Goal: Task Accomplishment & Management: Complete application form

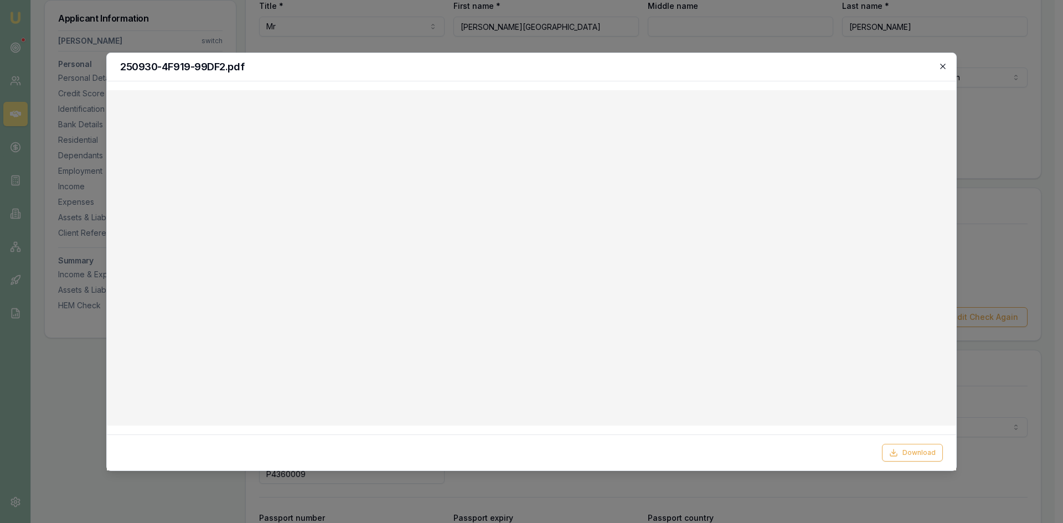
click at [944, 64] on icon "button" at bounding box center [942, 66] width 9 height 9
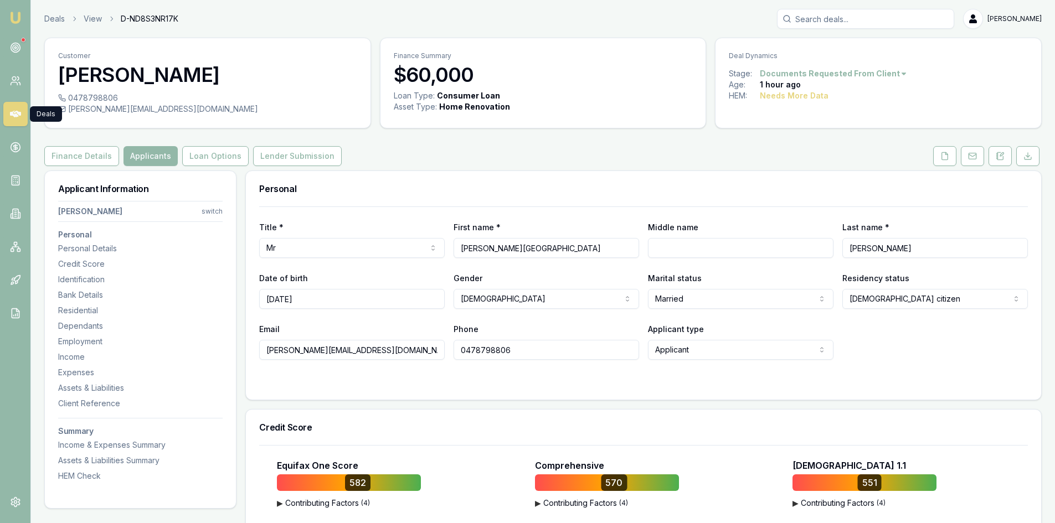
click at [14, 118] on icon at bounding box center [15, 114] width 11 height 11
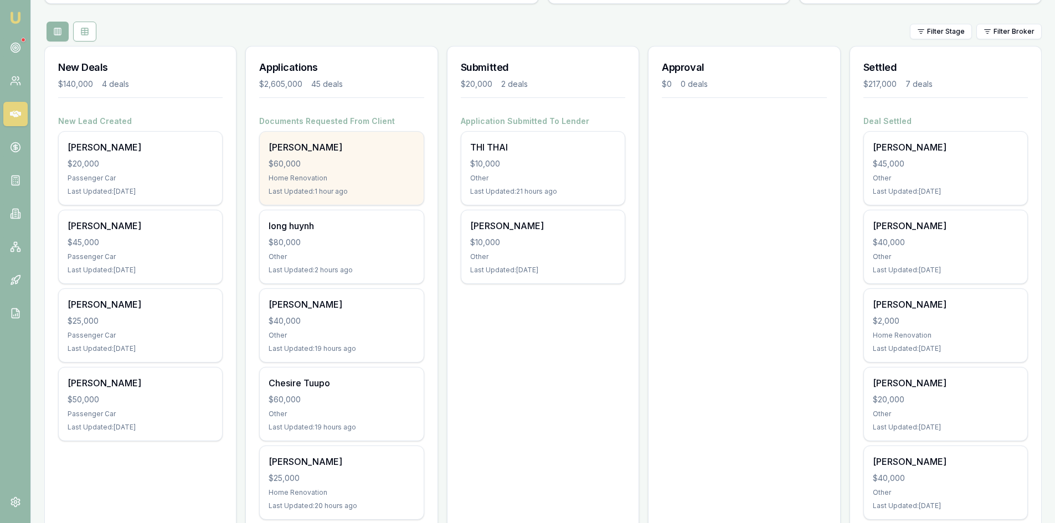
scroll to position [166, 0]
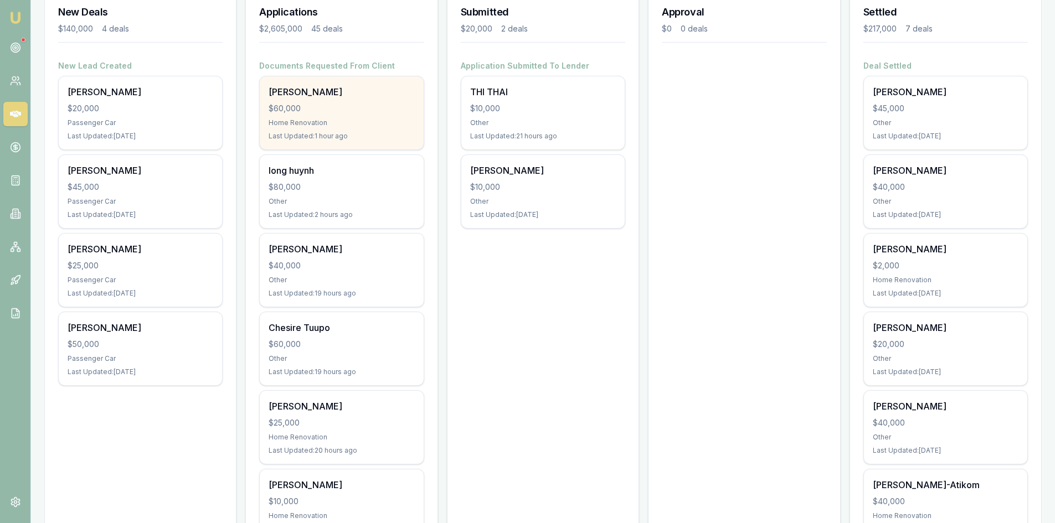
click at [326, 287] on div "christopher walles $40,000 Other Last Updated: 19 hours ago" at bounding box center [341, 270] width 163 height 73
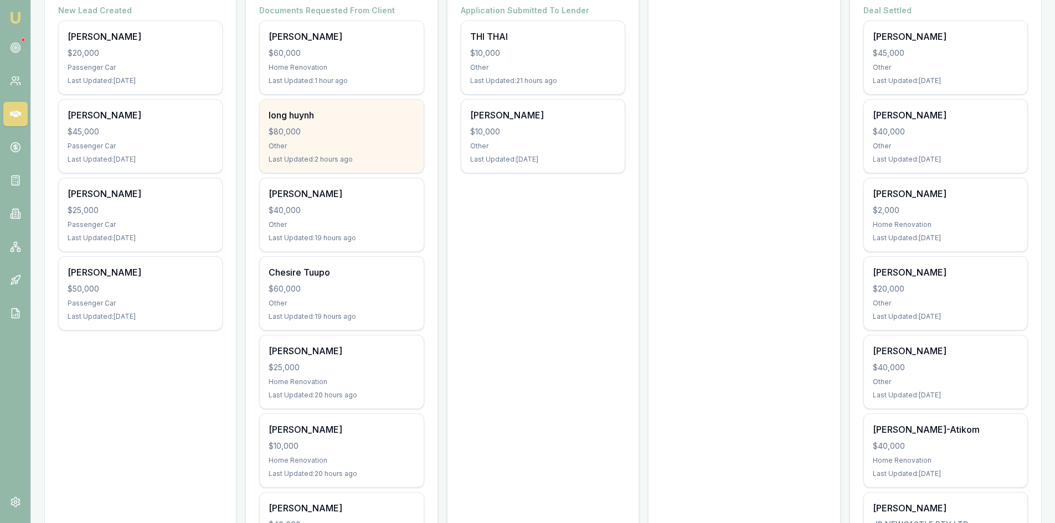
scroll to position [111, 0]
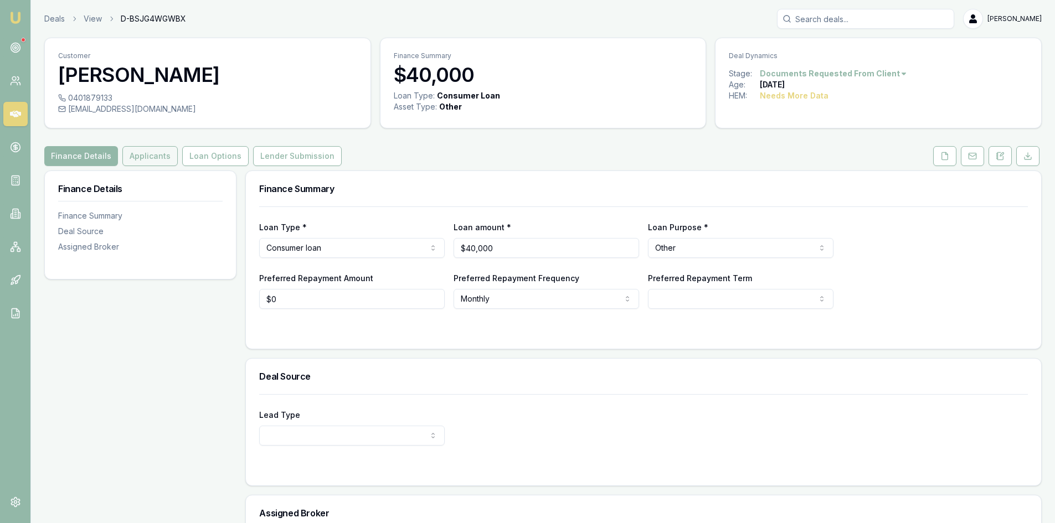
click at [149, 151] on button "Applicants" at bounding box center [149, 156] width 55 height 20
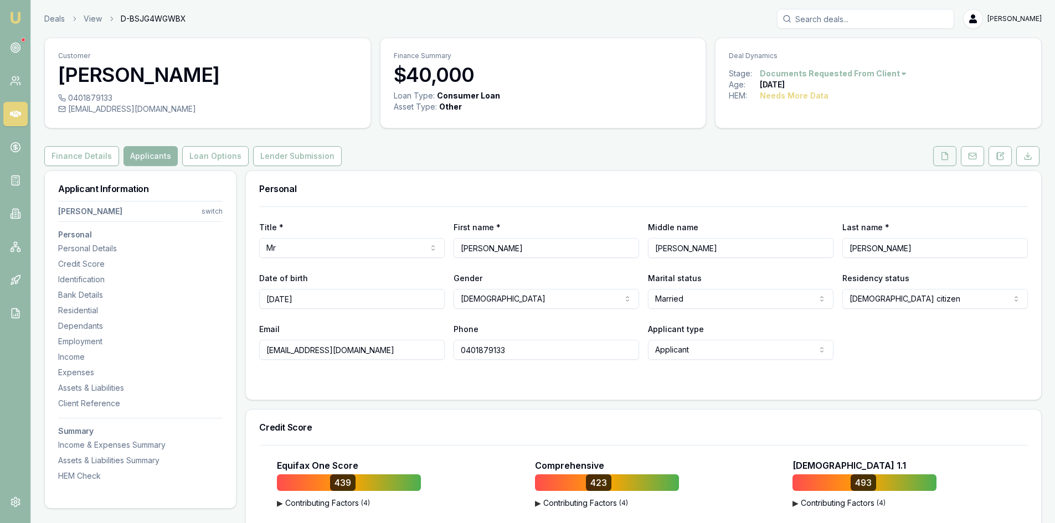
drag, startPoint x: 938, startPoint y: 156, endPoint x: 935, endPoint y: 161, distance: 6.0
click at [938, 156] on button at bounding box center [944, 156] width 23 height 20
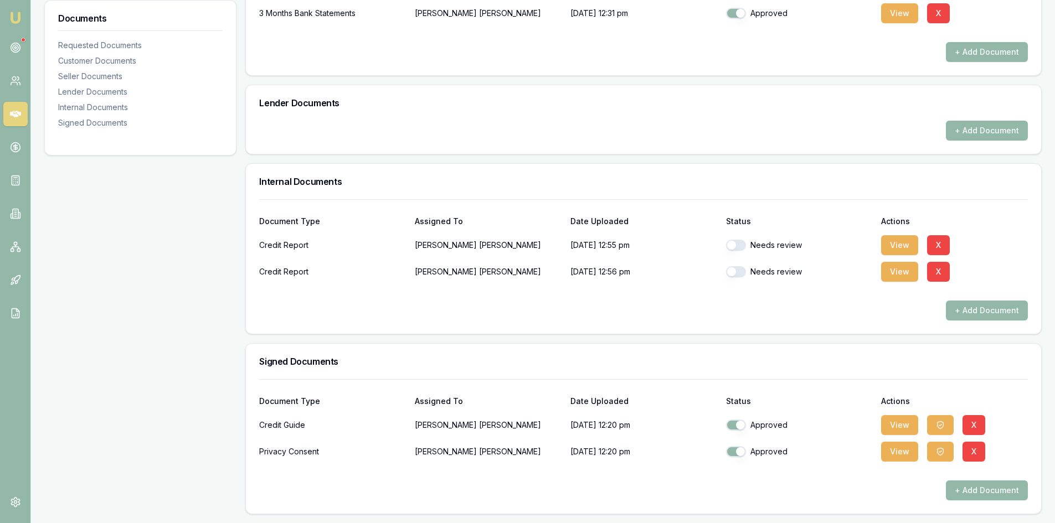
scroll to position [303, 0]
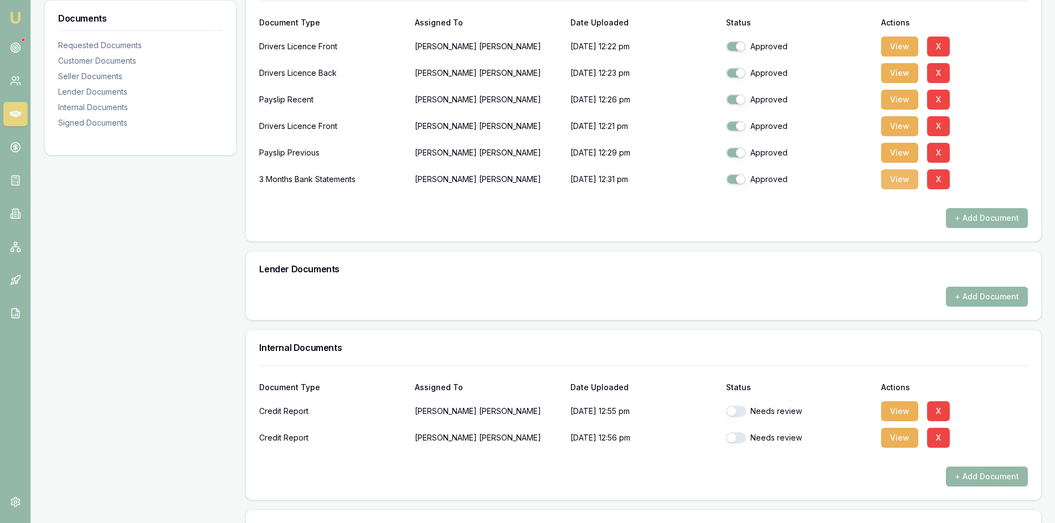
click at [895, 184] on button "View" at bounding box center [899, 179] width 37 height 20
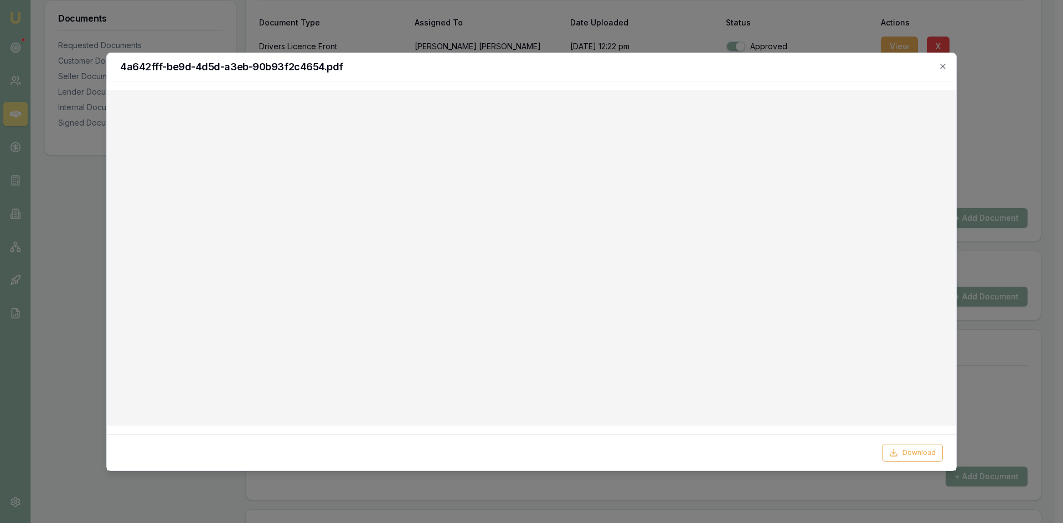
drag, startPoint x: 944, startPoint y: 68, endPoint x: 910, endPoint y: 75, distance: 35.0
click at [944, 68] on icon "button" at bounding box center [942, 66] width 9 height 9
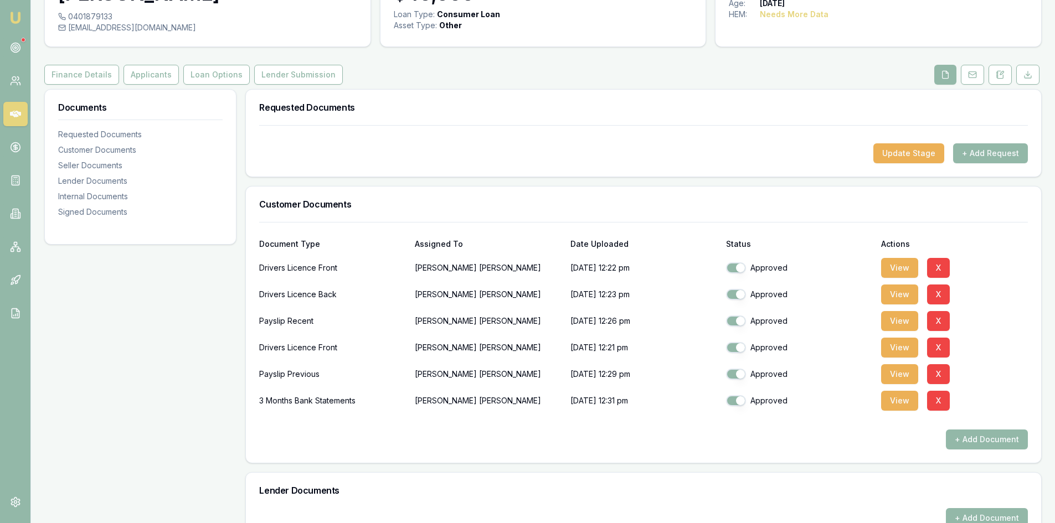
scroll to position [0, 0]
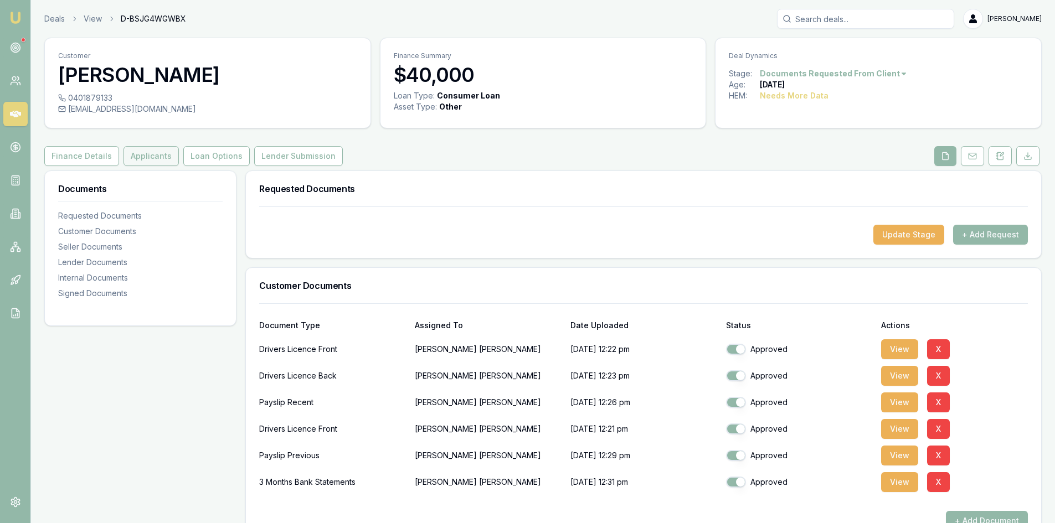
click at [140, 162] on button "Applicants" at bounding box center [150, 156] width 55 height 20
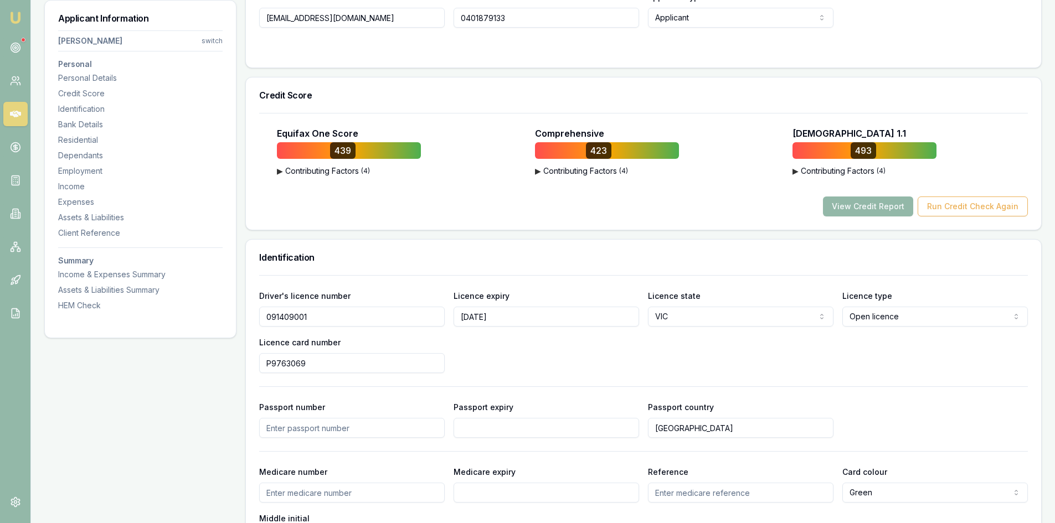
scroll to position [221, 0]
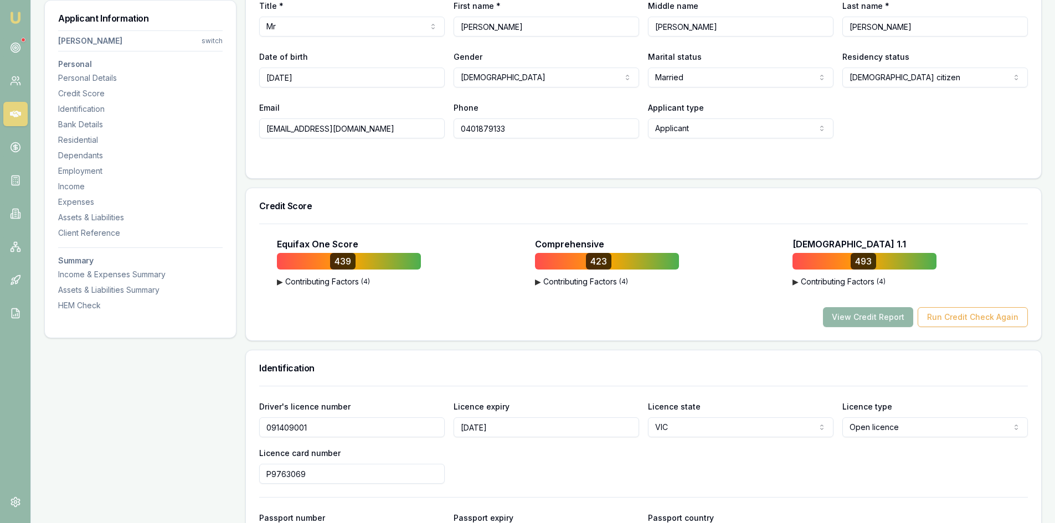
click at [495, 133] on input "0401879133" at bounding box center [545, 128] width 185 height 20
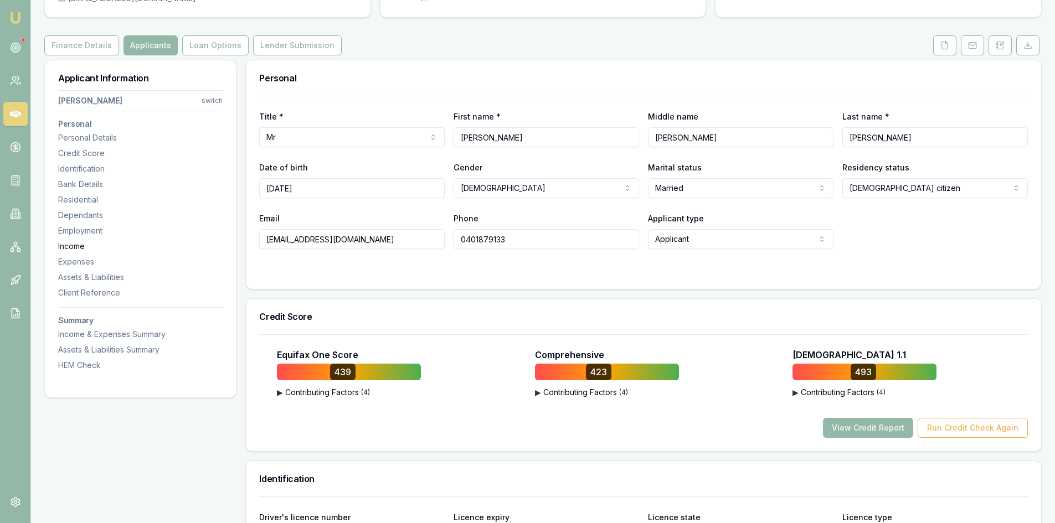
drag, startPoint x: 360, startPoint y: 241, endPoint x: 185, endPoint y: 245, distance: 175.0
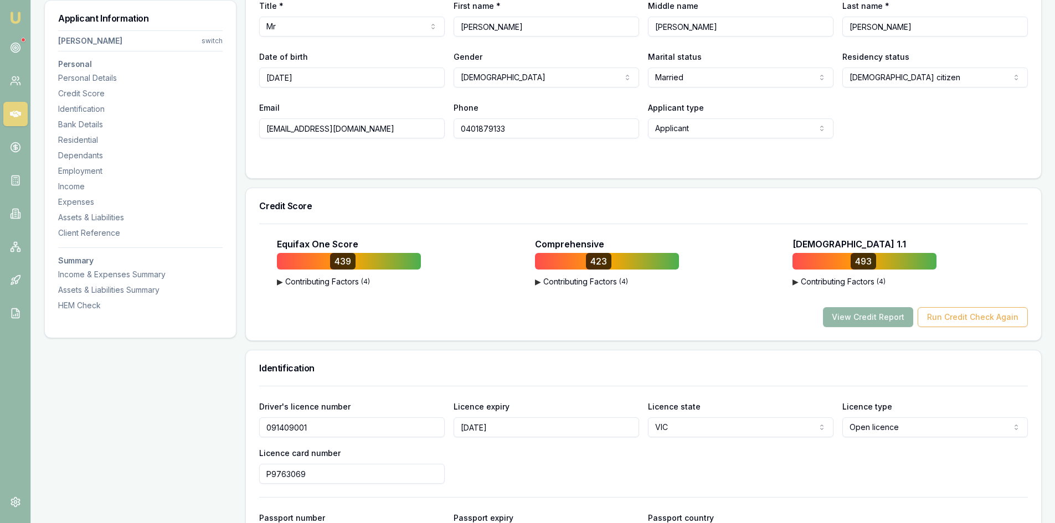
scroll to position [388, 0]
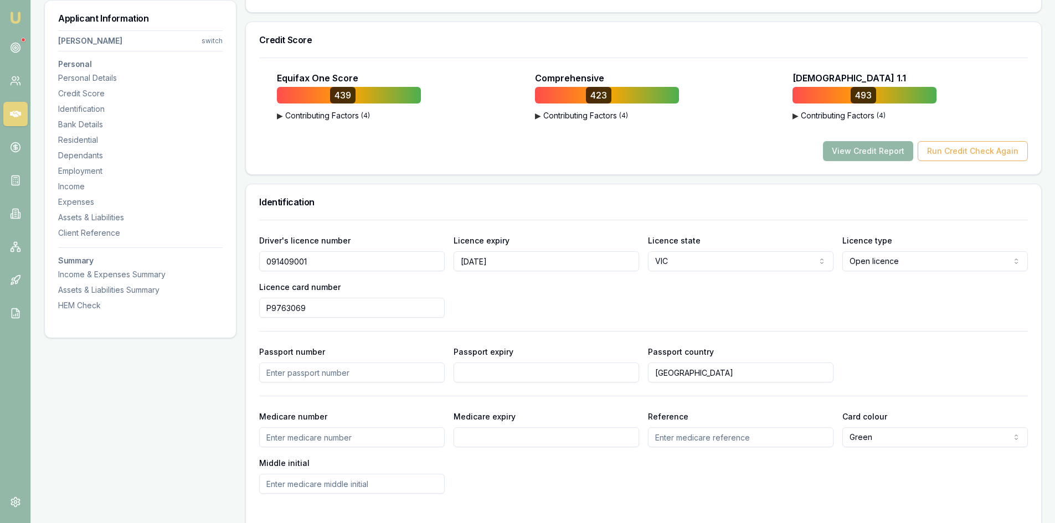
click at [287, 261] on input "091409001" at bounding box center [351, 261] width 185 height 20
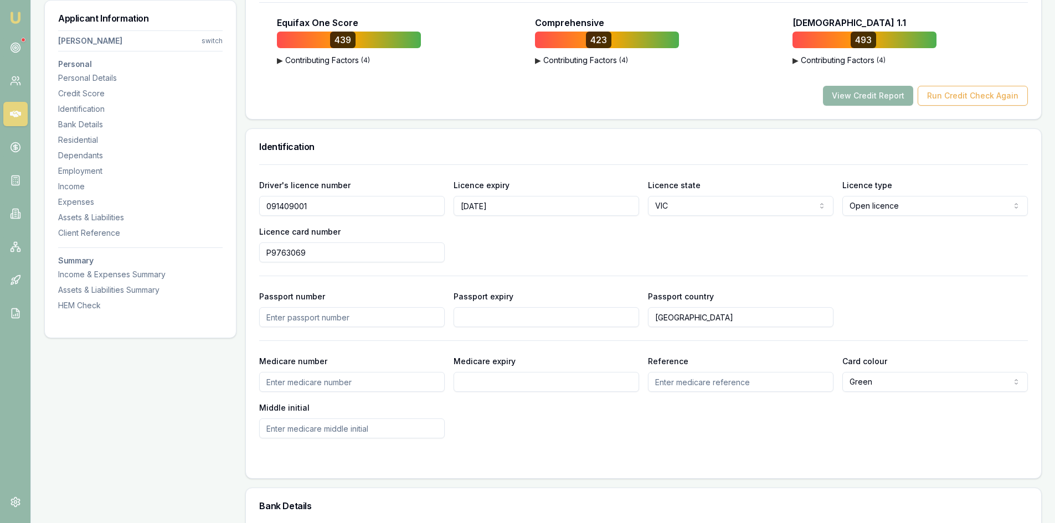
scroll to position [277, 0]
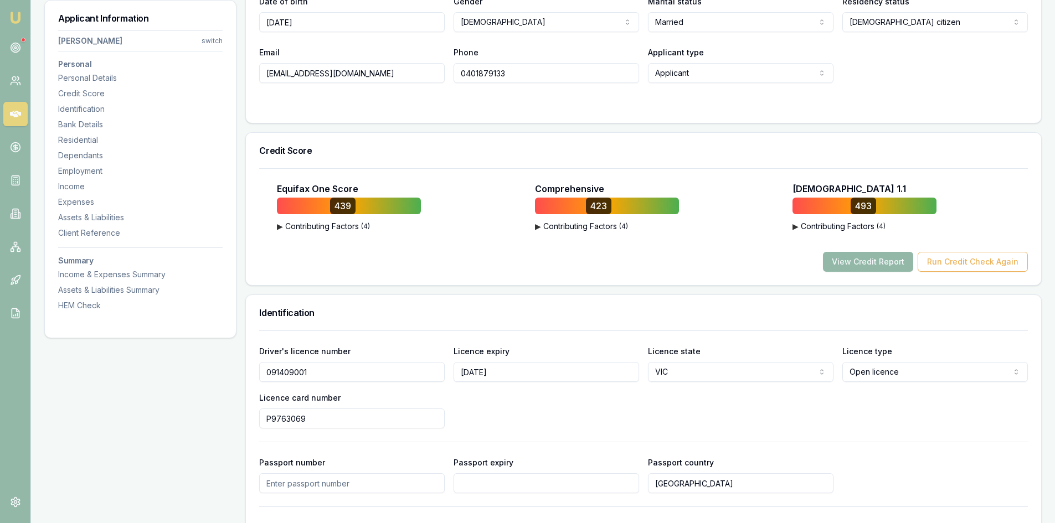
drag, startPoint x: 904, startPoint y: 263, endPoint x: 569, endPoint y: 263, distance: 335.0
click at [904, 263] on button "View Credit Report" at bounding box center [868, 262] width 90 height 20
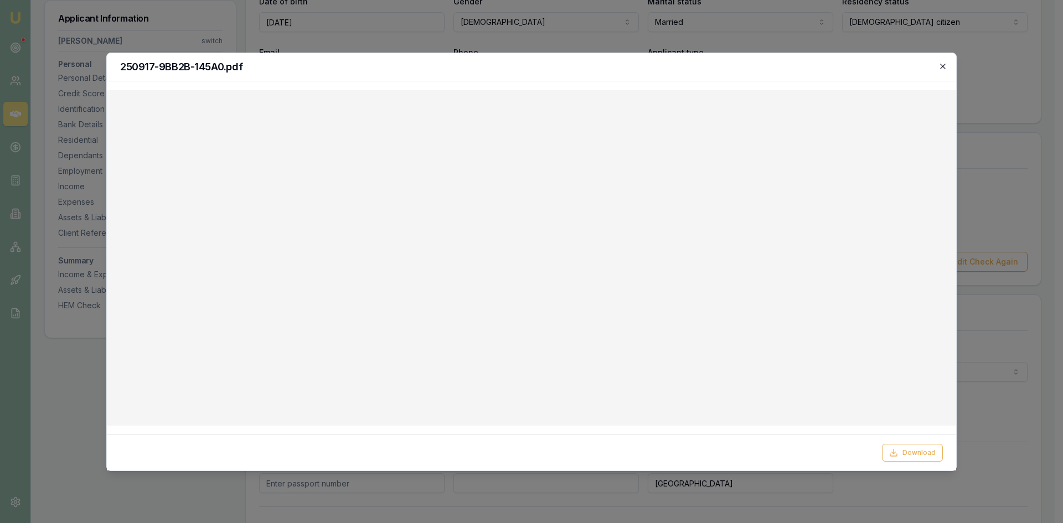
click at [946, 69] on icon "button" at bounding box center [942, 66] width 9 height 9
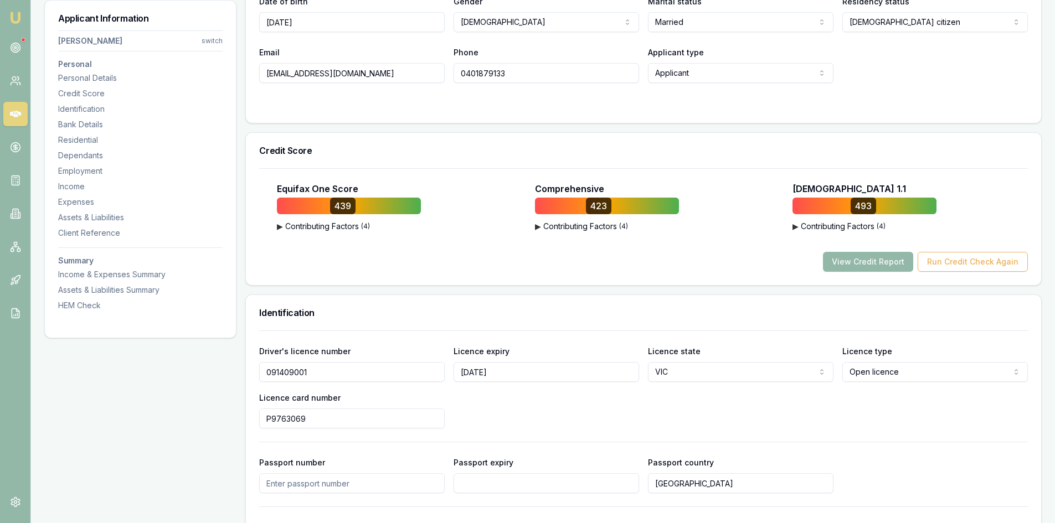
scroll to position [111, 0]
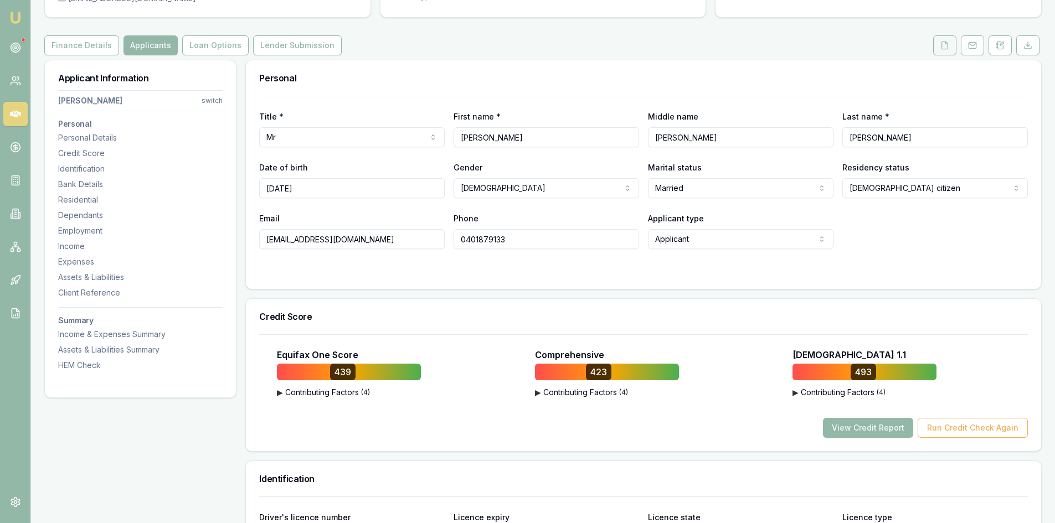
click at [949, 48] on button at bounding box center [944, 45] width 23 height 20
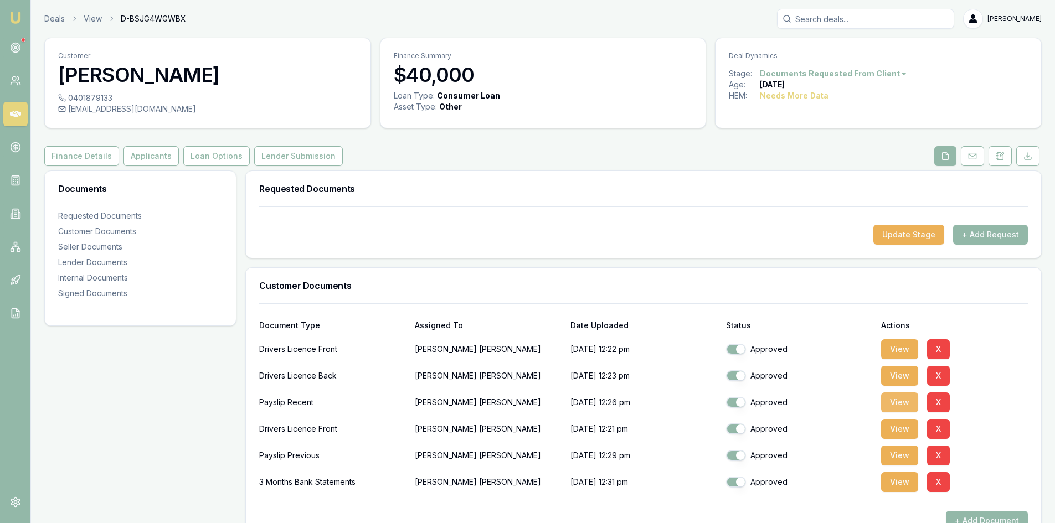
click at [895, 401] on button "View" at bounding box center [899, 403] width 37 height 20
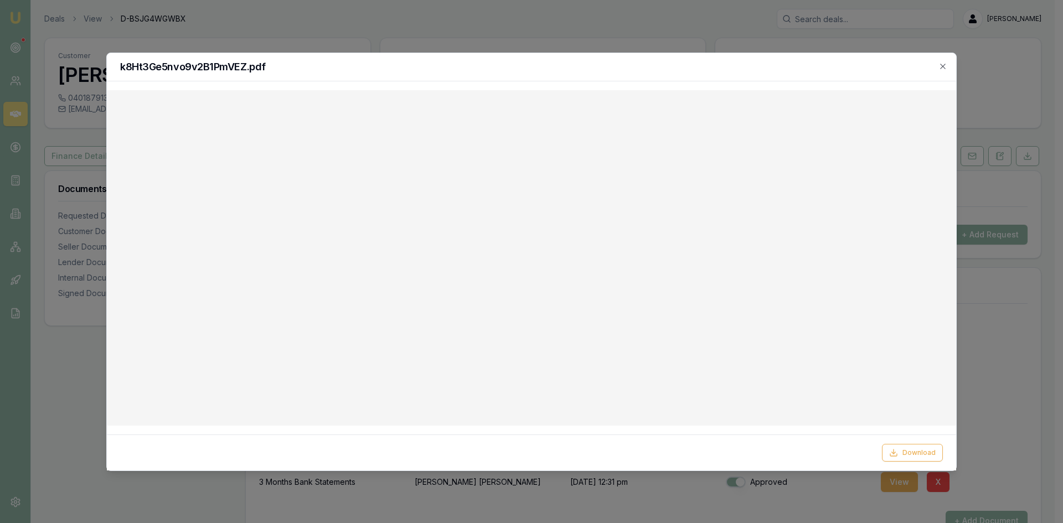
drag, startPoint x: 946, startPoint y: 71, endPoint x: 928, endPoint y: 79, distance: 18.8
click at [946, 70] on div "k8Ht3Ge5nvo9v2B1PmVEZ.pdf Download Close" at bounding box center [531, 262] width 850 height 419
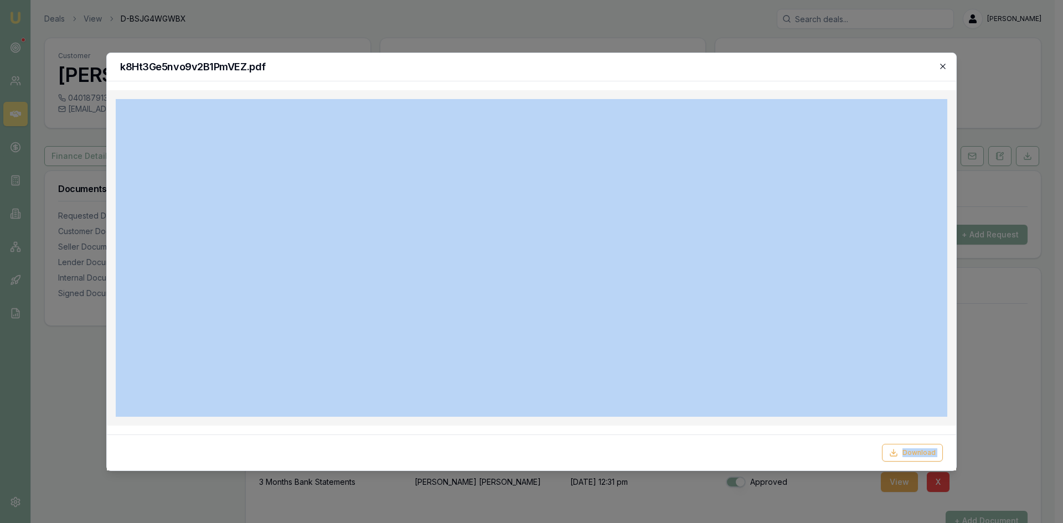
click at [940, 66] on icon "button" at bounding box center [942, 66] width 9 height 9
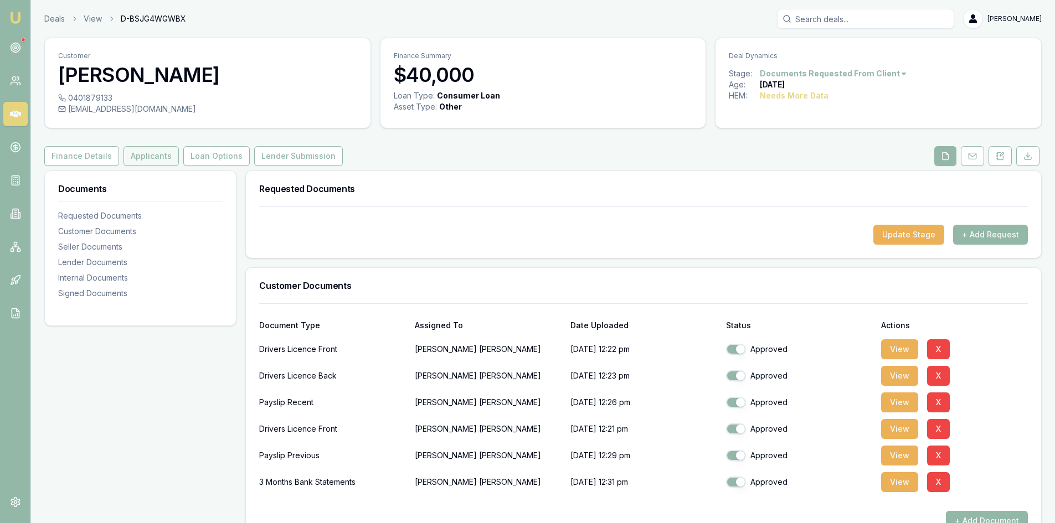
click at [140, 154] on button "Applicants" at bounding box center [150, 156] width 55 height 20
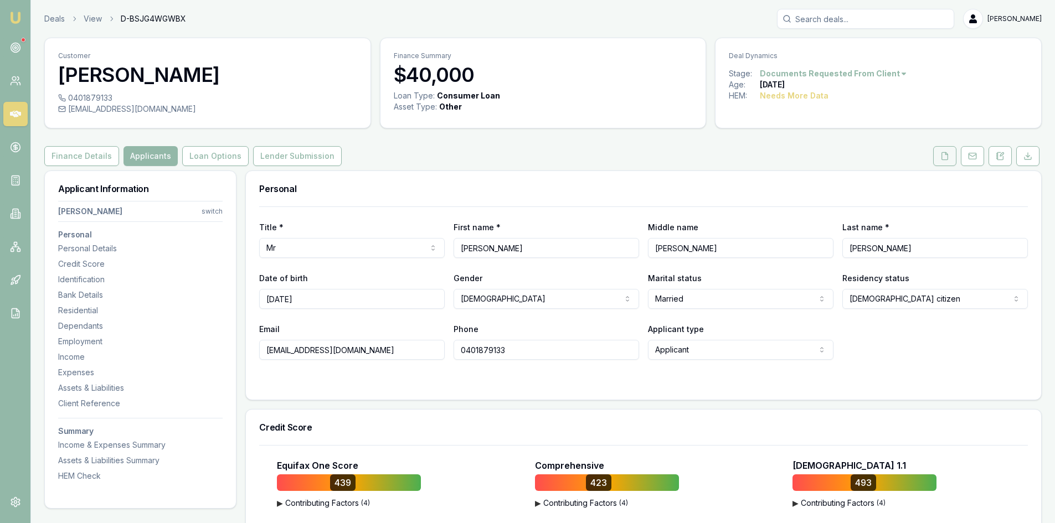
click at [940, 157] on button at bounding box center [944, 156] width 23 height 20
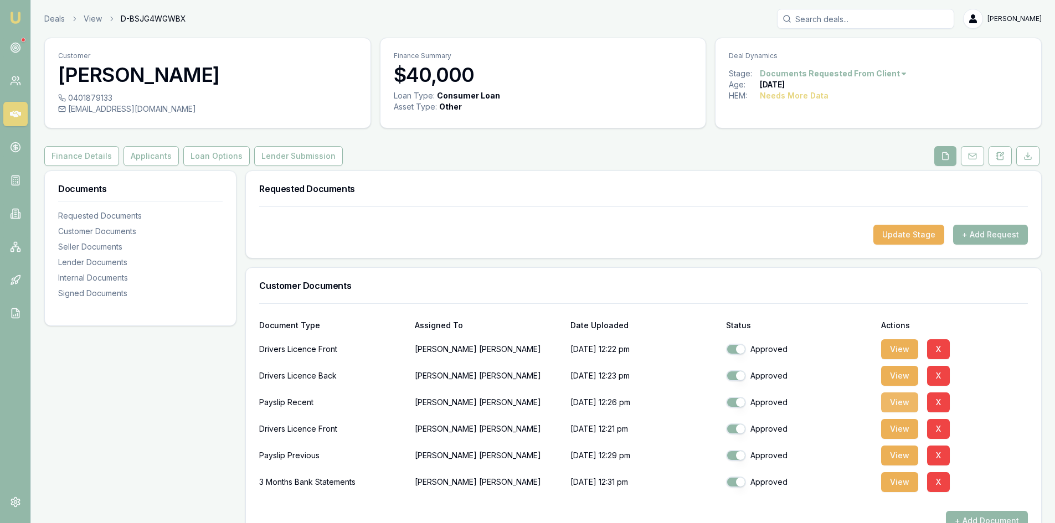
click at [896, 406] on button "View" at bounding box center [899, 403] width 37 height 20
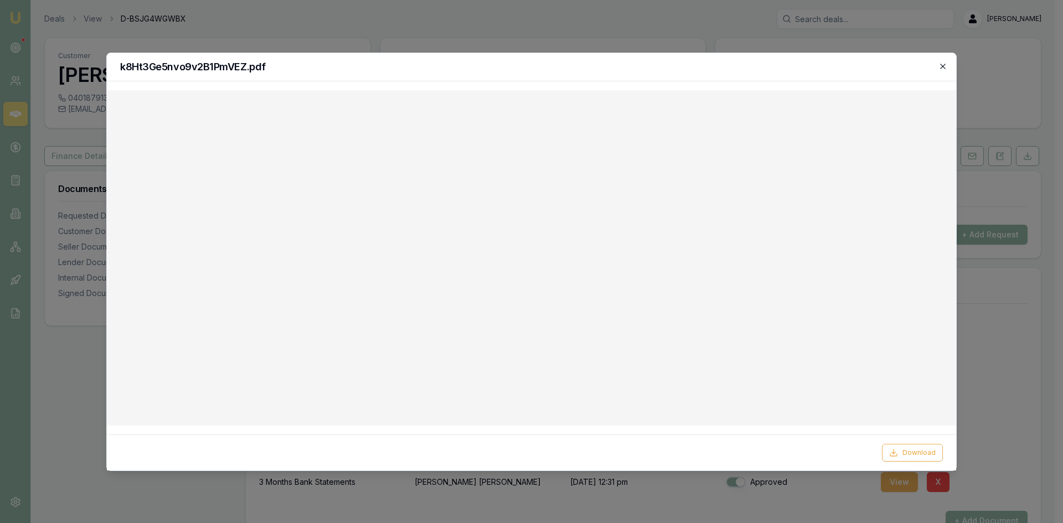
click at [944, 67] on icon "button" at bounding box center [942, 66] width 5 height 5
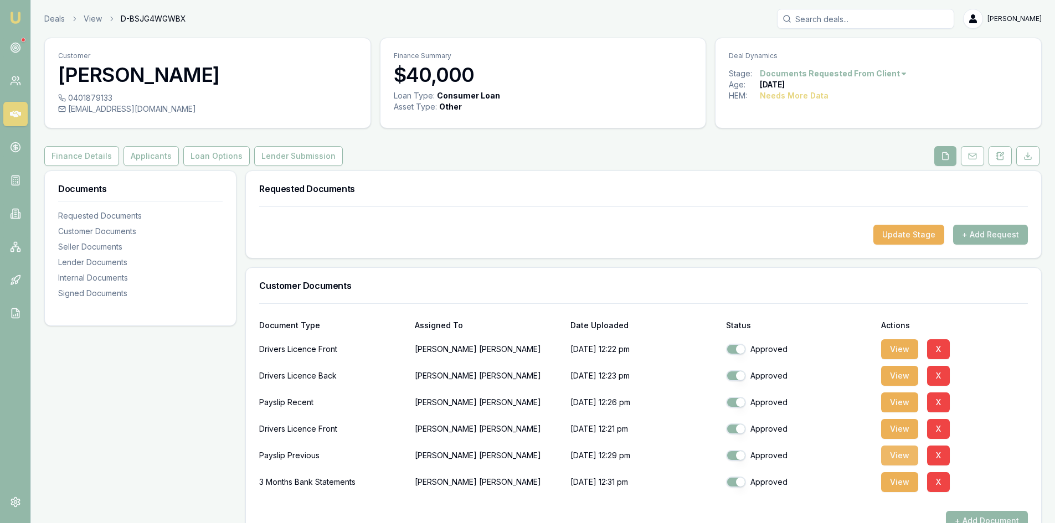
click at [906, 460] on button "View" at bounding box center [899, 456] width 37 height 20
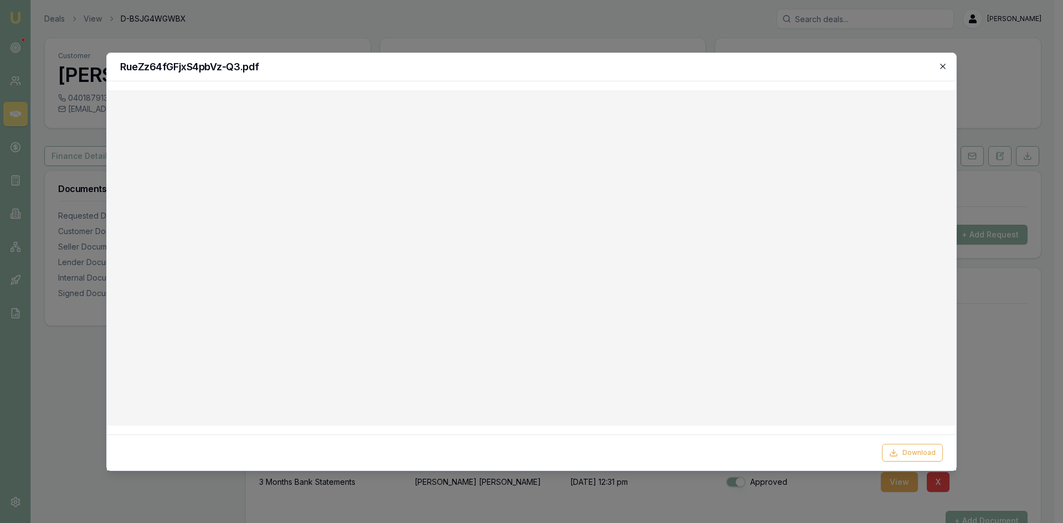
click at [942, 66] on icon "button" at bounding box center [942, 66] width 9 height 9
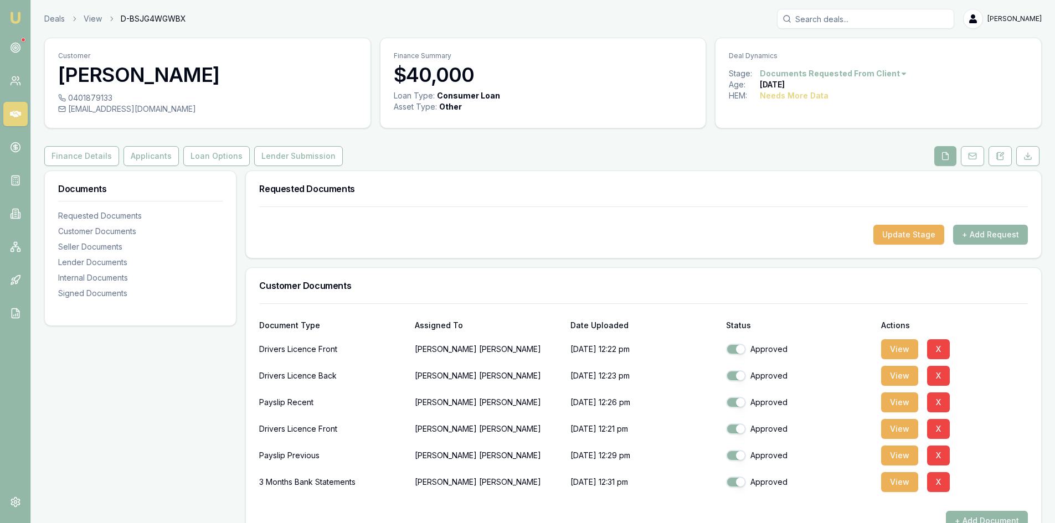
scroll to position [166, 0]
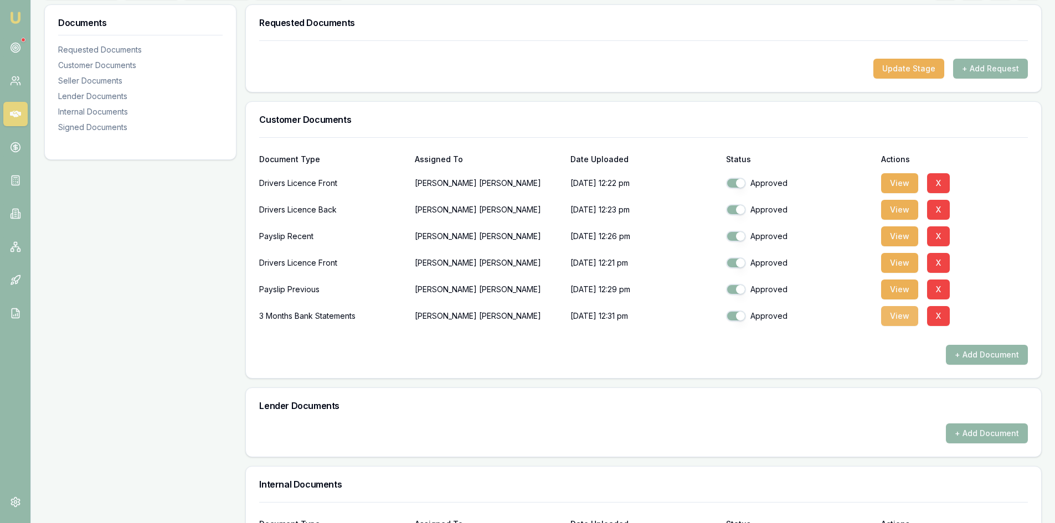
click at [902, 317] on button "View" at bounding box center [899, 316] width 37 height 20
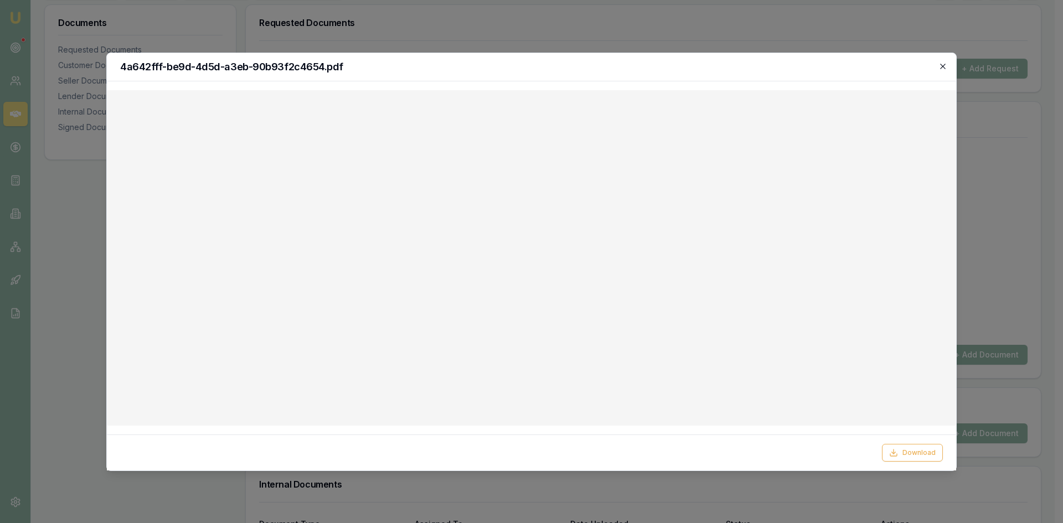
click at [942, 68] on icon "button" at bounding box center [942, 66] width 5 height 5
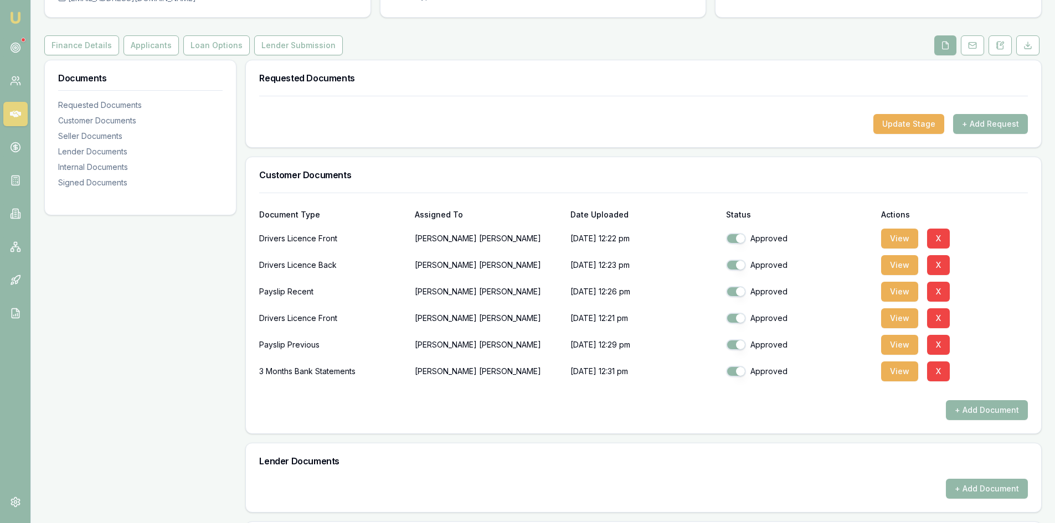
scroll to position [0, 0]
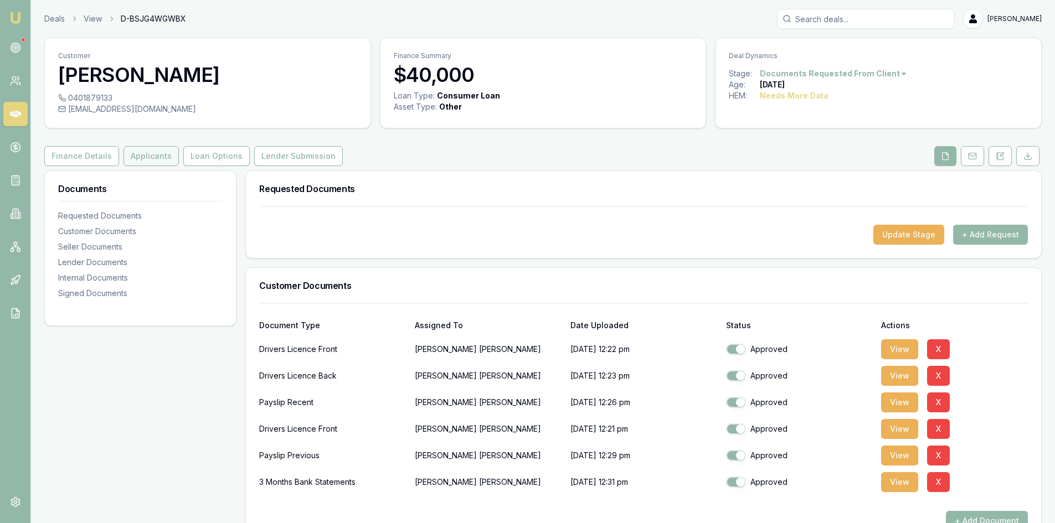
click at [161, 161] on button "Applicants" at bounding box center [150, 156] width 55 height 20
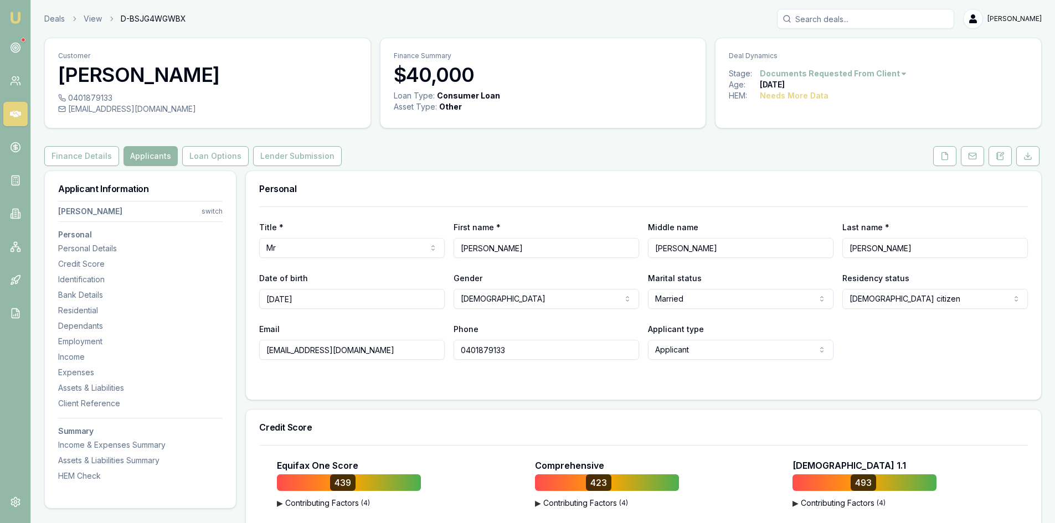
scroll to position [221, 0]
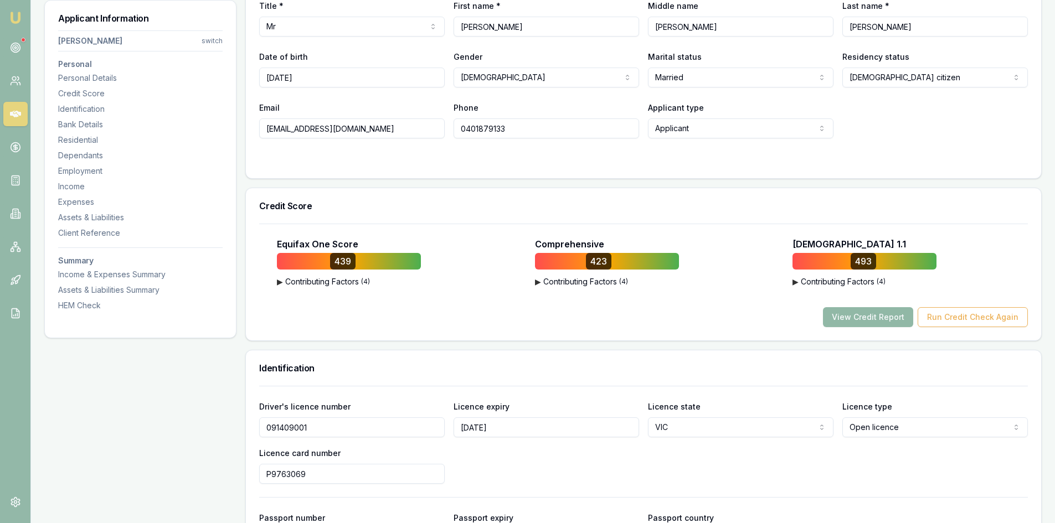
click at [868, 317] on button "View Credit Report" at bounding box center [868, 317] width 90 height 20
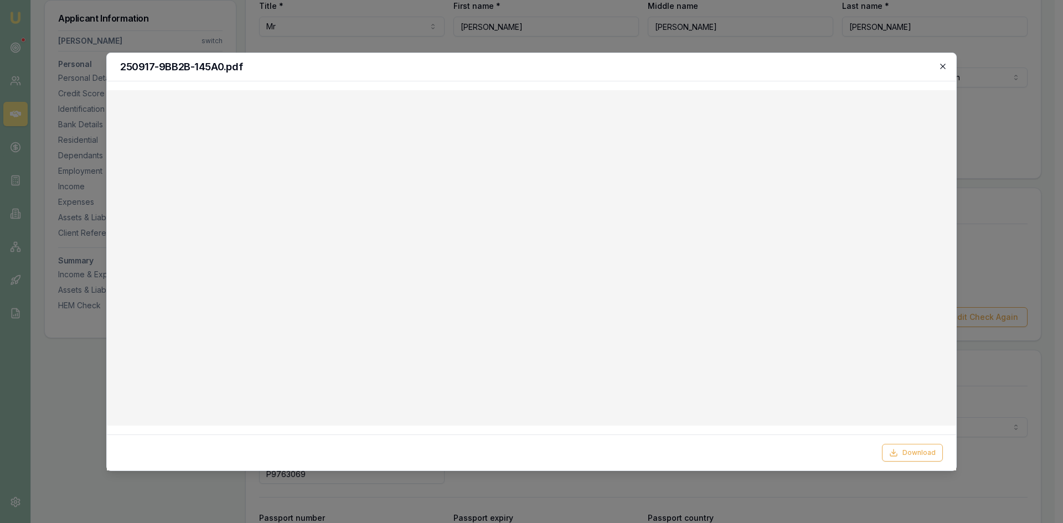
click at [945, 66] on icon "button" at bounding box center [942, 66] width 9 height 9
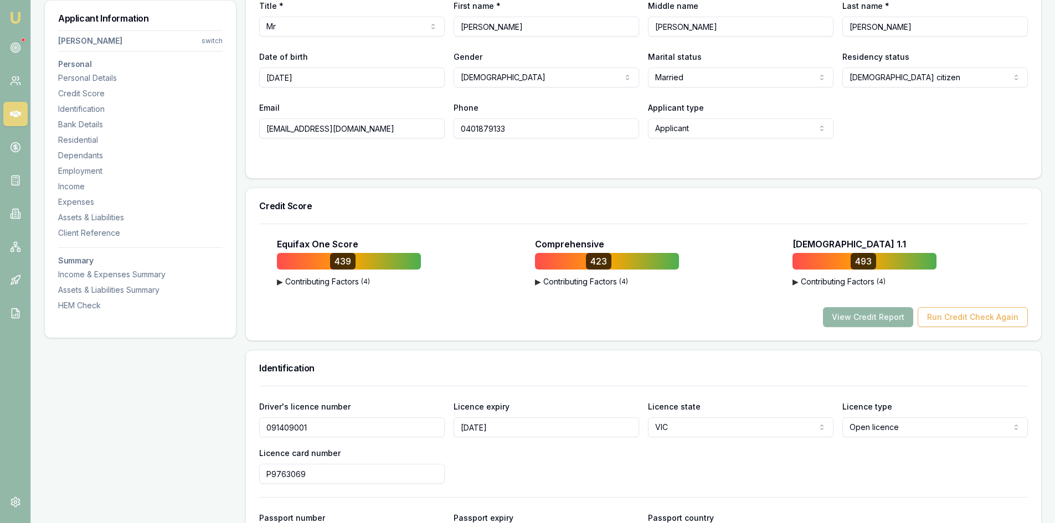
scroll to position [111, 0]
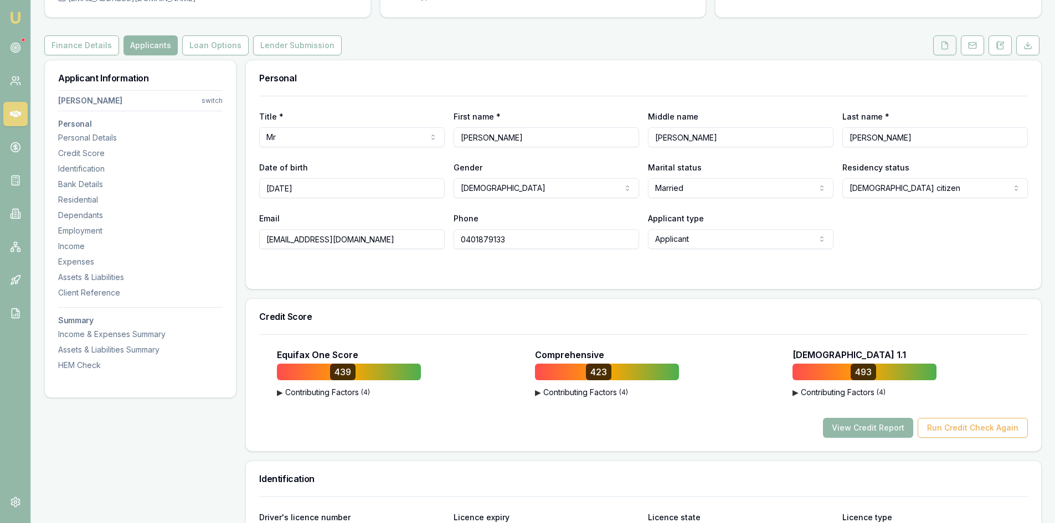
click at [938, 48] on button at bounding box center [944, 45] width 23 height 20
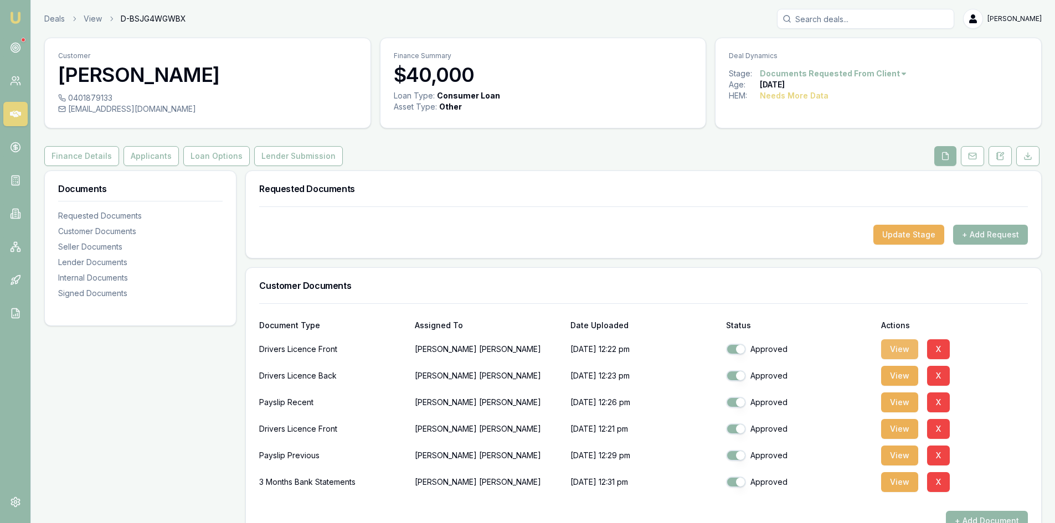
click at [903, 349] on button "View" at bounding box center [899, 349] width 37 height 20
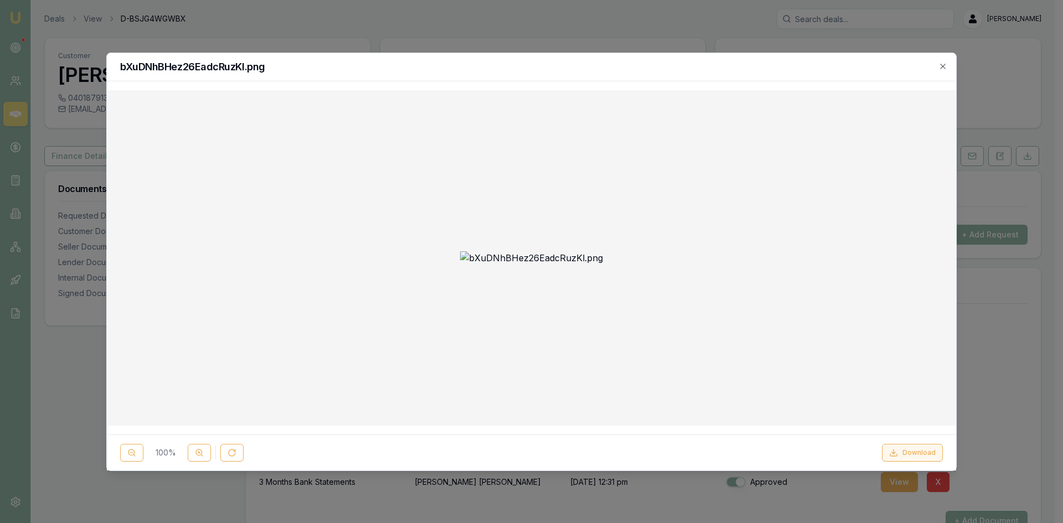
click at [920, 457] on button "Download" at bounding box center [912, 453] width 61 height 18
click at [942, 68] on icon "button" at bounding box center [942, 66] width 9 height 9
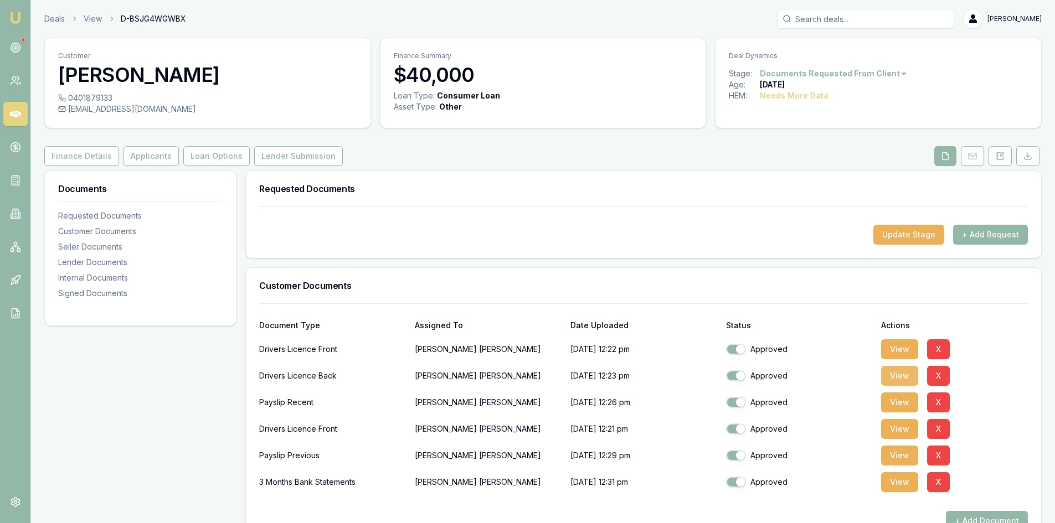
click at [893, 372] on button "View" at bounding box center [899, 376] width 37 height 20
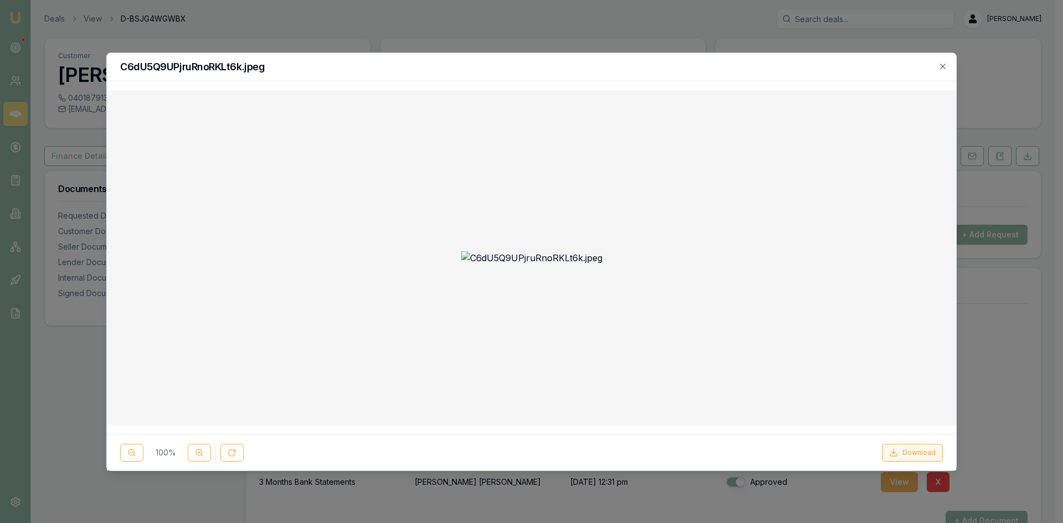
click at [909, 455] on button "Download" at bounding box center [912, 453] width 61 height 18
click at [942, 66] on icon "button" at bounding box center [942, 66] width 5 height 5
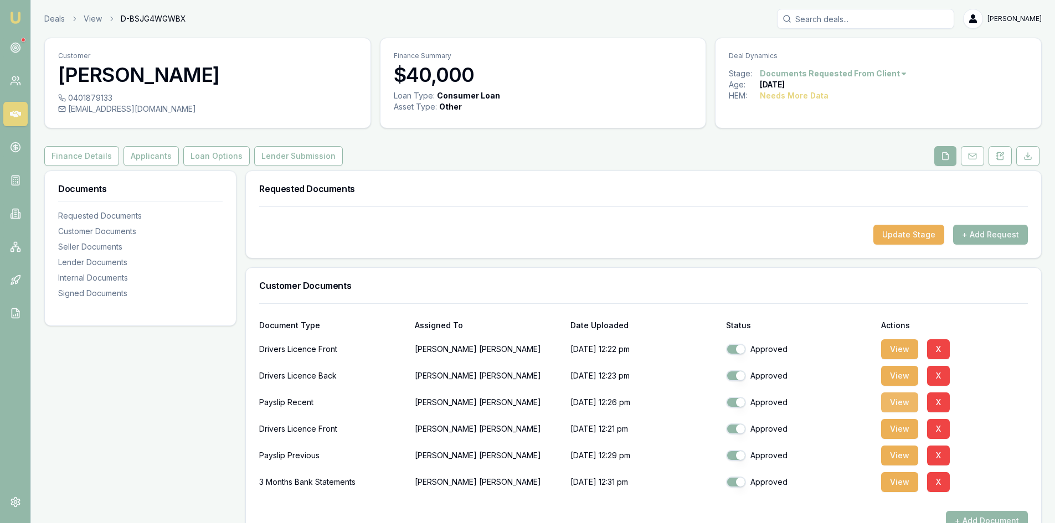
click at [890, 400] on button "View" at bounding box center [899, 403] width 37 height 20
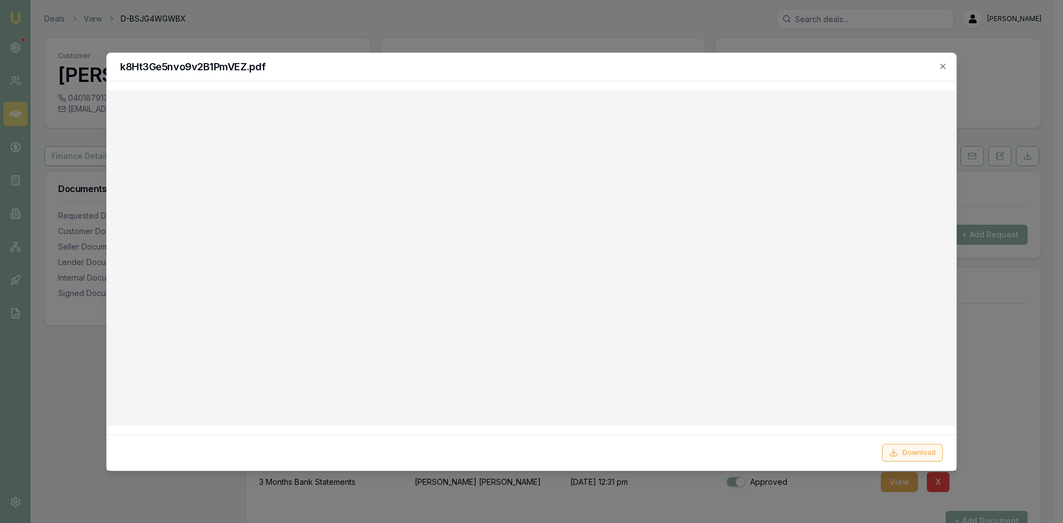
click at [919, 455] on button "Download" at bounding box center [912, 453] width 61 height 18
click at [945, 63] on icon "button" at bounding box center [942, 66] width 9 height 9
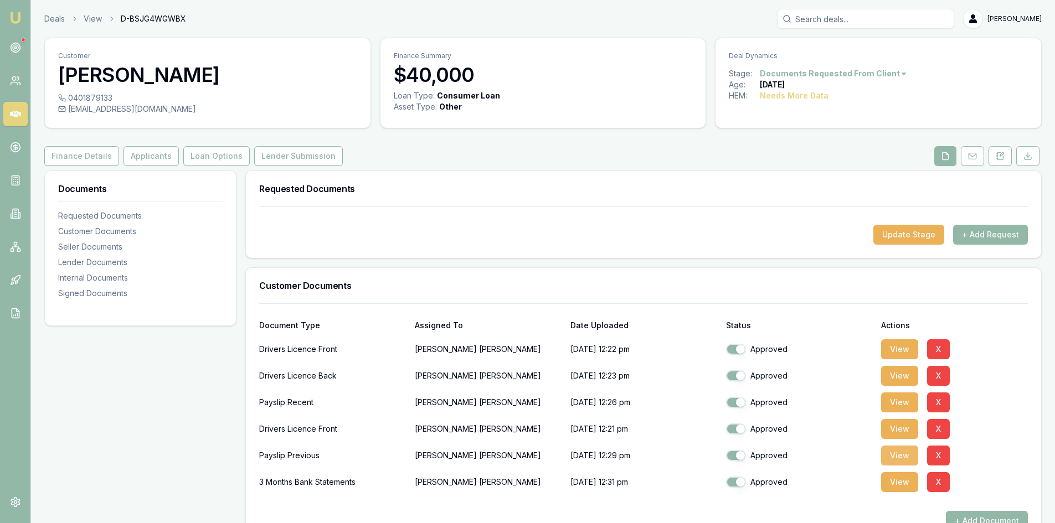
click at [893, 456] on button "View" at bounding box center [899, 456] width 37 height 20
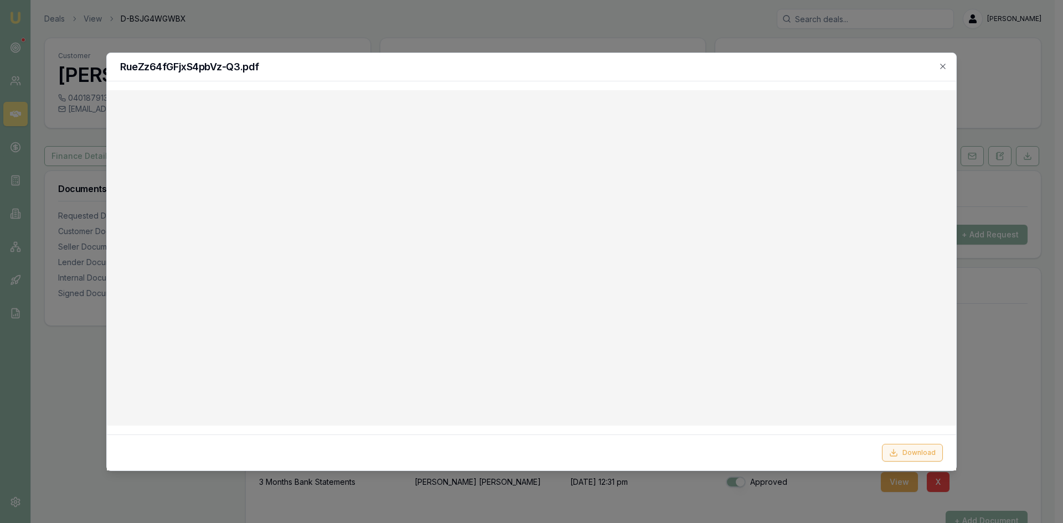
click at [904, 454] on button "Download" at bounding box center [912, 453] width 61 height 18
click at [942, 66] on icon "button" at bounding box center [942, 66] width 9 height 9
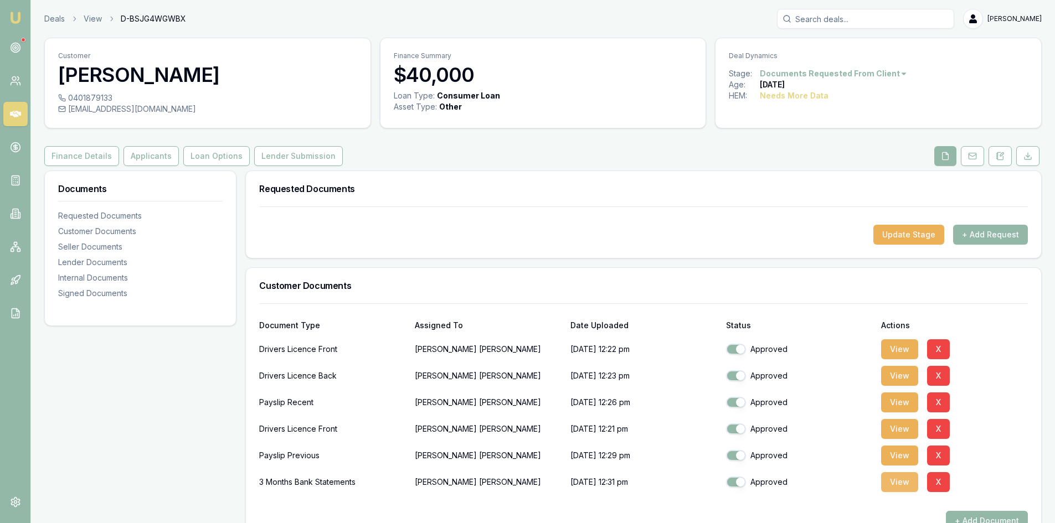
click at [896, 486] on button "View" at bounding box center [899, 482] width 37 height 20
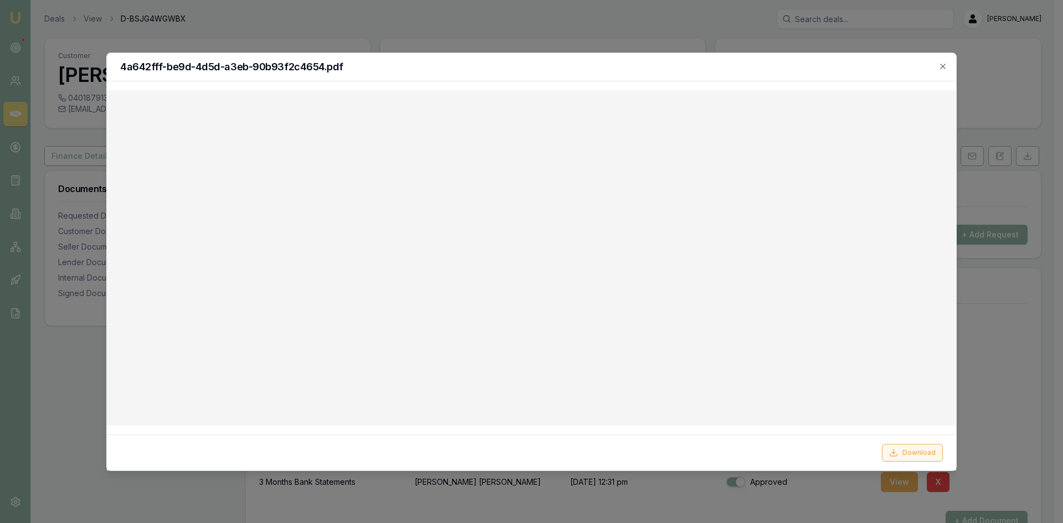
click at [907, 452] on button "Download" at bounding box center [912, 453] width 61 height 18
click at [944, 62] on icon "button" at bounding box center [942, 66] width 9 height 9
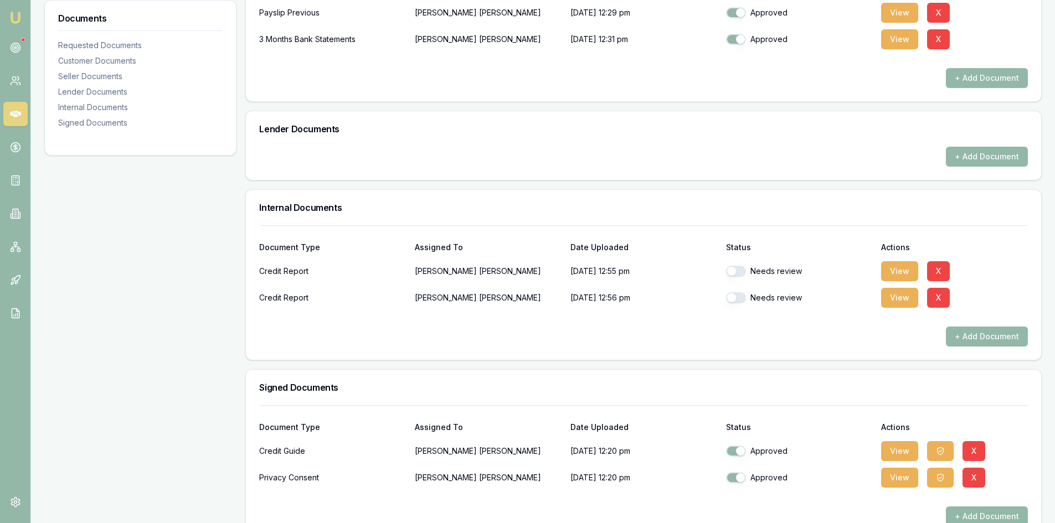
scroll to position [469, 0]
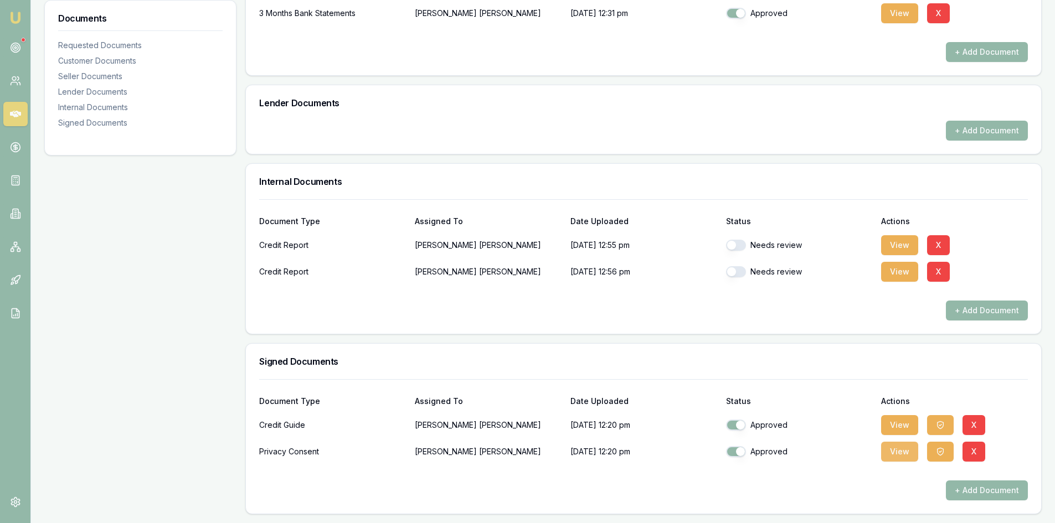
click at [901, 455] on button "View" at bounding box center [899, 452] width 37 height 20
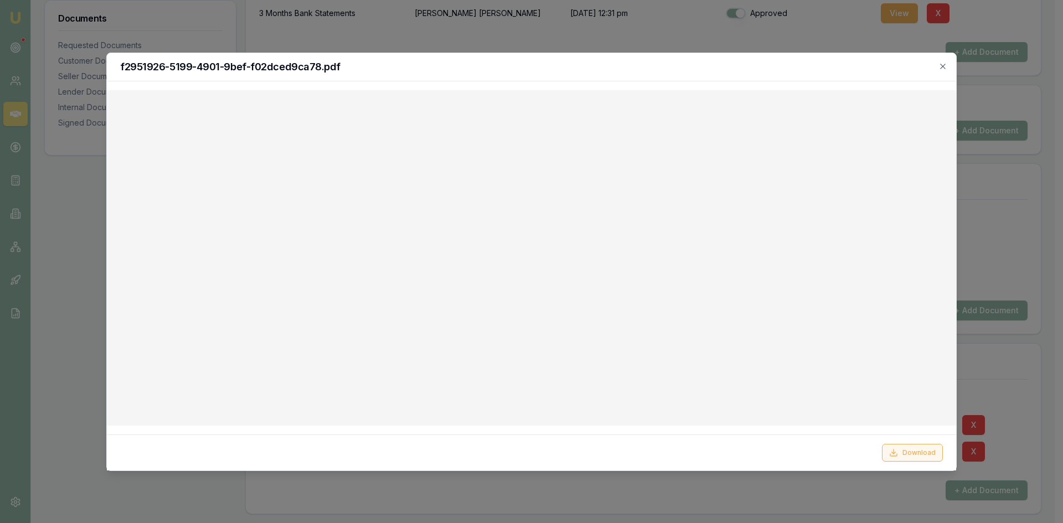
click at [923, 455] on button "Download" at bounding box center [912, 453] width 61 height 18
click at [943, 68] on icon "button" at bounding box center [942, 66] width 9 height 9
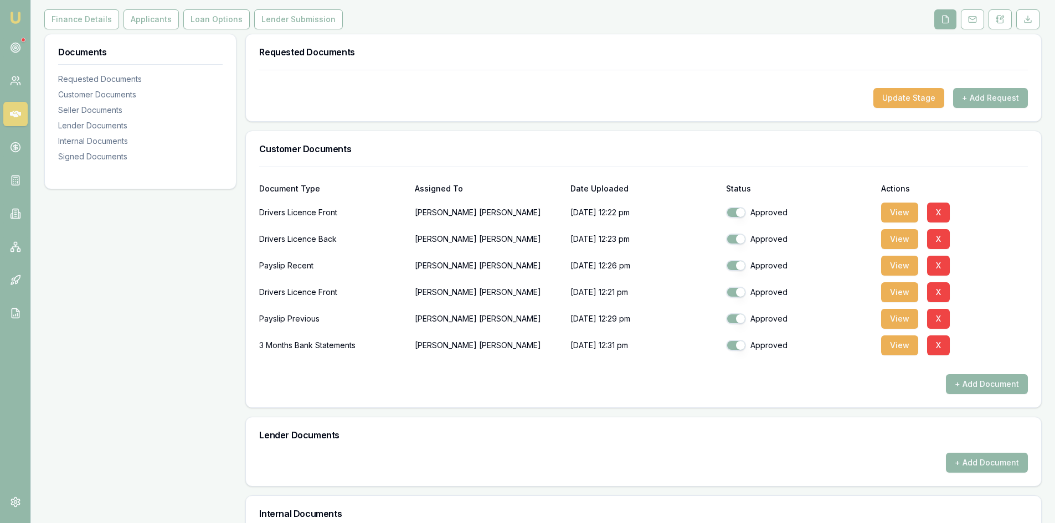
scroll to position [0, 0]
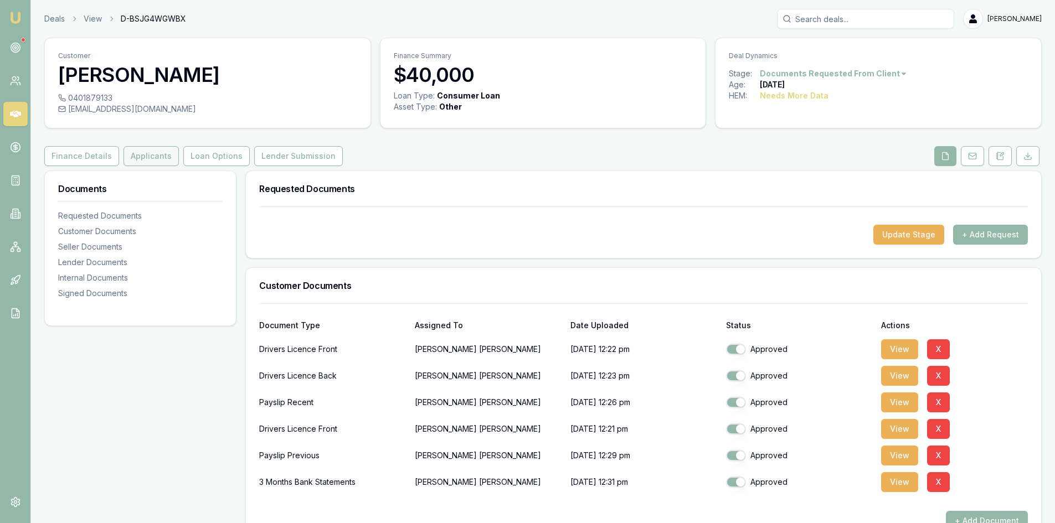
click at [143, 159] on button "Applicants" at bounding box center [150, 156] width 55 height 20
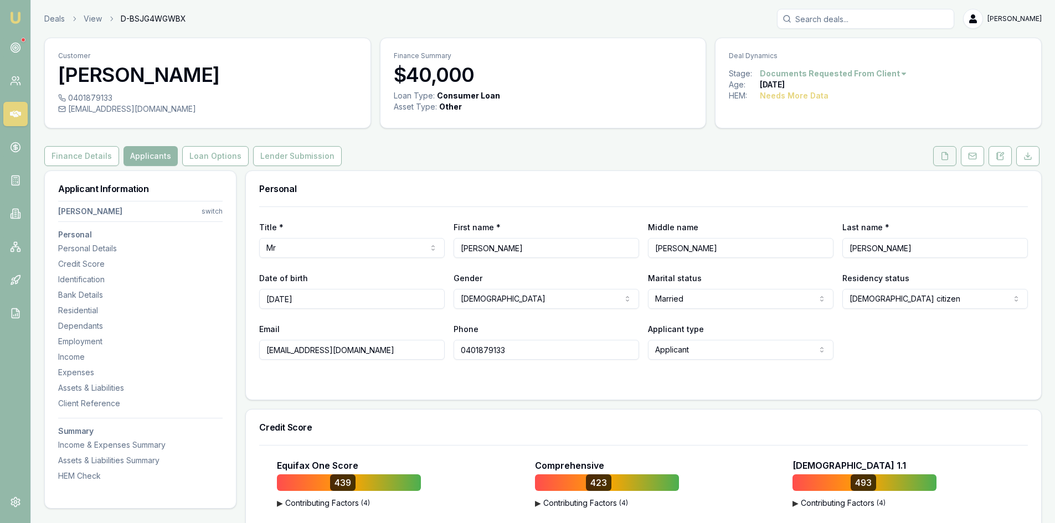
click at [940, 157] on button at bounding box center [944, 156] width 23 height 20
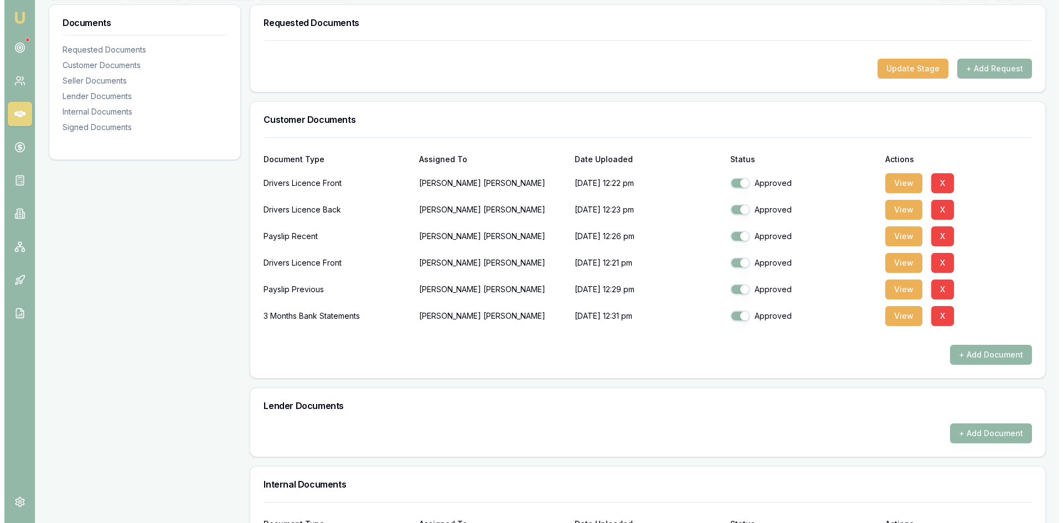
scroll to position [388, 0]
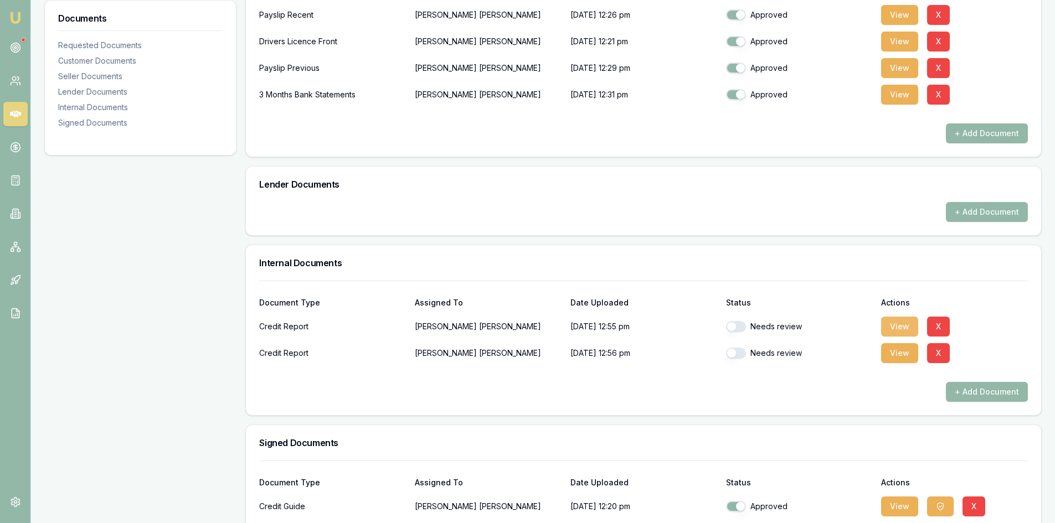
click at [898, 326] on button "View" at bounding box center [899, 327] width 37 height 20
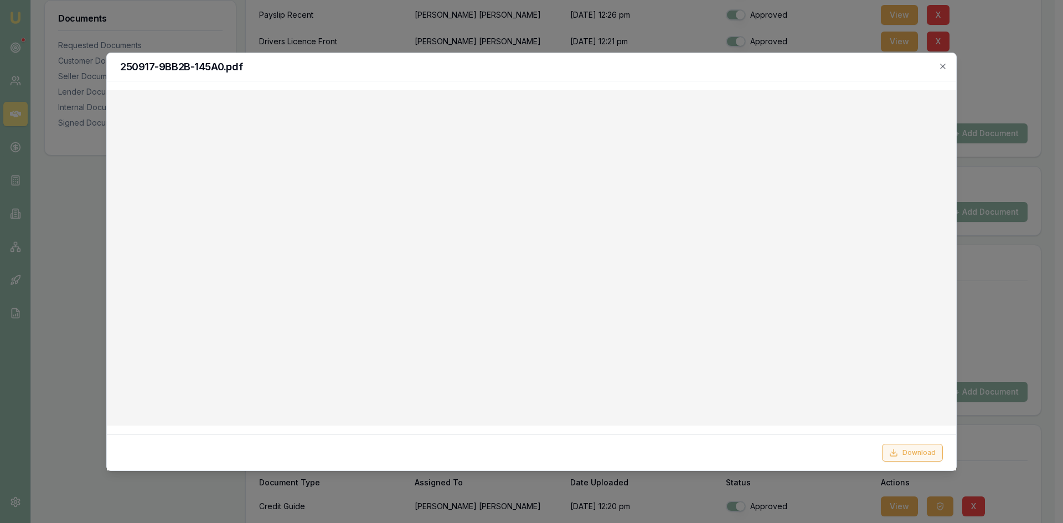
click at [902, 455] on button "Download" at bounding box center [912, 453] width 61 height 18
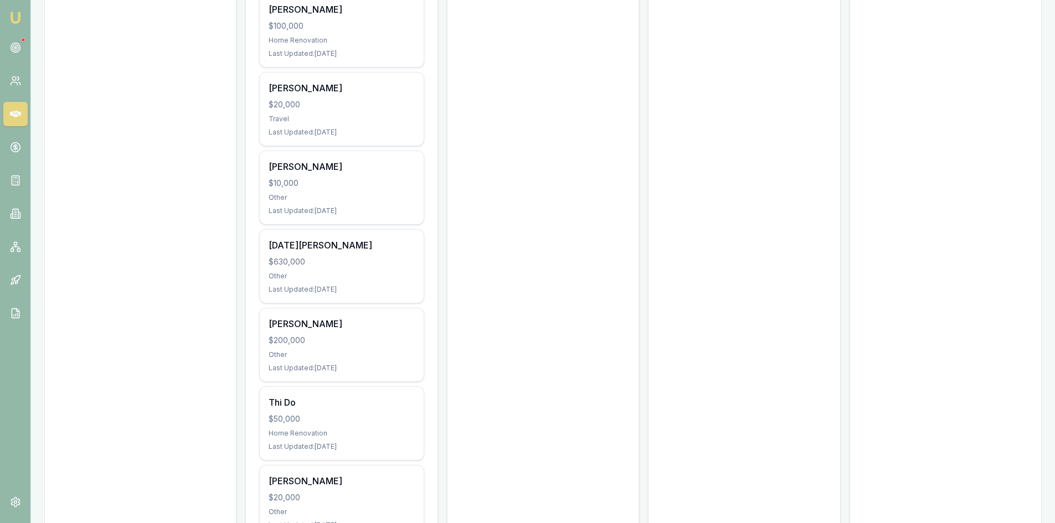
scroll to position [2575, 0]
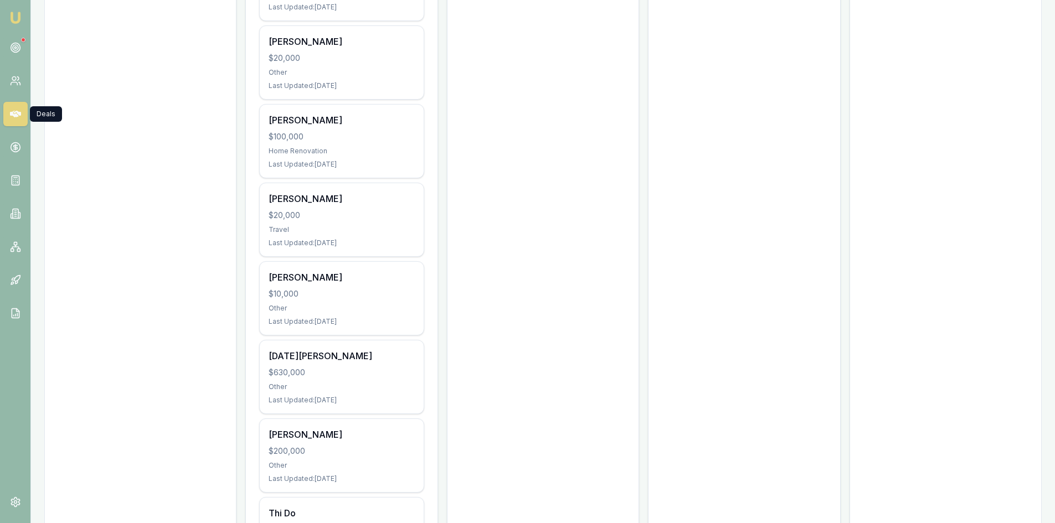
click at [23, 115] on link at bounding box center [15, 114] width 24 height 24
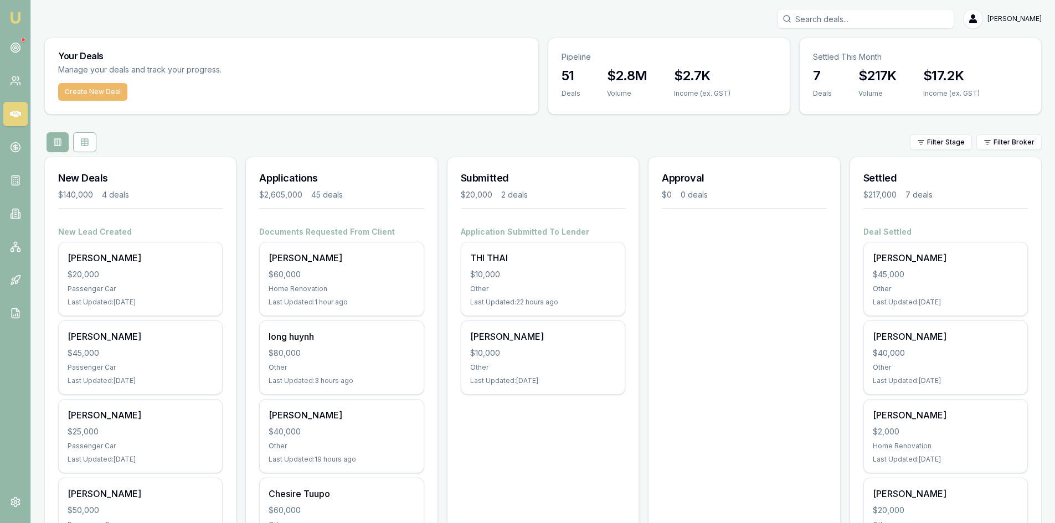
click at [99, 95] on button "Create New Deal" at bounding box center [92, 92] width 69 height 18
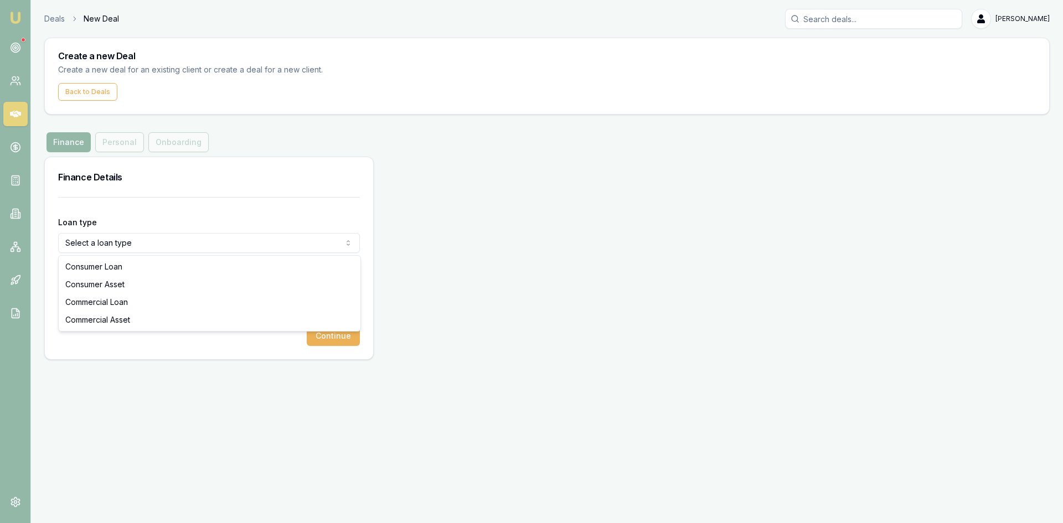
click at [126, 246] on html "Emu Broker Deals New Deal Steven Nguyen Toggle Menu Create a new Deal Create a …" at bounding box center [531, 261] width 1063 height 523
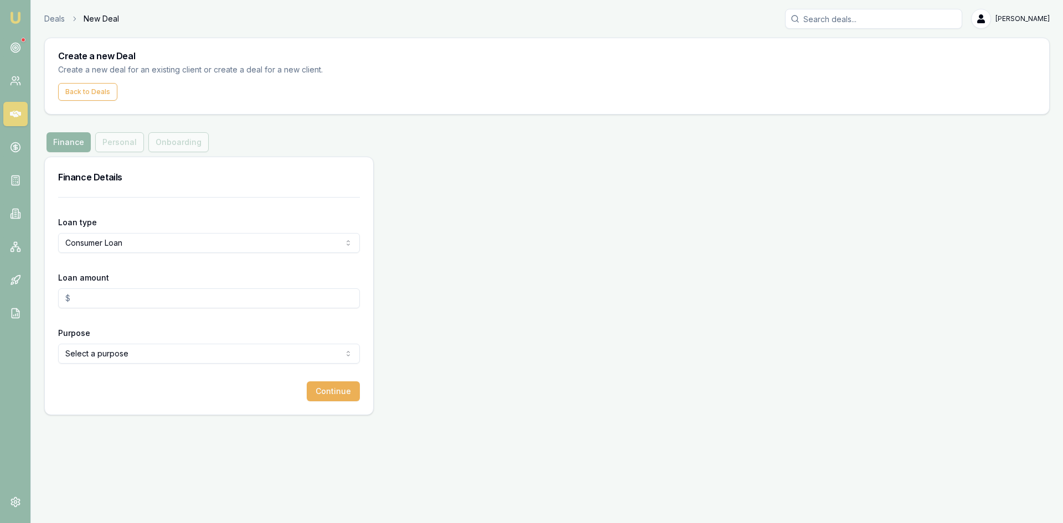
click at [112, 302] on input "Loan amount" at bounding box center [209, 298] width 302 height 20
type input "$25,000.00"
click at [117, 360] on html "Emu Broker Deals New Deal Steven Nguyen Toggle Menu Create a new Deal Create a …" at bounding box center [531, 261] width 1063 height 523
select select "OTHER"
click at [323, 396] on button "Continue" at bounding box center [333, 391] width 53 height 20
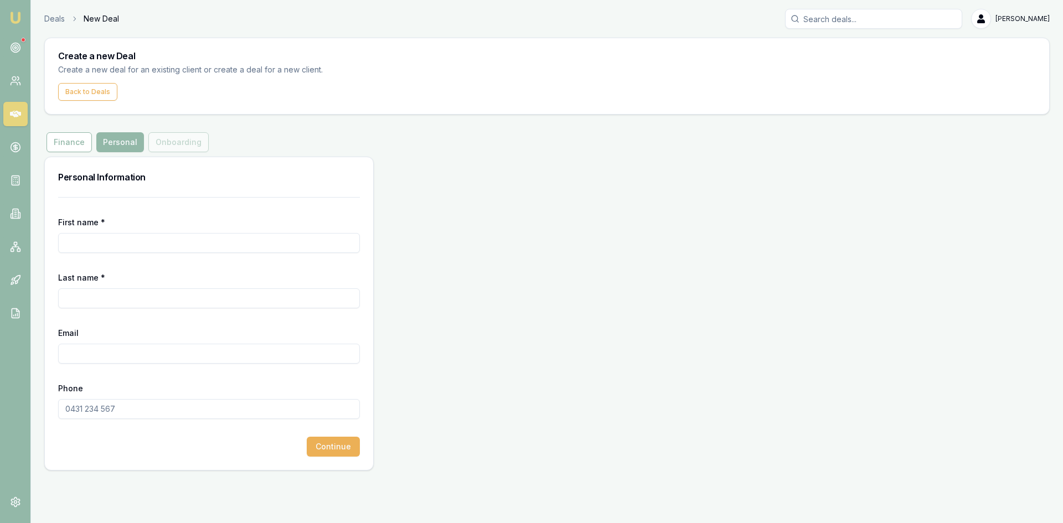
click at [140, 237] on input "First name *" at bounding box center [209, 243] width 302 height 20
type input "t"
type input "Trong"
click at [81, 299] on input "Last name *" at bounding box center [209, 298] width 302 height 20
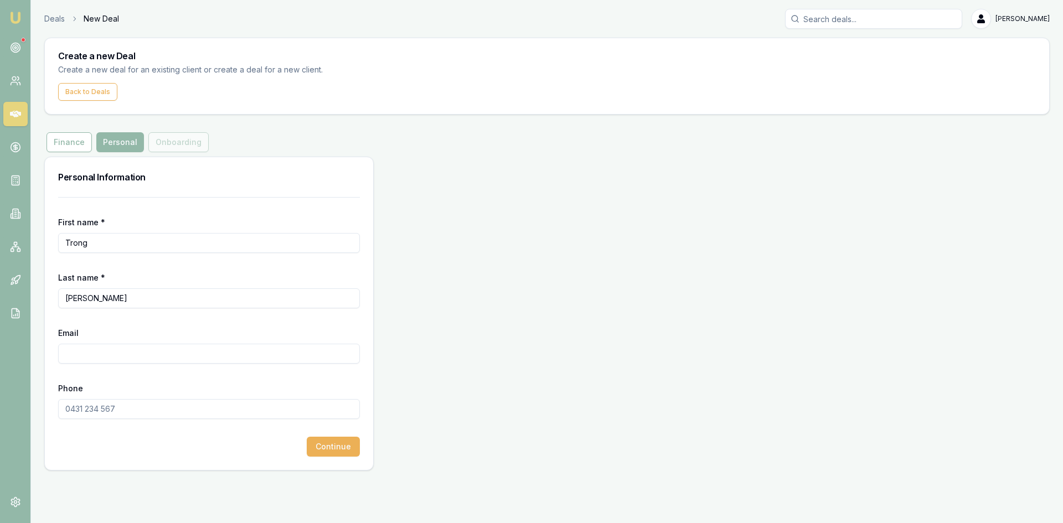
type input "nguyen"
click at [90, 356] on input "Email" at bounding box center [209, 354] width 302 height 20
paste input "nguyentronglan19@gmail.com"
type input "nguyentronglan19@gmail.com"
click at [80, 416] on input "Phone" at bounding box center [209, 409] width 302 height 20
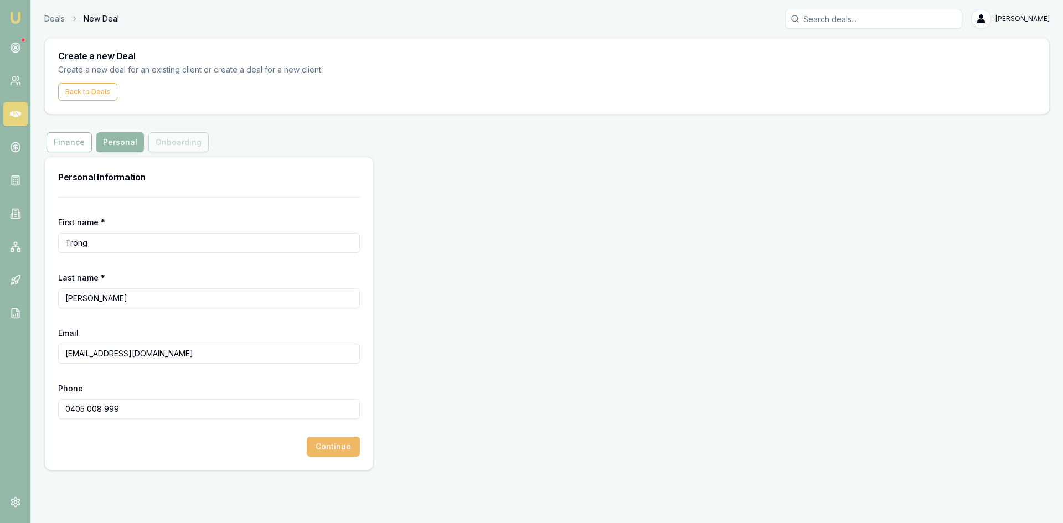
type input "0405 008 999"
click at [338, 449] on button "Continue" at bounding box center [333, 447] width 53 height 20
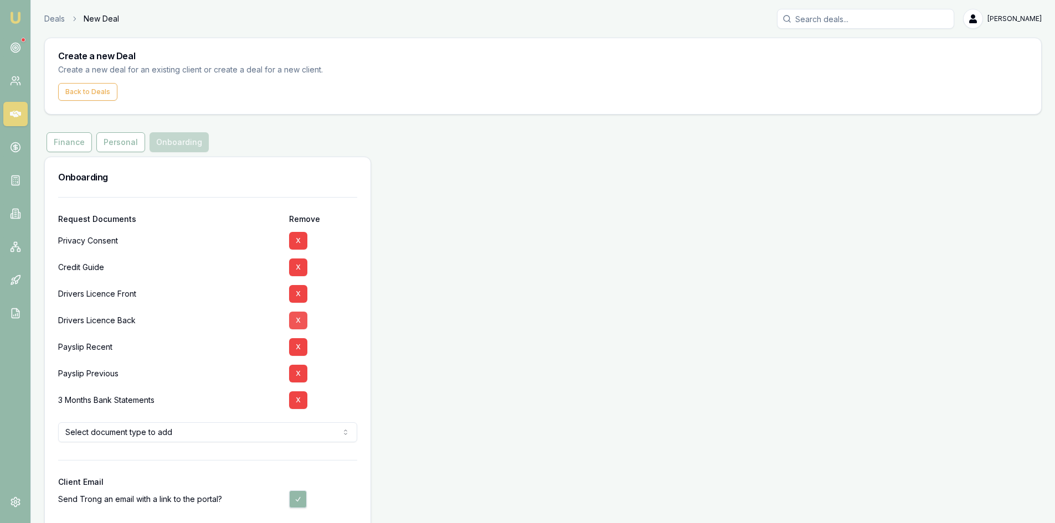
click at [300, 293] on button "X" at bounding box center [298, 294] width 18 height 18
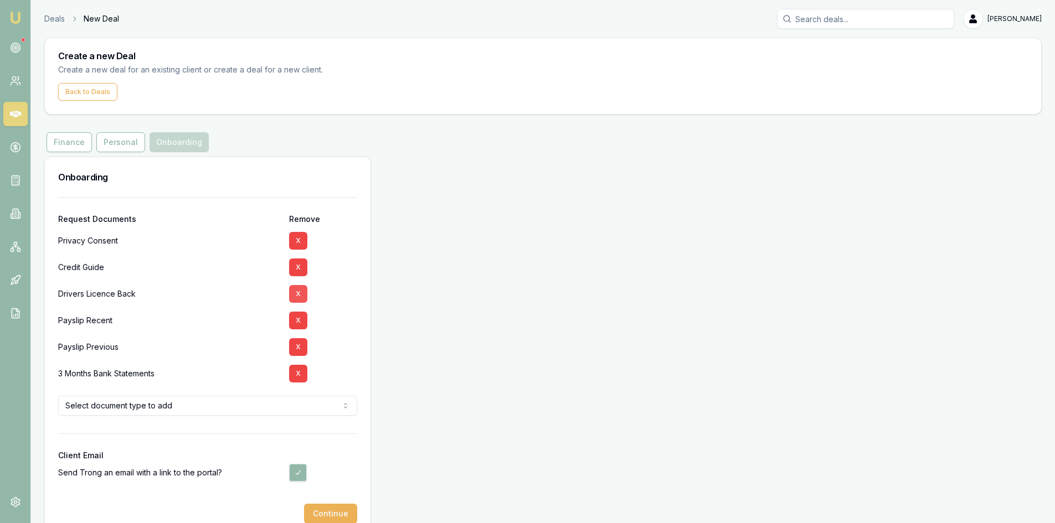
click at [296, 293] on button "X" at bounding box center [298, 294] width 18 height 18
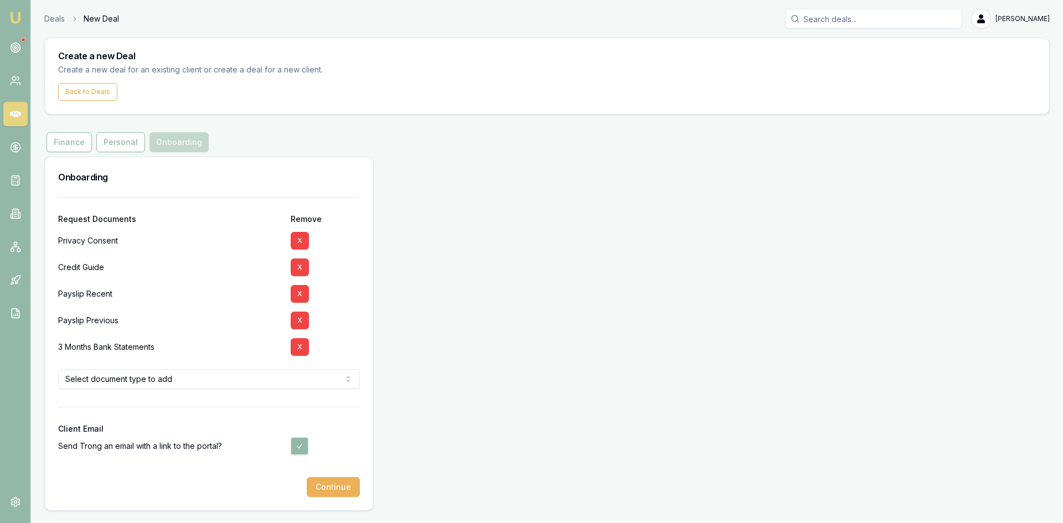
click at [296, 293] on button "X" at bounding box center [300, 294] width 18 height 18
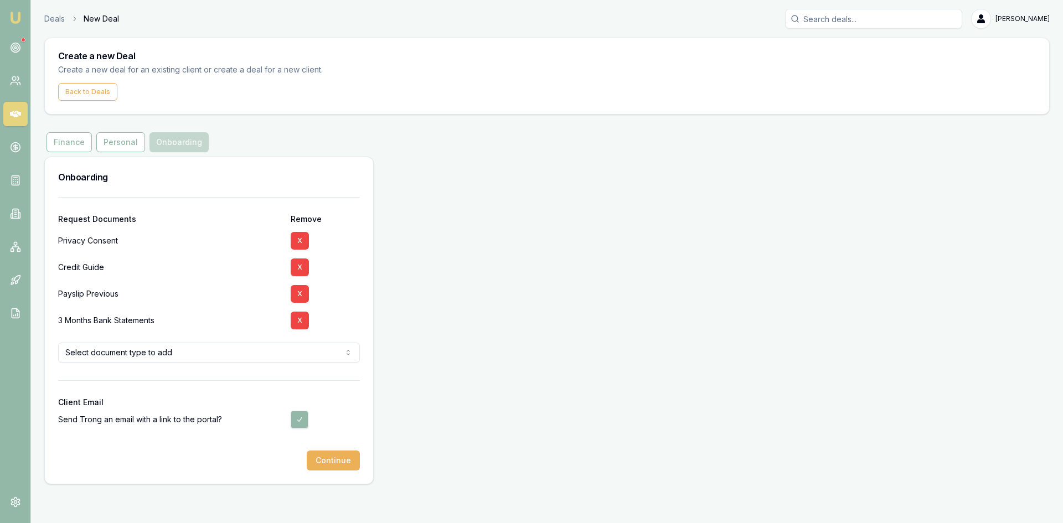
click at [296, 293] on button "X" at bounding box center [300, 294] width 18 height 18
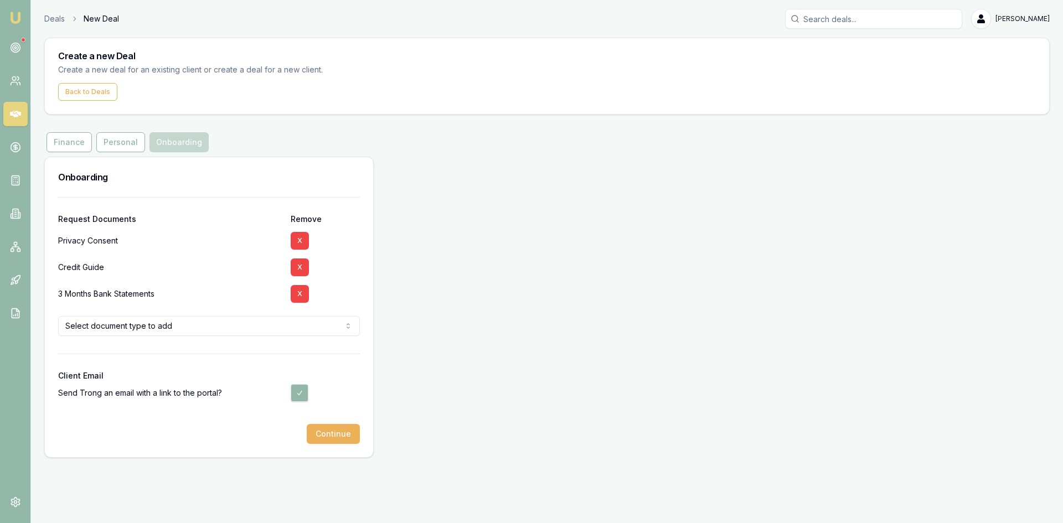
click at [178, 321] on html "Emu Broker Deals New Deal Steven Nguyen Toggle Menu Create a new Deal Create a …" at bounding box center [531, 261] width 1063 height 523
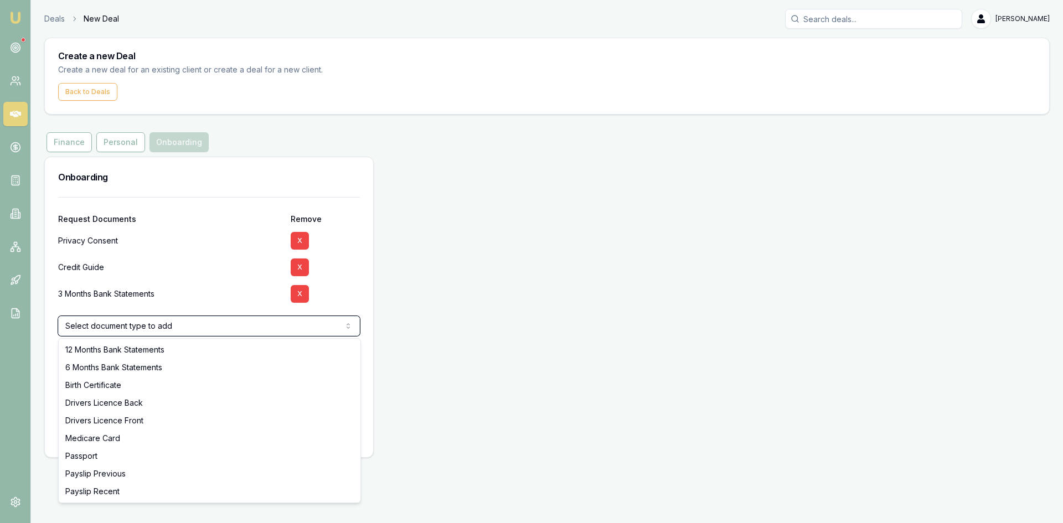
click at [203, 279] on html "Emu Broker Deals New Deal Steven Nguyen Toggle Menu Create a new Deal Create a …" at bounding box center [531, 261] width 1063 height 523
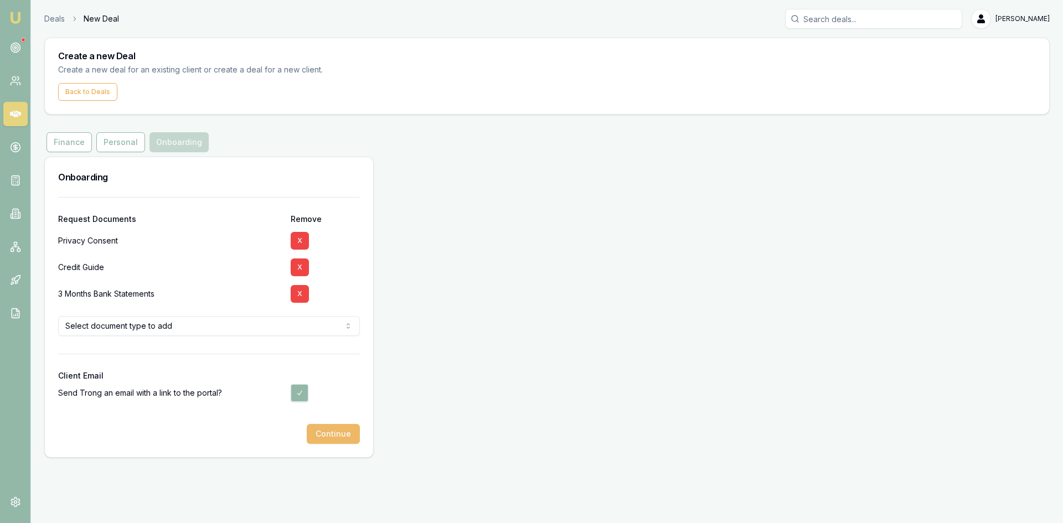
click at [325, 431] on button "Continue" at bounding box center [333, 434] width 53 height 20
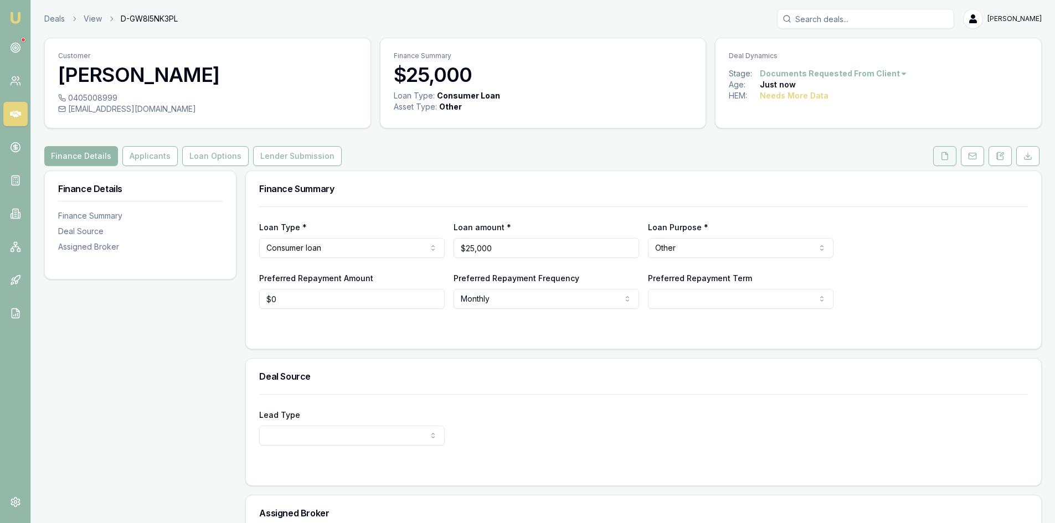
click at [951, 159] on button at bounding box center [944, 156] width 23 height 20
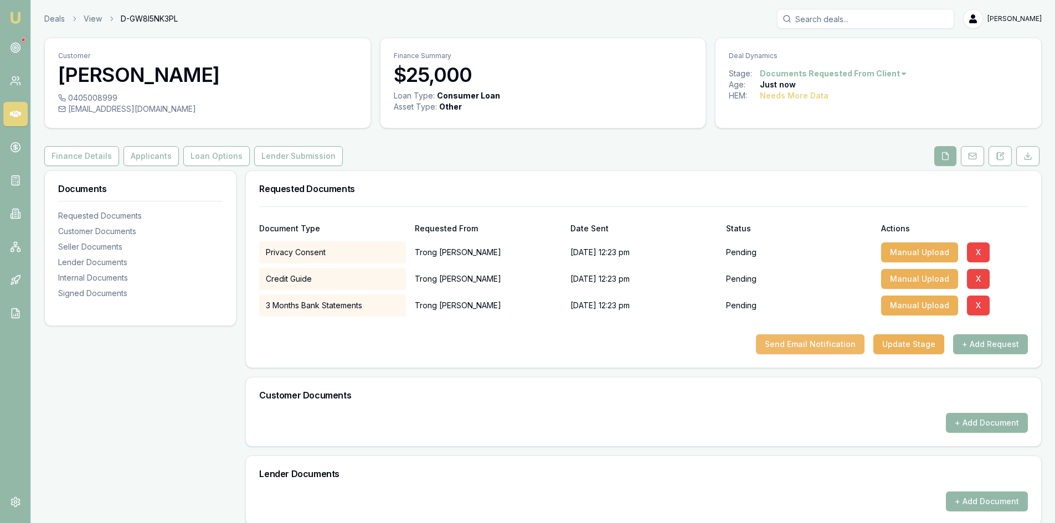
click at [816, 344] on button "Send Email Notification" at bounding box center [810, 344] width 109 height 20
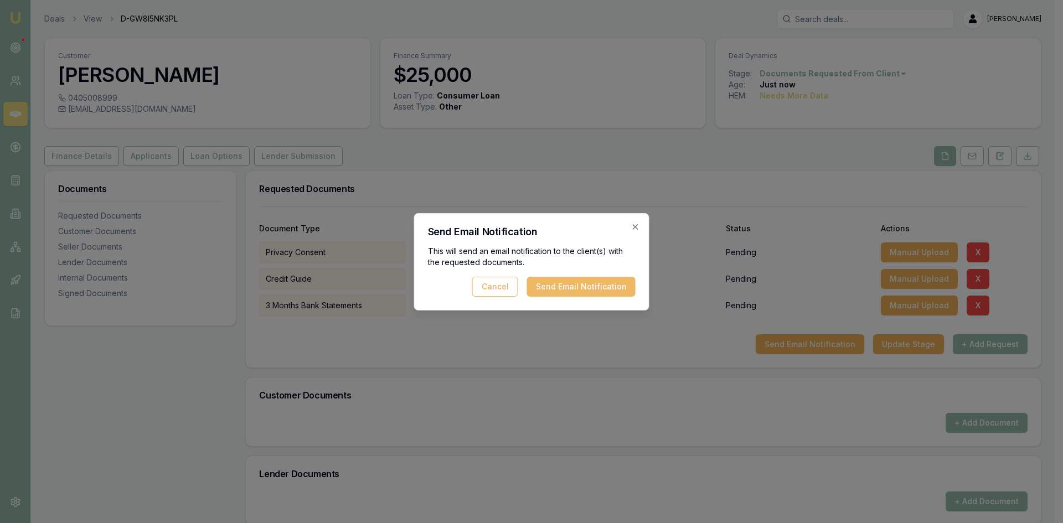
click at [576, 290] on button "Send Email Notification" at bounding box center [581, 287] width 109 height 20
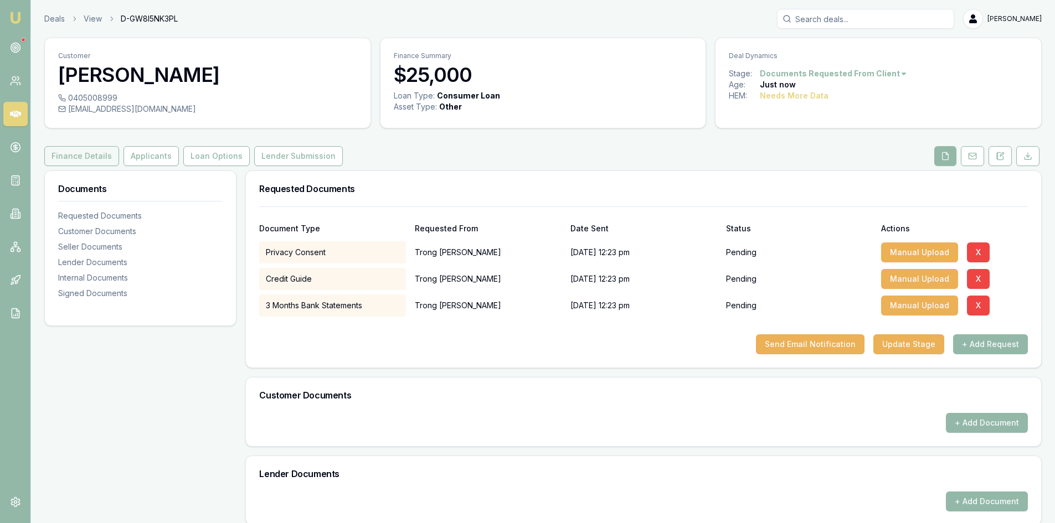
click at [79, 164] on button "Finance Details" at bounding box center [81, 156] width 75 height 20
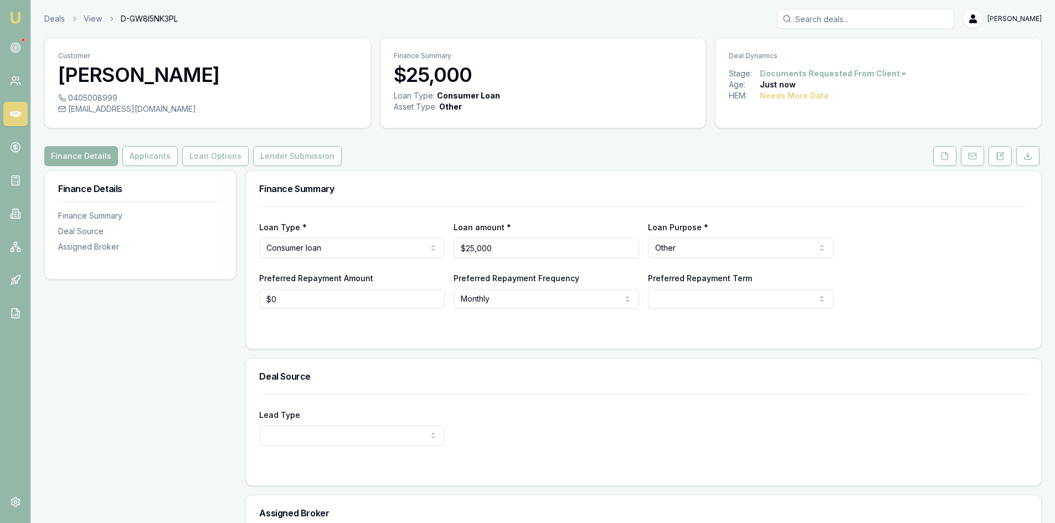
click at [829, 20] on input "Search deals" at bounding box center [865, 19] width 177 height 20
type input "trong"
click at [148, 159] on button "Applicants" at bounding box center [149, 156] width 55 height 20
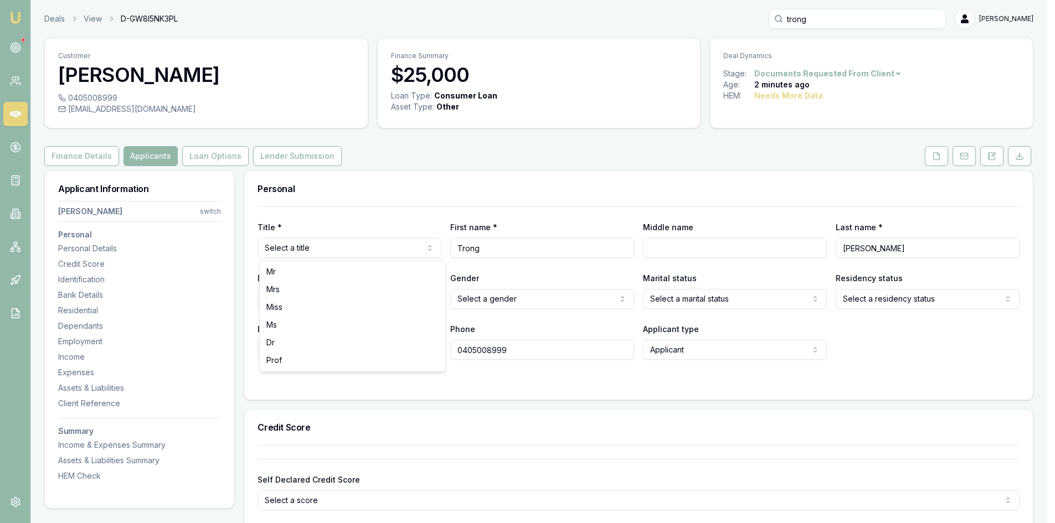
click at [328, 251] on html "Emu Broker Deals View D-GW8I5NK3PL trong Steven Nguyen Toggle Menu Customer Tro…" at bounding box center [527, 261] width 1055 height 523
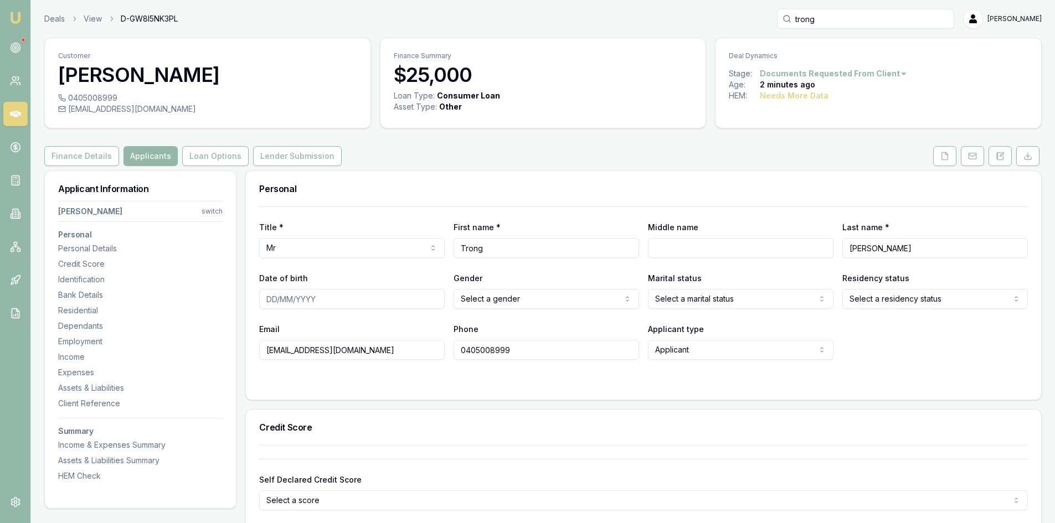
click at [275, 302] on input "Date of birth" at bounding box center [351, 299] width 185 height 20
click at [264, 301] on input "Date of birth" at bounding box center [351, 299] width 185 height 20
type input "08/09/1991"
click at [518, 303] on html "Emu Broker Deals View D-GW8I5NK3PL trong Steven Nguyen Toggle Menu Customer Tro…" at bounding box center [527, 261] width 1055 height 523
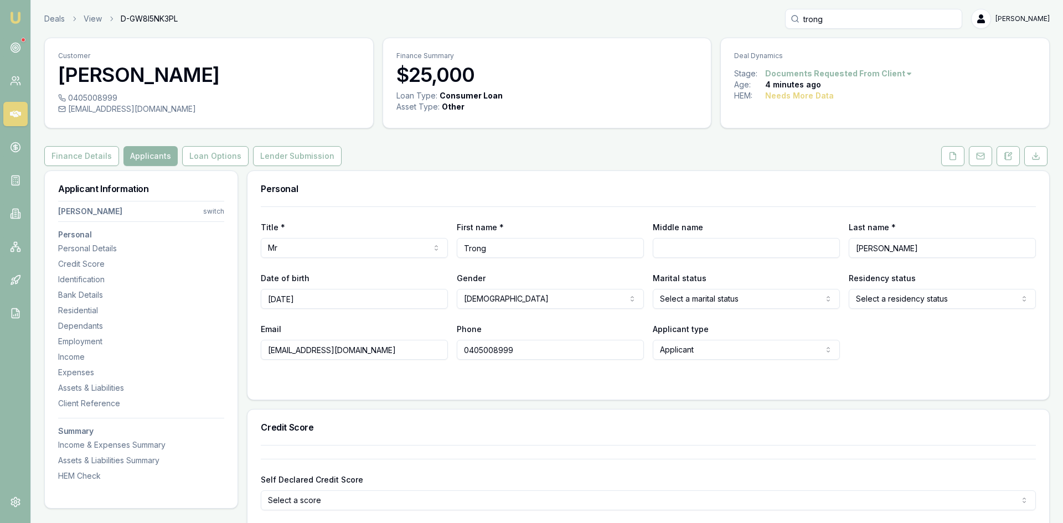
click at [689, 304] on html "Emu Broker Deals View D-GW8I5NK3PL trong Steven Nguyen Toggle Menu Customer Tro…" at bounding box center [531, 261] width 1063 height 523
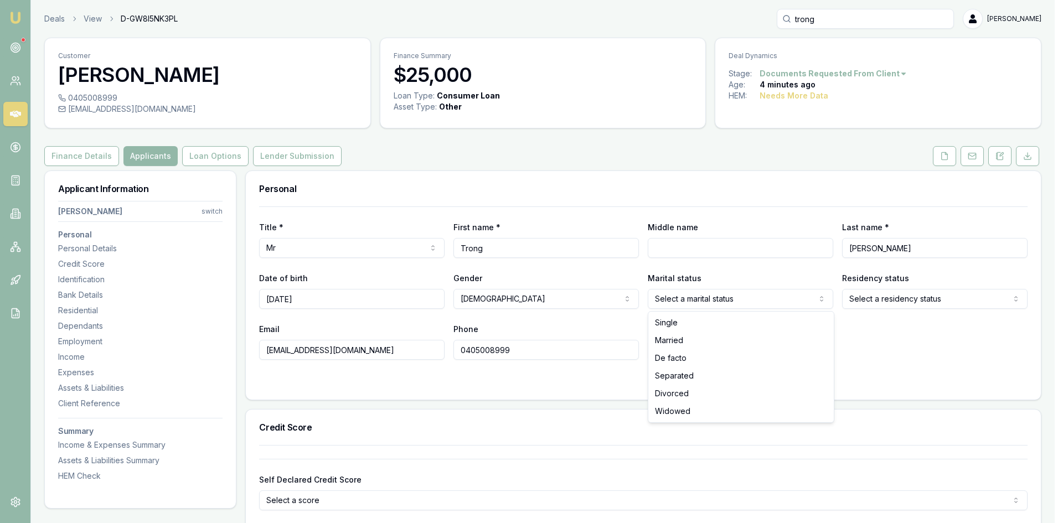
select select "MARRIED"
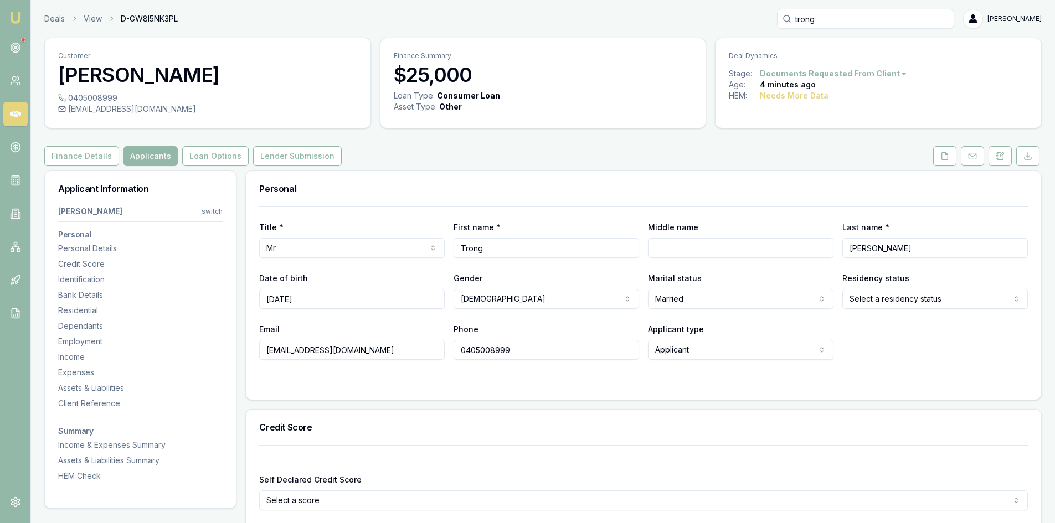
click at [877, 297] on html "Emu Broker Deals View D-GW8I5NK3PL trong Steven Nguyen Toggle Menu Customer Tro…" at bounding box center [527, 261] width 1055 height 523
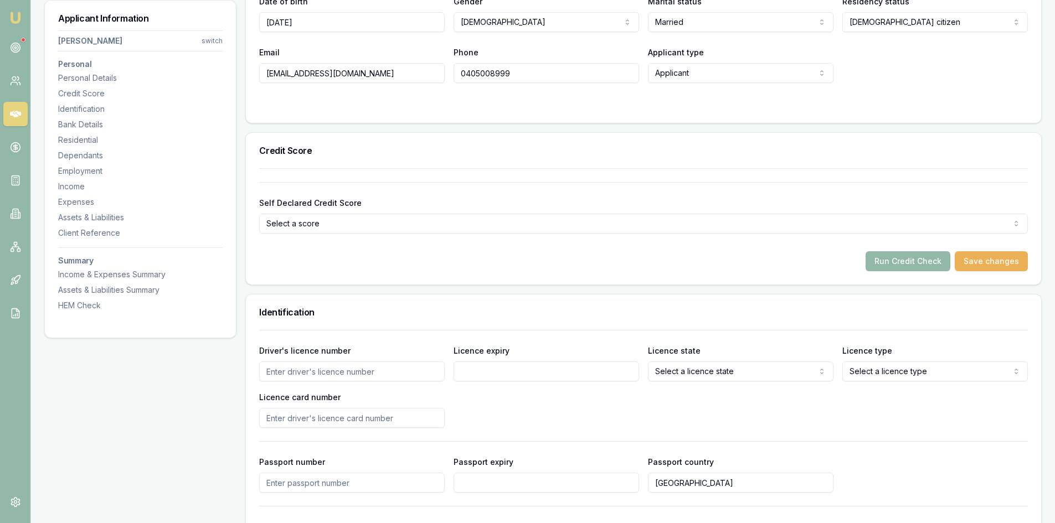
click at [300, 368] on input "Driver's licence number" at bounding box center [351, 372] width 185 height 20
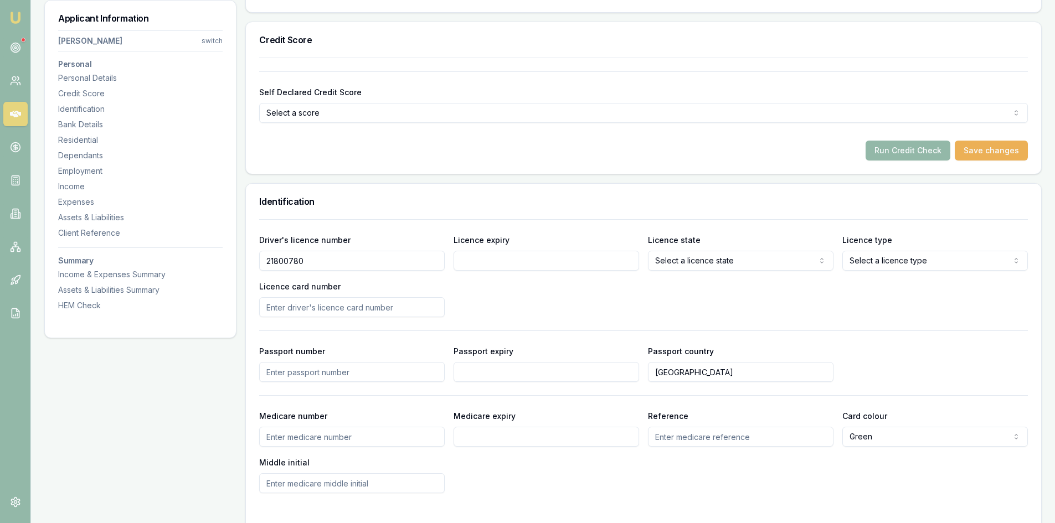
type input "21800780"
click at [491, 270] on input "Licence expiry" at bounding box center [545, 261] width 185 height 20
type input "31/12/2026"
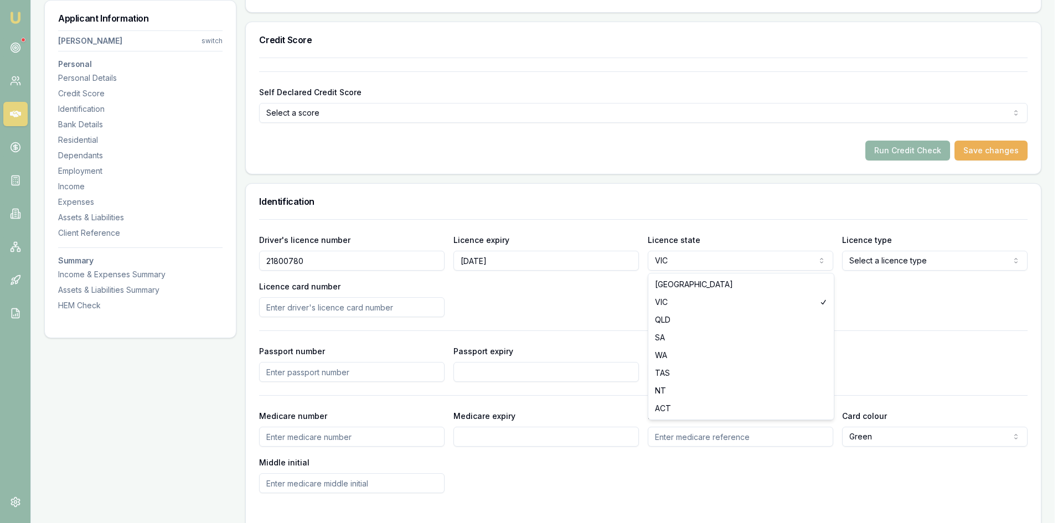
select select "[GEOGRAPHIC_DATA]"
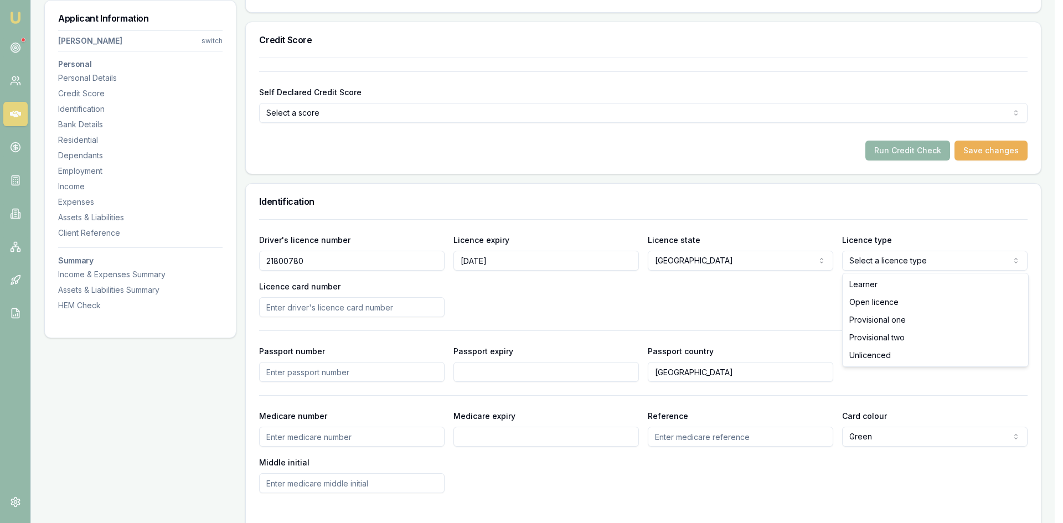
select select "OPEN_LICENCE"
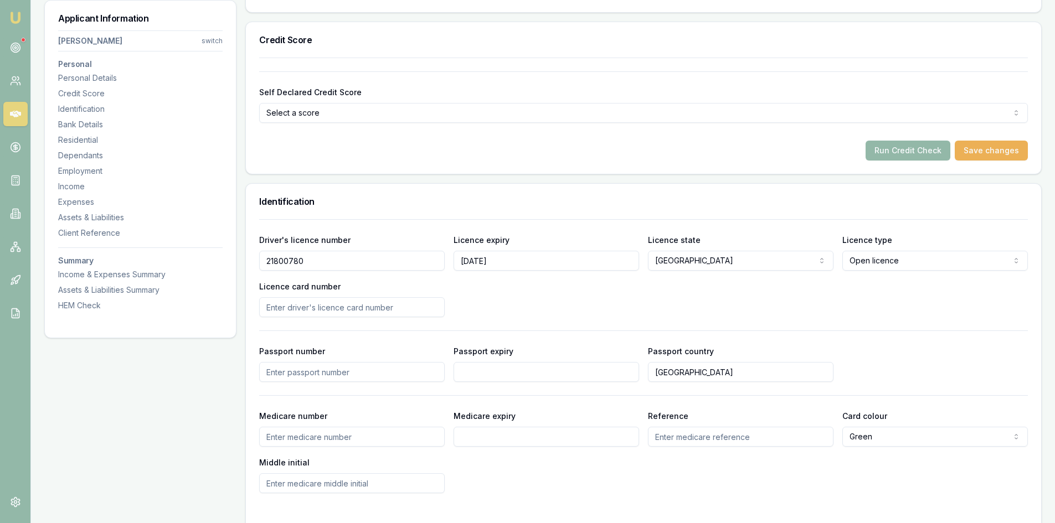
click at [302, 307] on input "Licence card number" at bounding box center [351, 307] width 185 height 20
type input "2"
type input "2055754792"
click at [507, 294] on div "Driver's licence number 21800780 Licence expiry 31/12/2026 Licence state NSW NS…" at bounding box center [643, 275] width 768 height 84
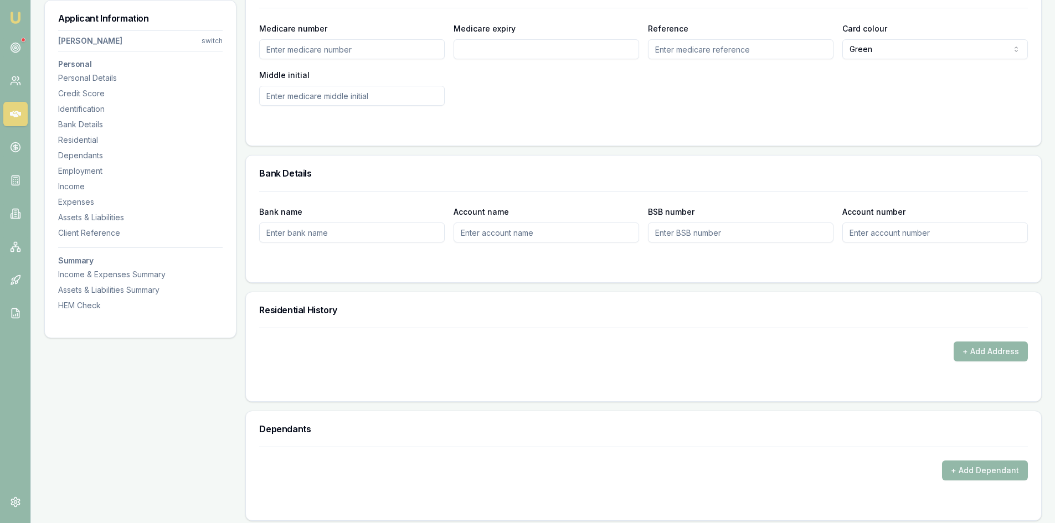
scroll to position [886, 0]
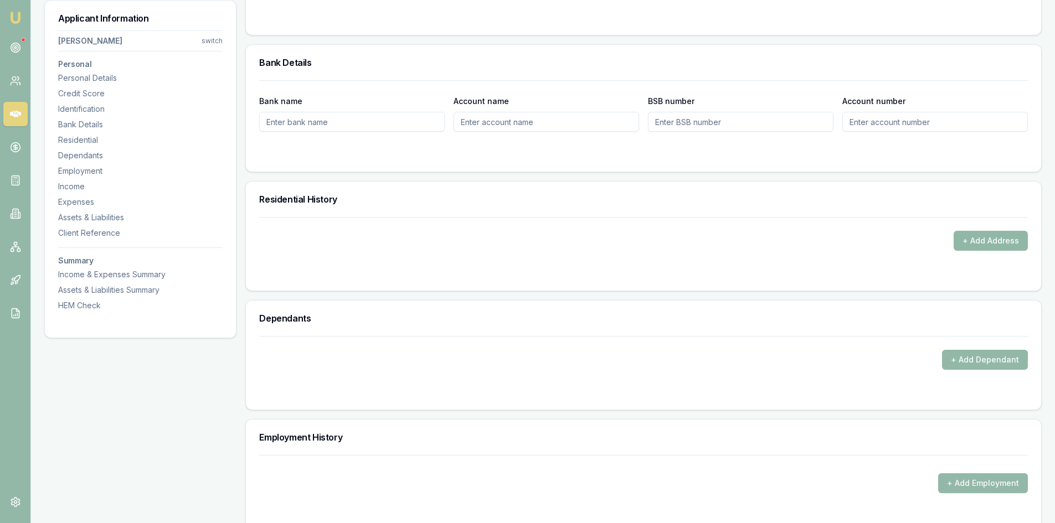
click at [963, 241] on button "+ Add Address" at bounding box center [990, 241] width 74 height 20
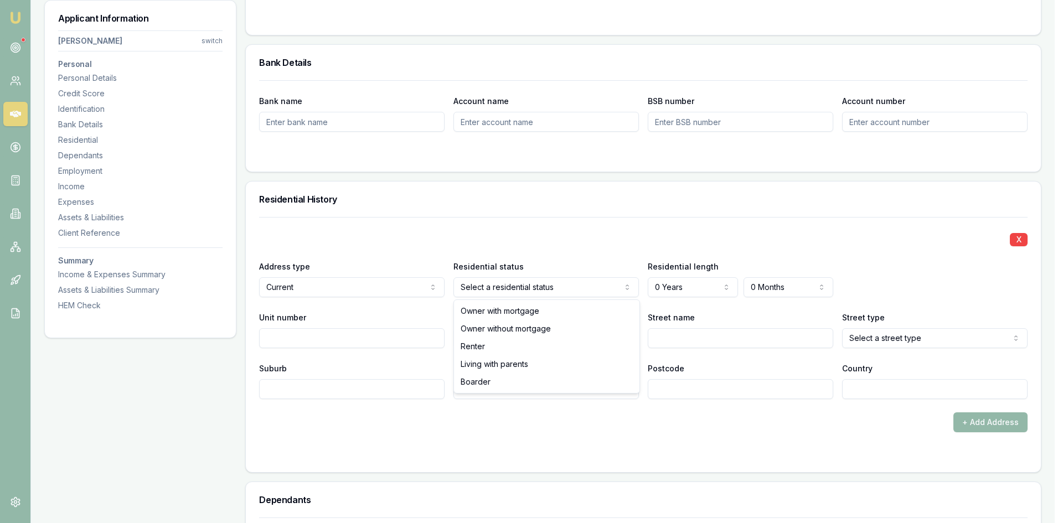
select select "RENTER"
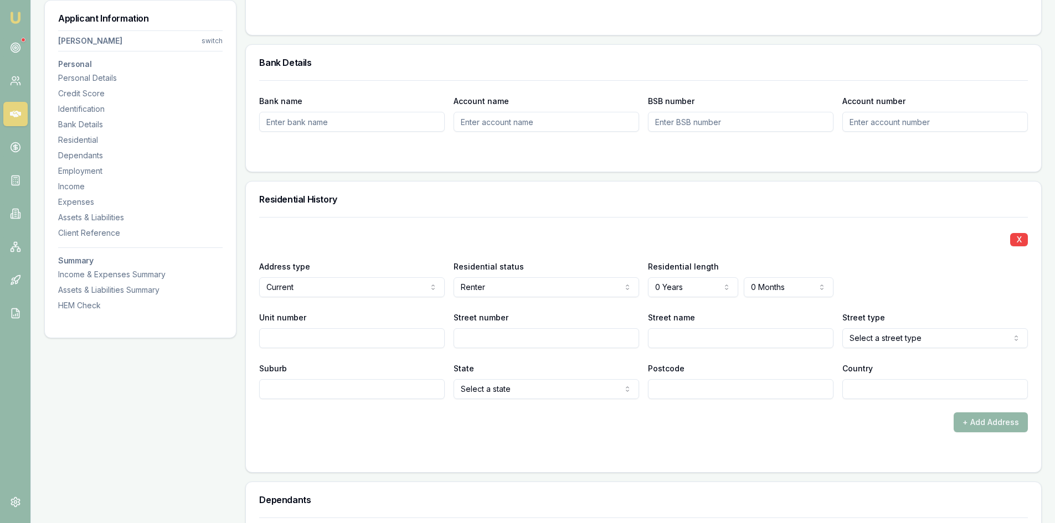
click at [675, 364] on label "Postcode" at bounding box center [666, 368] width 37 height 9
click at [675, 379] on input "Postcode" at bounding box center [740, 389] width 185 height 20
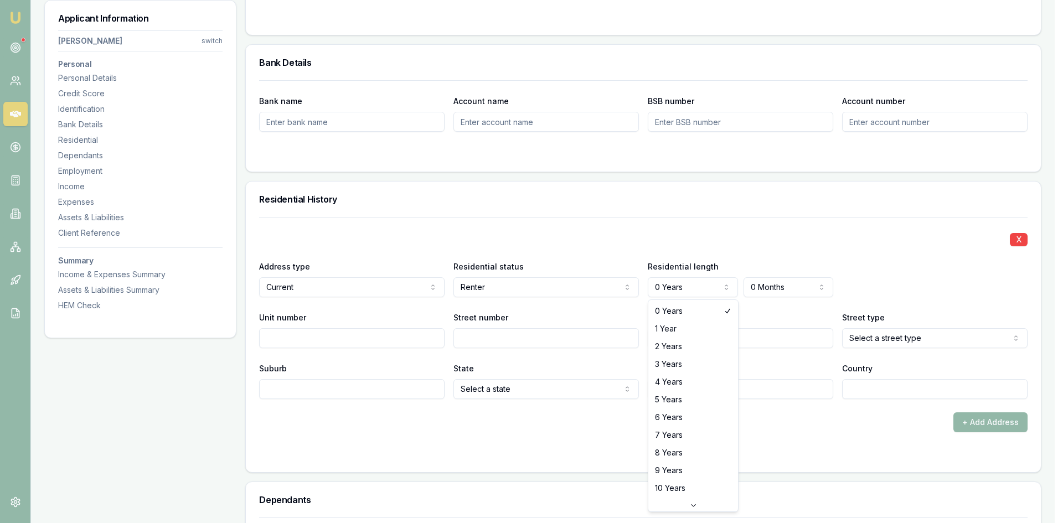
select select "3"
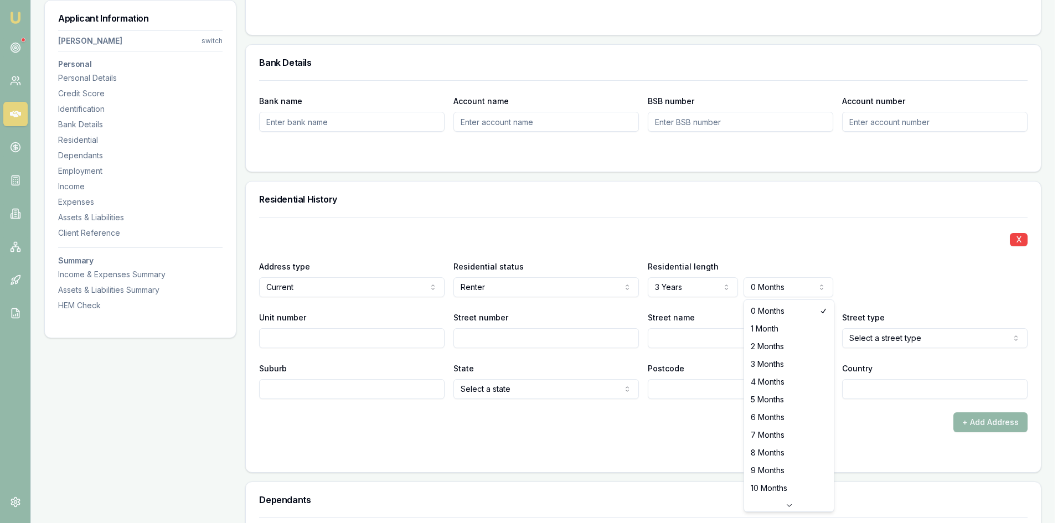
select select "1"
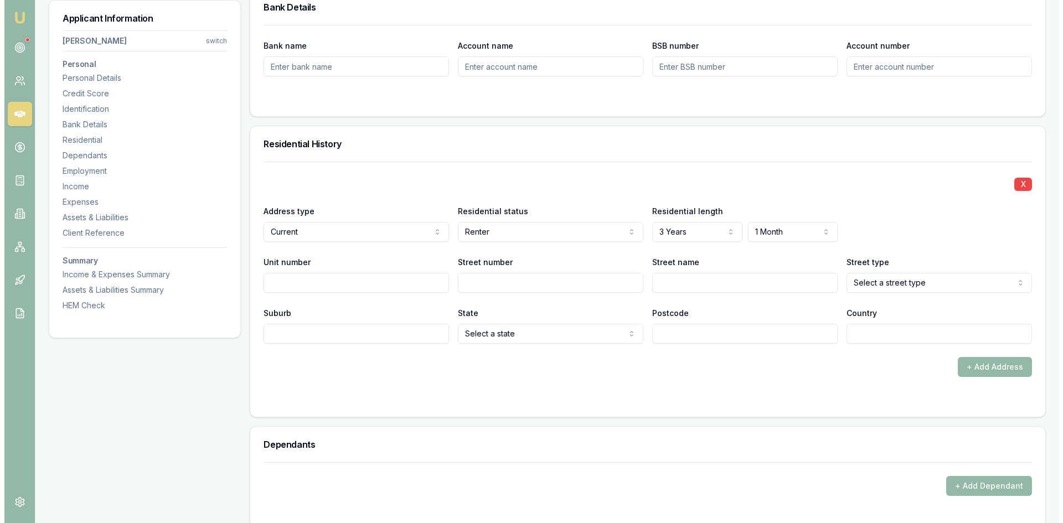
scroll to position [997, 0]
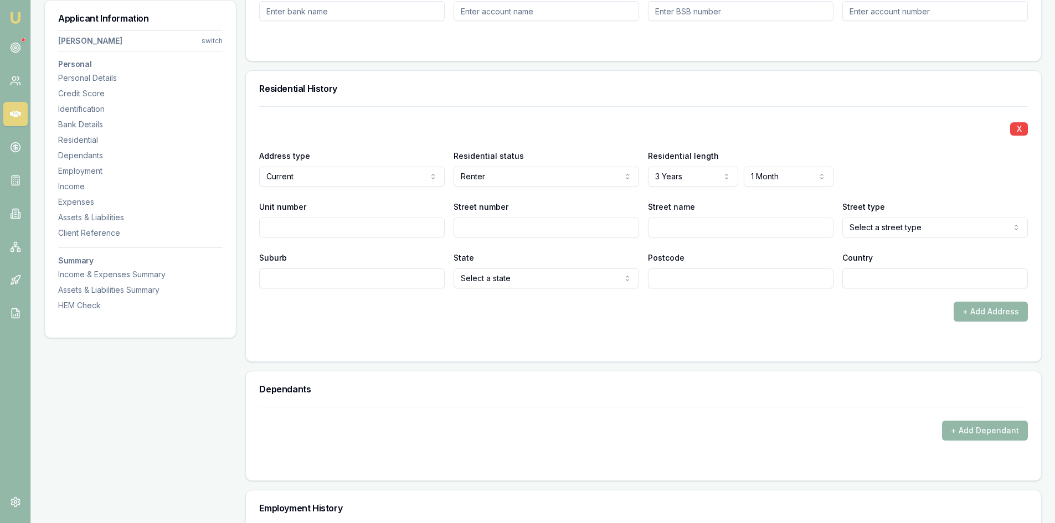
click at [491, 230] on input "Street number" at bounding box center [545, 228] width 185 height 20
type input "11"
type input "BURRADOOR"
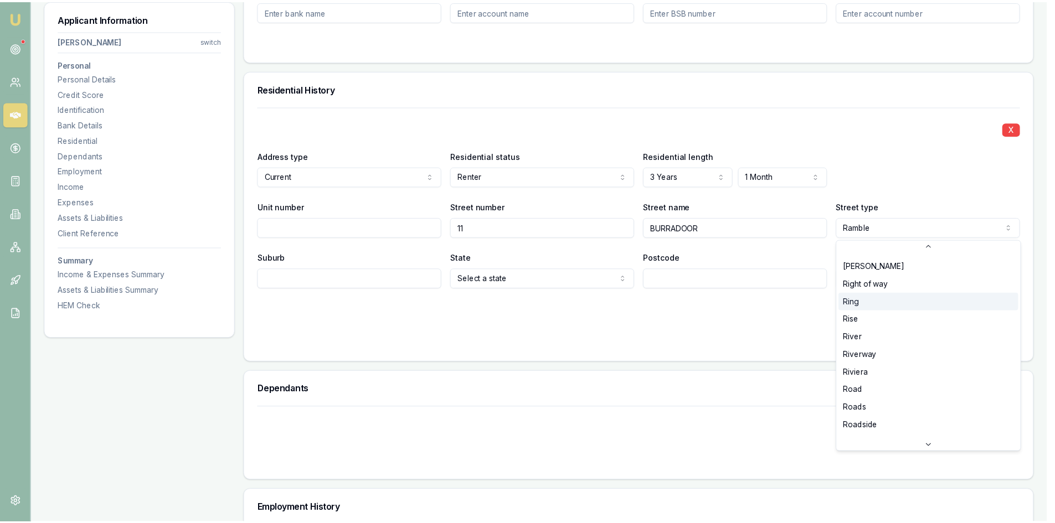
scroll to position [2587, 0]
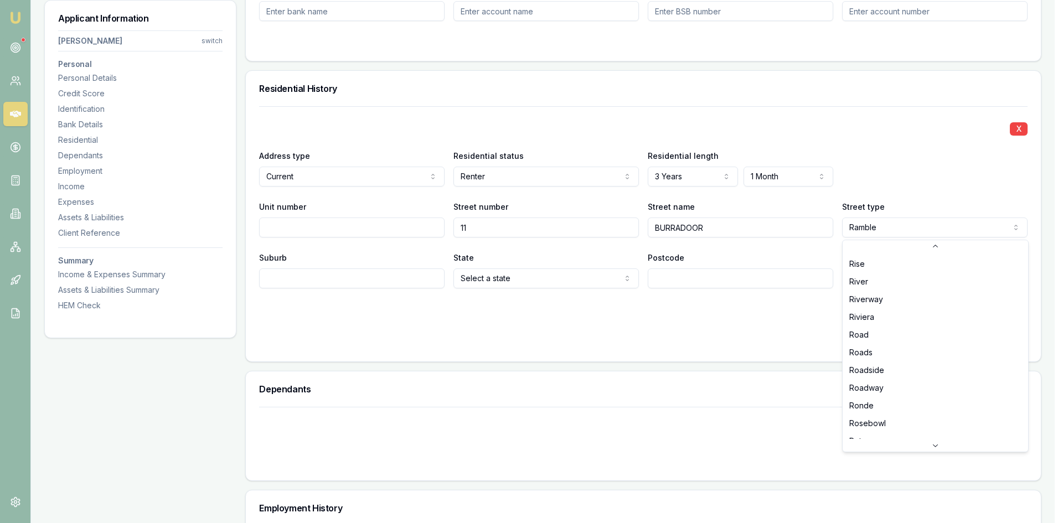
select select "Roads"
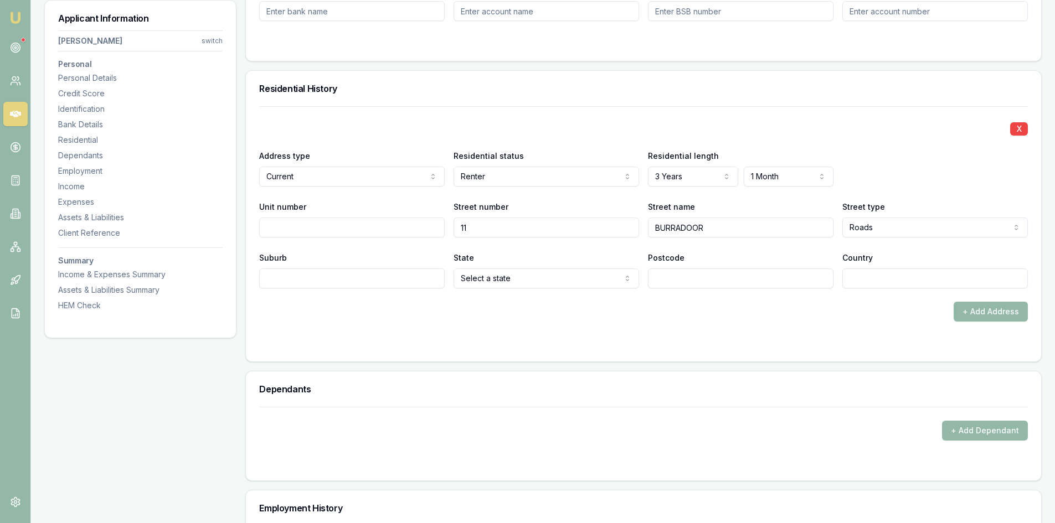
click at [353, 283] on input "Suburb" at bounding box center [351, 279] width 185 height 20
type input "LANSVALE"
click at [321, 282] on input "LANSVALE" at bounding box center [351, 279] width 185 height 20
click at [771, 283] on input "Postcode" at bounding box center [740, 279] width 185 height 20
type input "2166"
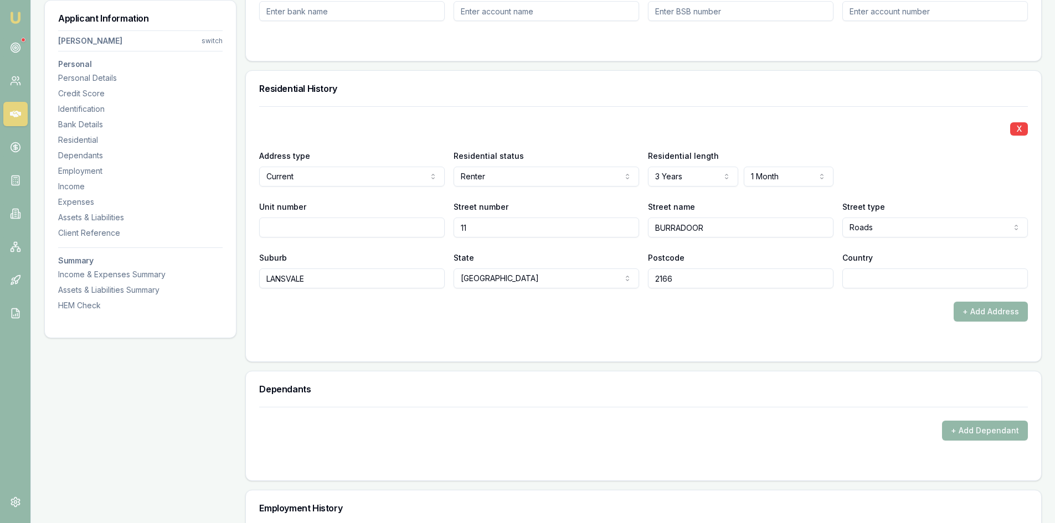
click at [919, 285] on input "Country" at bounding box center [934, 279] width 185 height 20
type input "AU"
click at [900, 323] on form "X Address type Current Current Previous Residential status Renter Owner with mo…" at bounding box center [643, 227] width 768 height 242
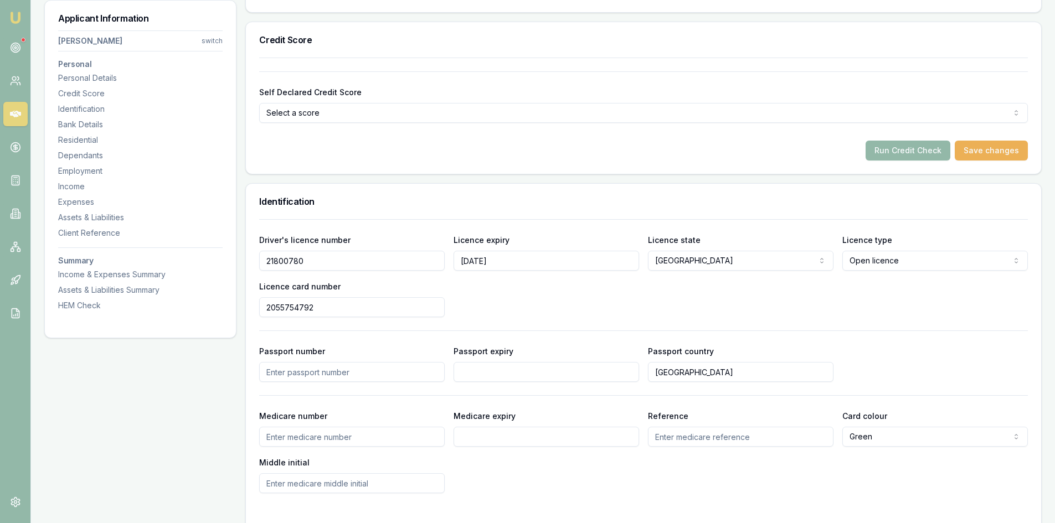
scroll to position [221, 0]
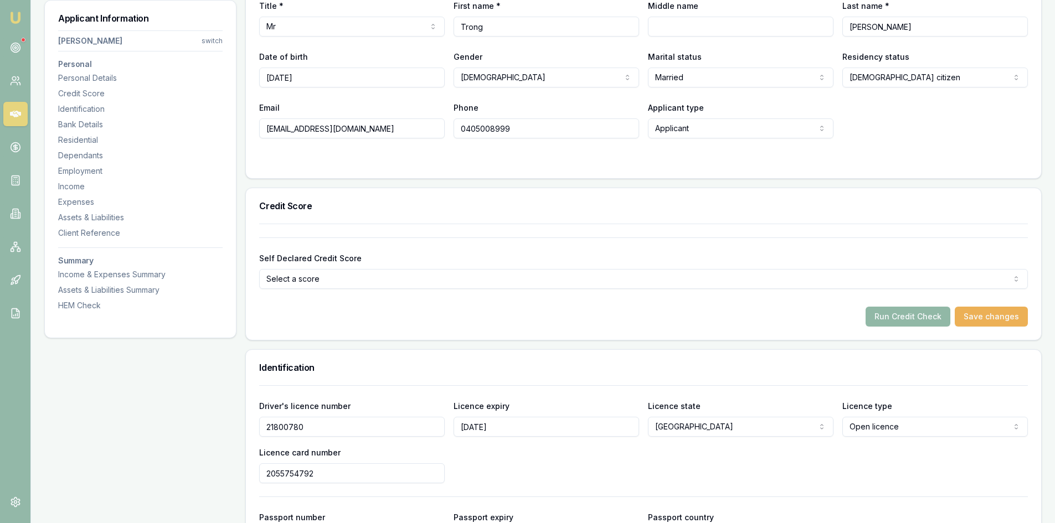
click at [902, 321] on button "Run Credit Check" at bounding box center [907, 317] width 85 height 20
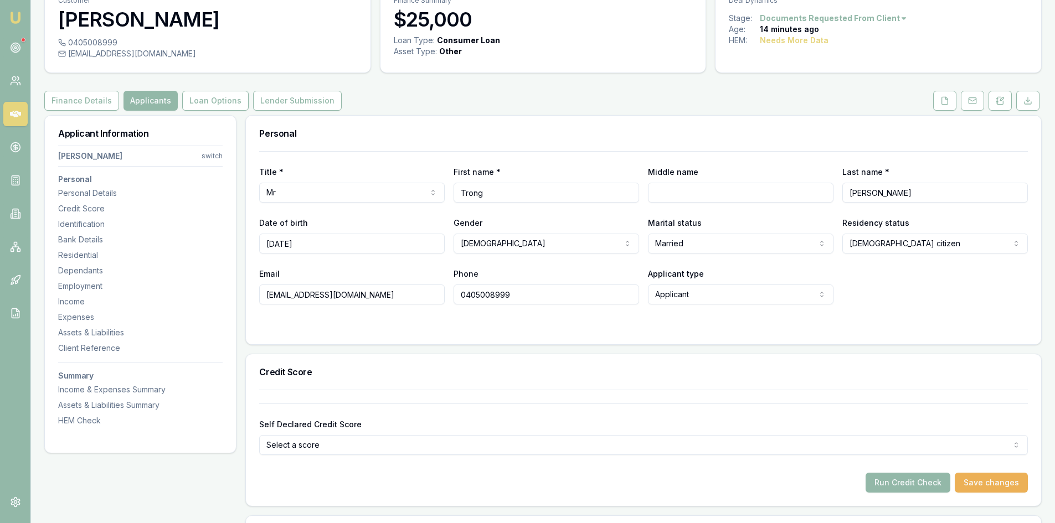
scroll to position [0, 0]
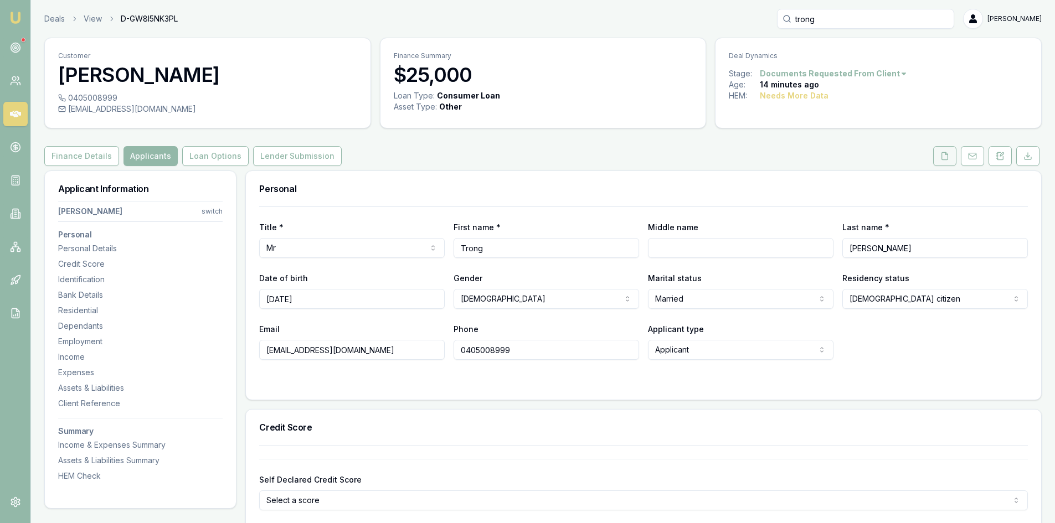
click at [942, 154] on icon at bounding box center [944, 156] width 9 height 9
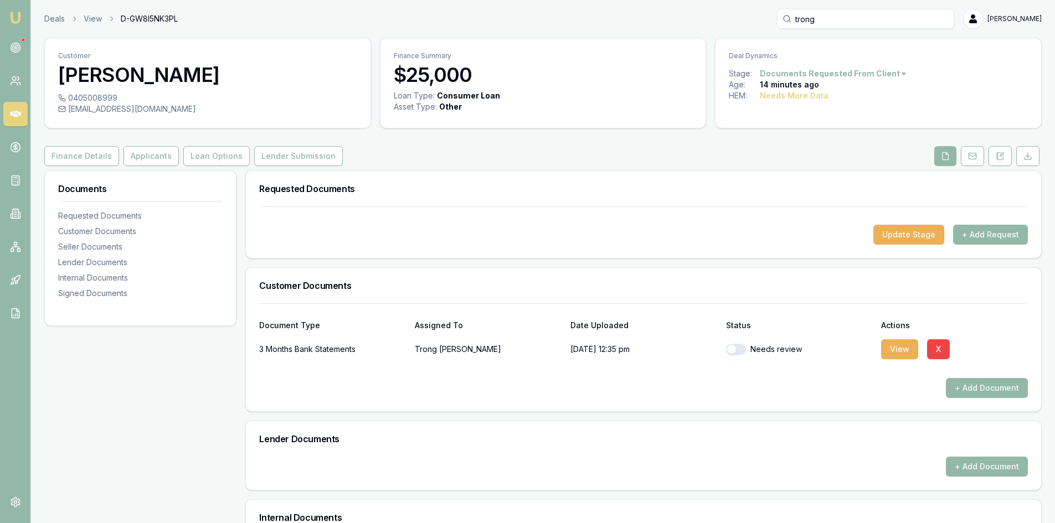
click at [737, 349] on button "button" at bounding box center [736, 349] width 20 height 11
checkbox input "true"
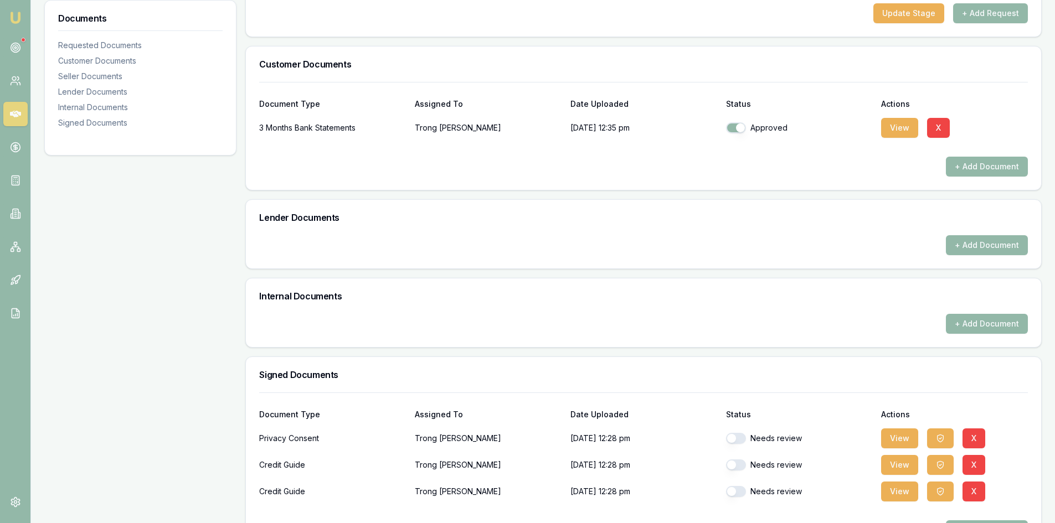
scroll to position [261, 0]
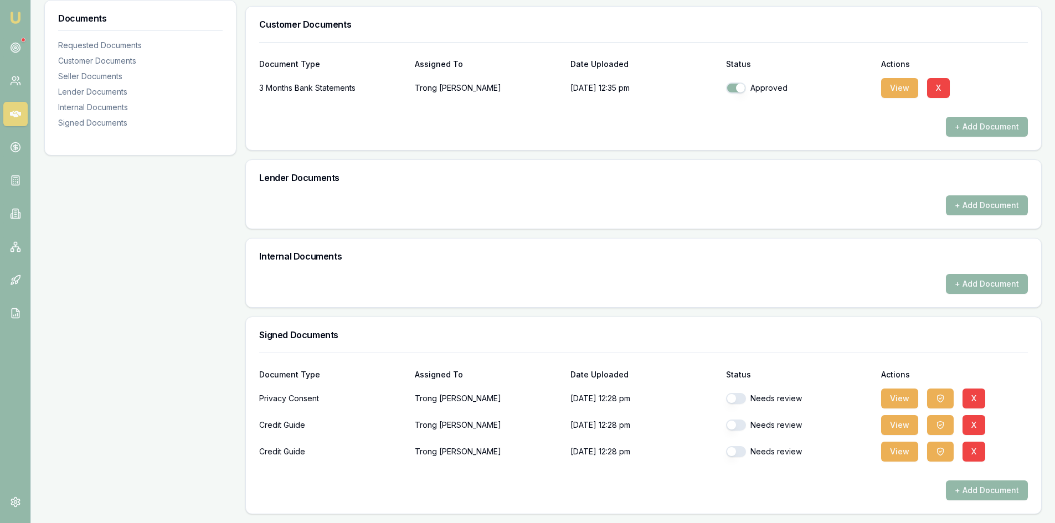
click at [739, 401] on button "button" at bounding box center [736, 398] width 20 height 11
checkbox input "true"
drag, startPoint x: 739, startPoint y: 420, endPoint x: 737, endPoint y: 426, distance: 6.2
click at [738, 420] on button "button" at bounding box center [736, 425] width 20 height 11
checkbox input "true"
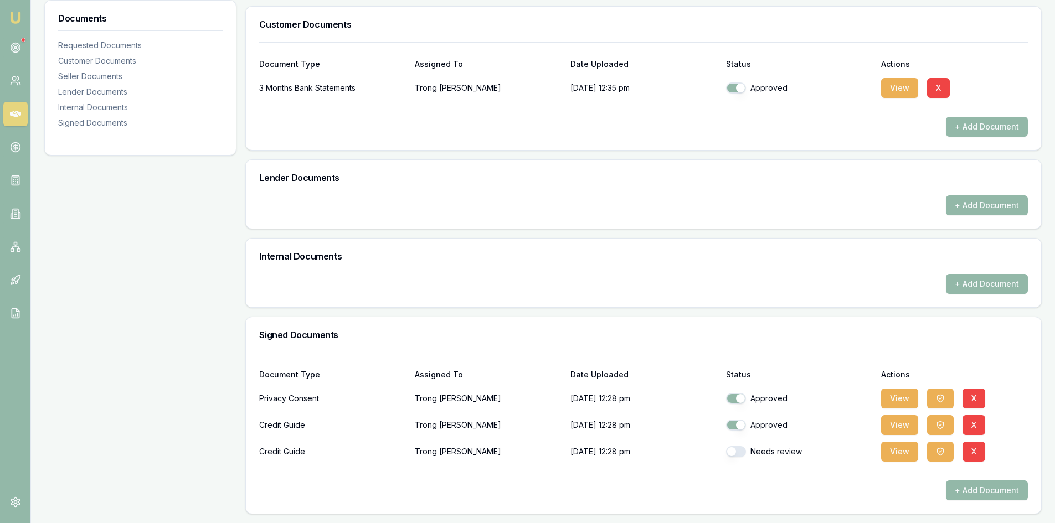
drag, startPoint x: 743, startPoint y: 453, endPoint x: 740, endPoint y: 445, distance: 8.8
click at [742, 453] on button "button" at bounding box center [736, 451] width 20 height 11
checkbox input "true"
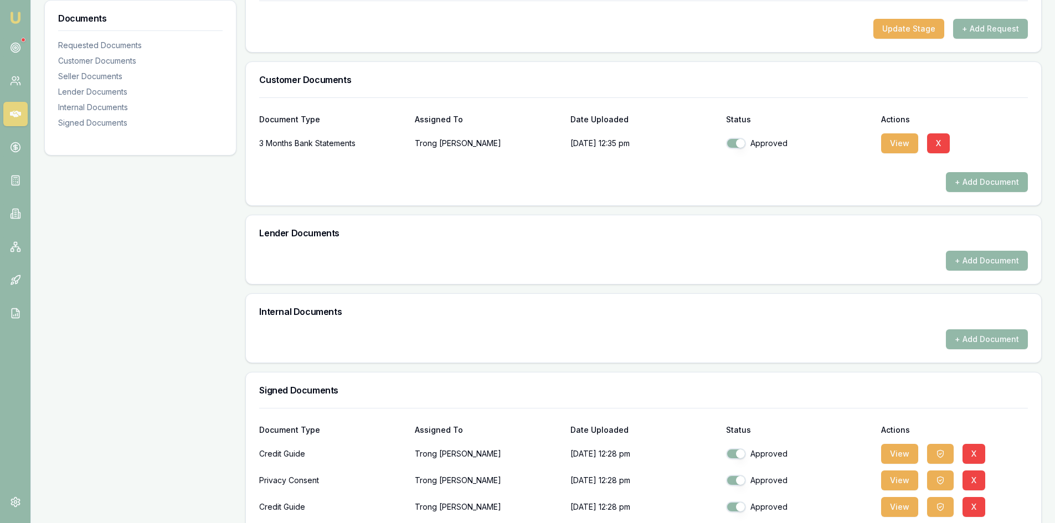
click at [980, 182] on button "+ Add Document" at bounding box center [987, 182] width 82 height 20
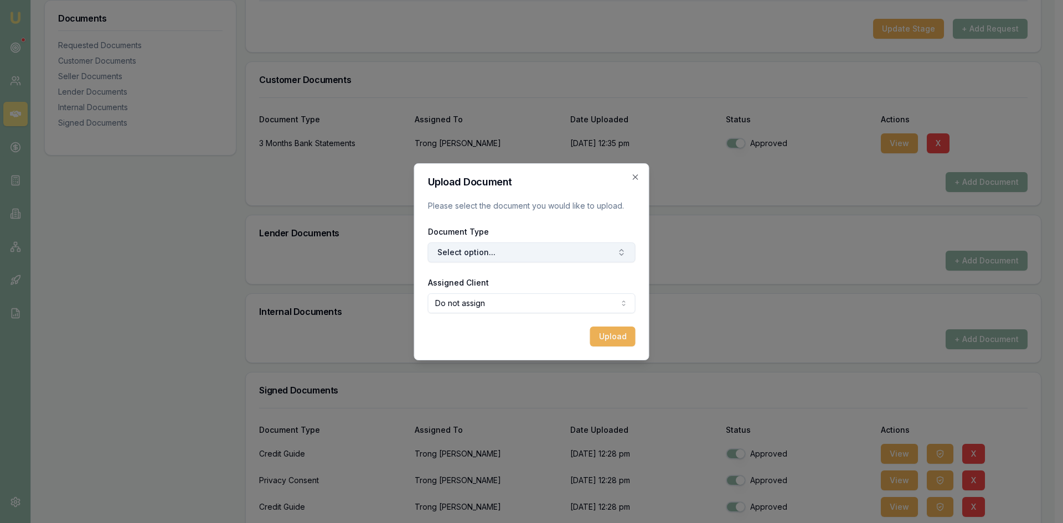
click at [493, 252] on button "Select option..." at bounding box center [532, 253] width 208 height 20
type input "FRONT"
click at [503, 299] on div "Front of Drivers Licence" at bounding box center [537, 299] width 138 height 18
click at [504, 305] on body "Emu Broker Deals View D-GW8I5NK3PL trong Steven Nguyen Toggle Menu Customer Tro…" at bounding box center [527, 55] width 1055 height 523
select select "U-XN3D05ZSJ8"
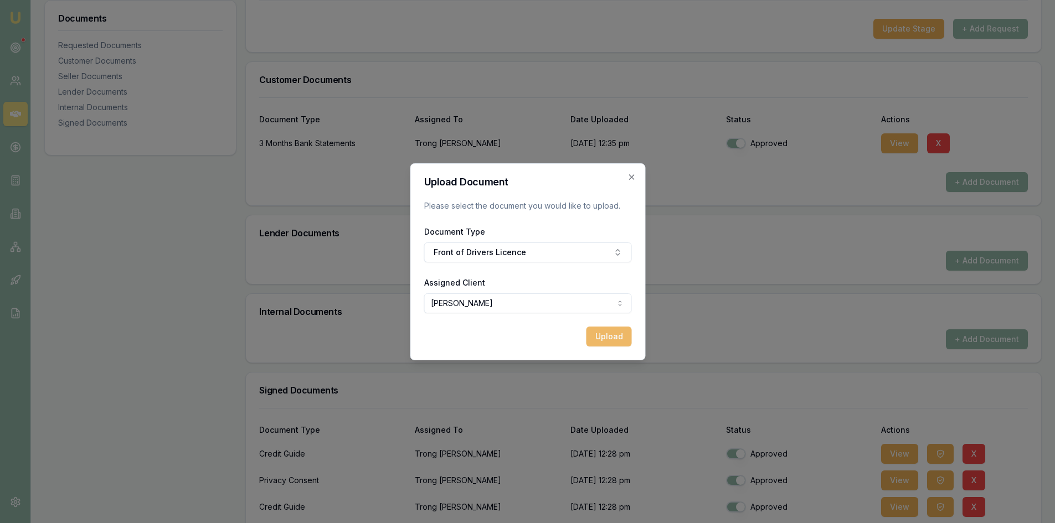
click at [614, 340] on button "Upload" at bounding box center [608, 337] width 45 height 20
checkbox input "false"
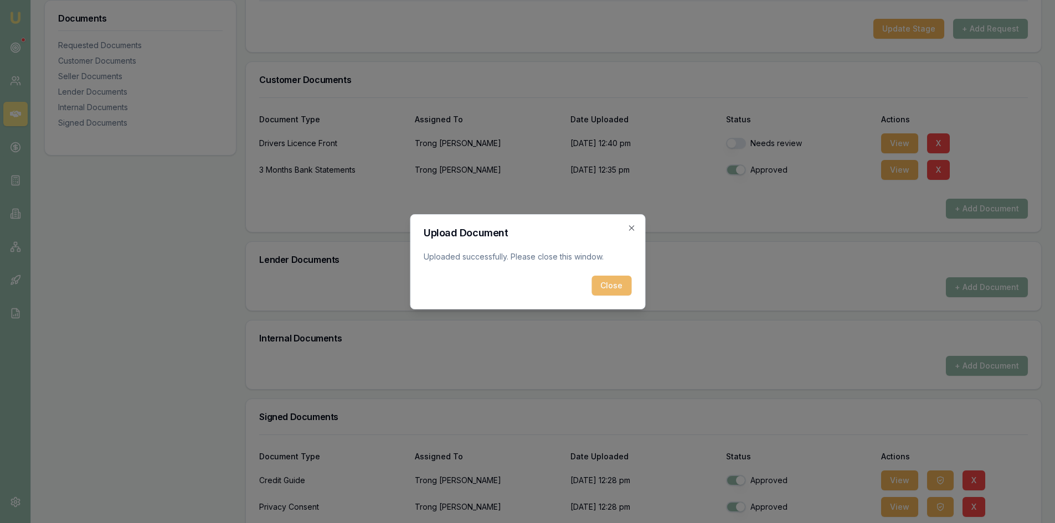
click at [615, 288] on button "Close" at bounding box center [611, 286] width 40 height 20
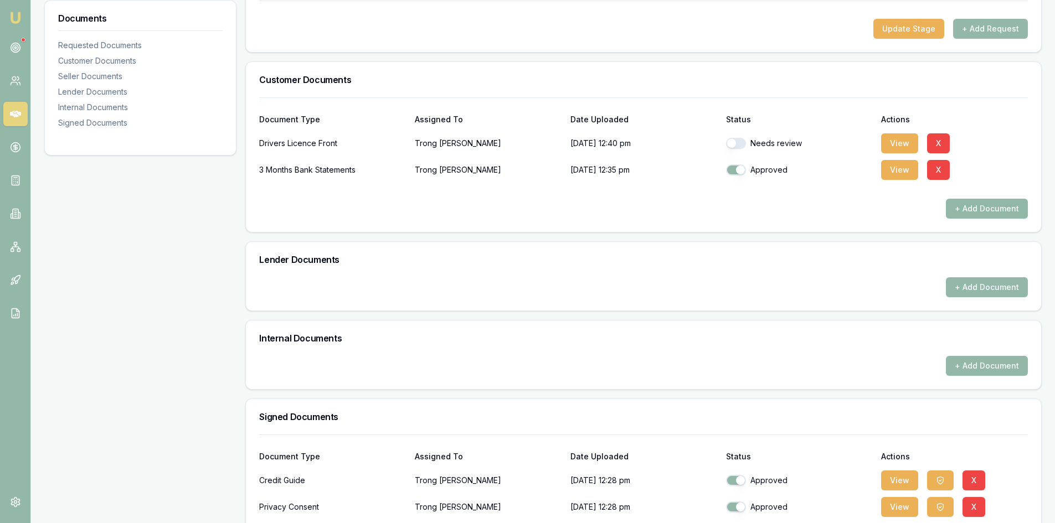
click at [991, 210] on button "+ Add Document" at bounding box center [987, 209] width 82 height 20
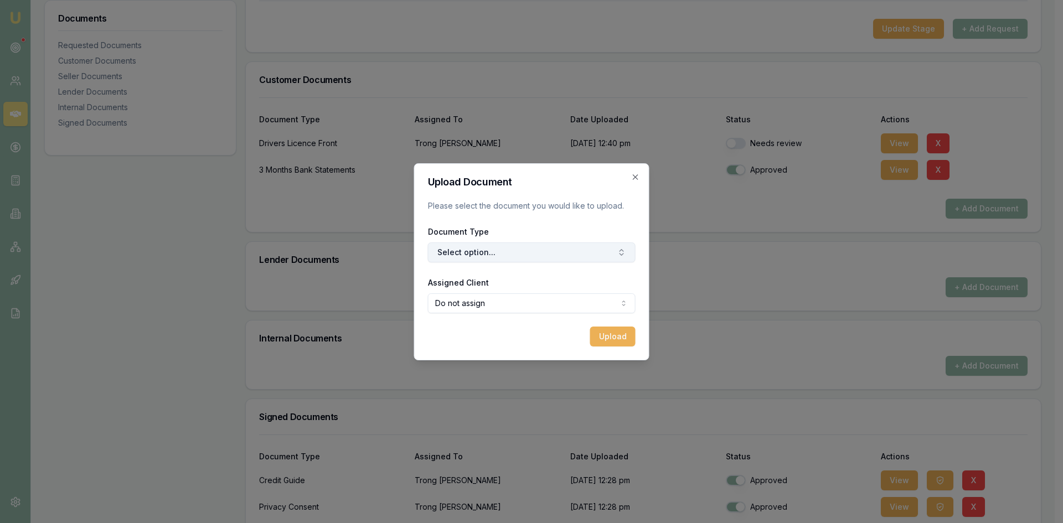
click at [523, 256] on button "Select option..." at bounding box center [532, 253] width 208 height 20
type input "BACK"
click at [512, 301] on div "Back of Drivers Licence" at bounding box center [537, 299] width 138 height 18
click at [498, 311] on body "Emu Broker Deals View D-GW8I5NK3PL trong Steven Nguyen Toggle Menu Customer Tro…" at bounding box center [527, 55] width 1055 height 523
select select "U-XN3D05ZSJ8"
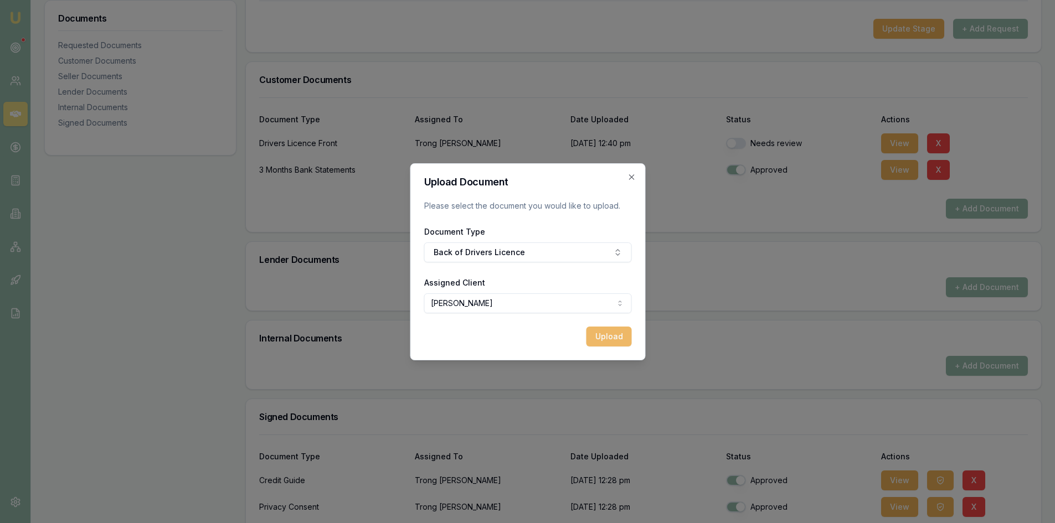
click at [603, 338] on button "Upload" at bounding box center [608, 337] width 45 height 20
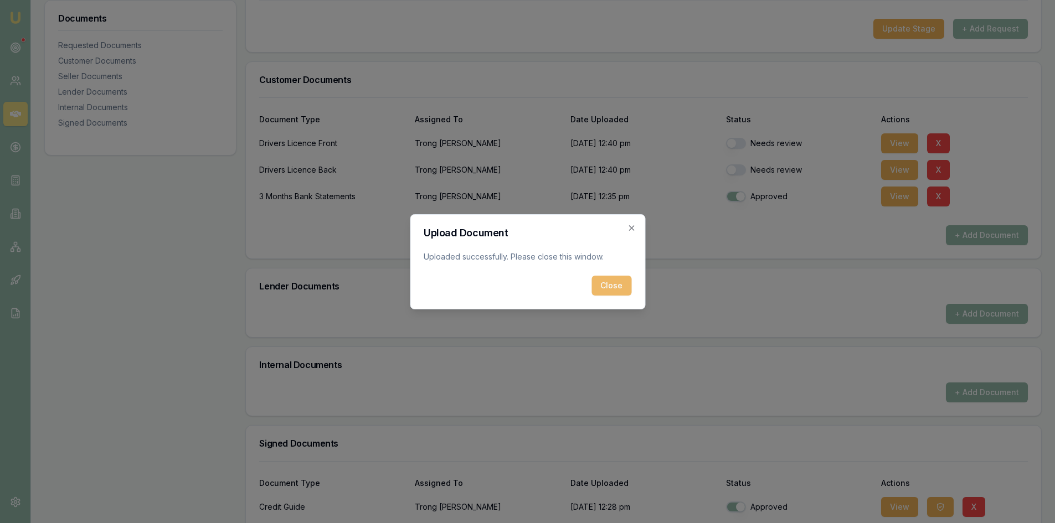
click at [613, 286] on button "Close" at bounding box center [611, 286] width 40 height 20
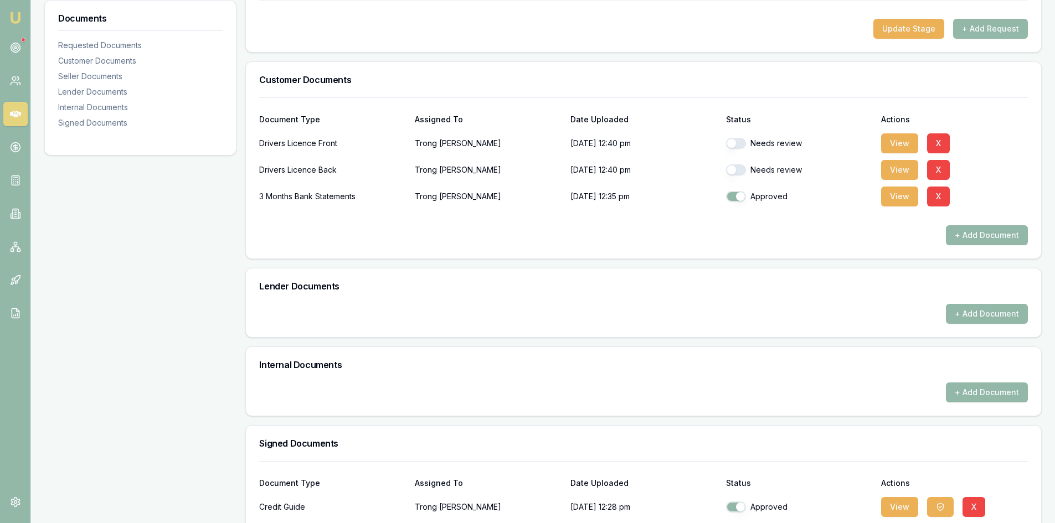
click at [736, 171] on button "button" at bounding box center [736, 169] width 20 height 11
checkbox input "true"
click at [740, 141] on button "button" at bounding box center [736, 143] width 20 height 11
checkbox input "true"
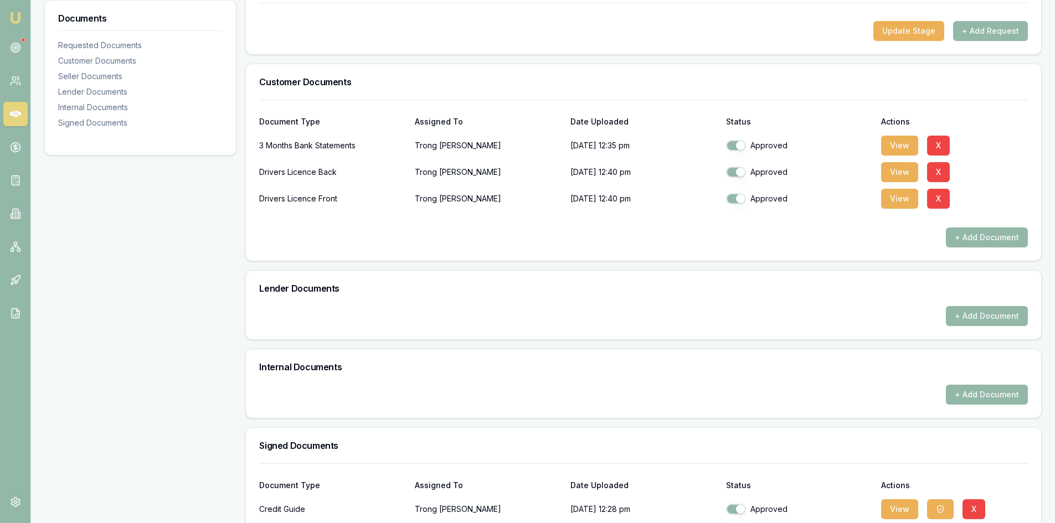
scroll to position [93, 0]
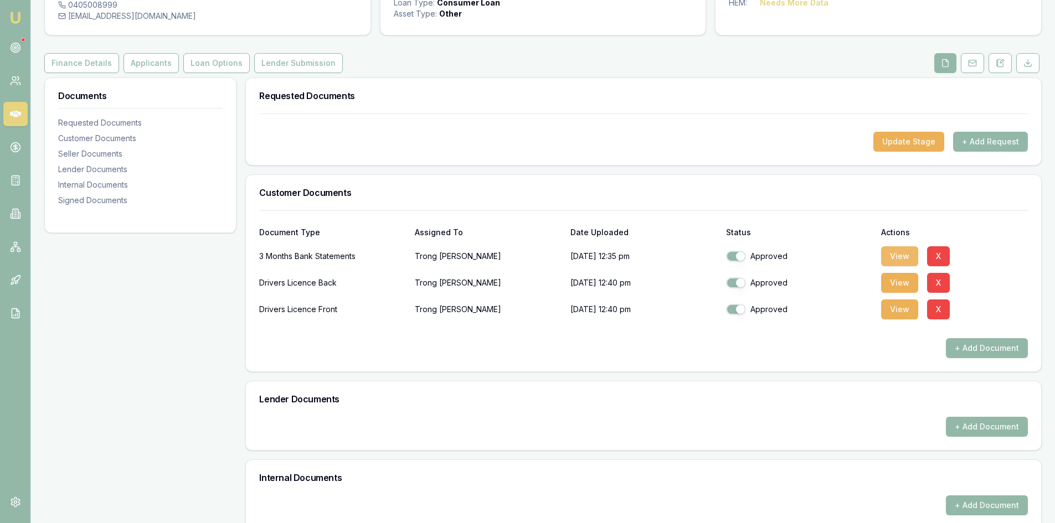
click at [902, 255] on button "View" at bounding box center [899, 256] width 37 height 20
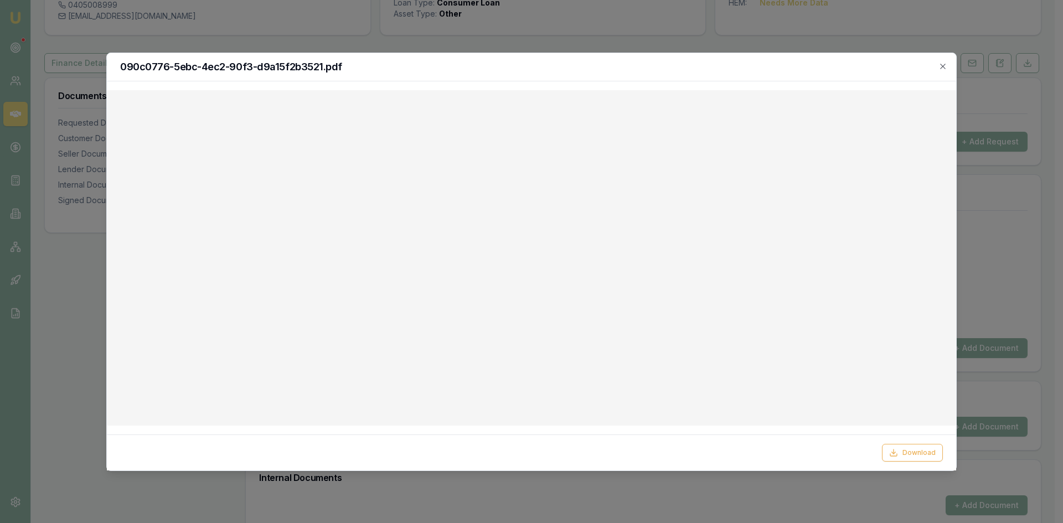
drag, startPoint x: 100, startPoint y: 517, endPoint x: 118, endPoint y: 512, distance: 19.5
click at [100, 517] on div at bounding box center [531, 261] width 1063 height 523
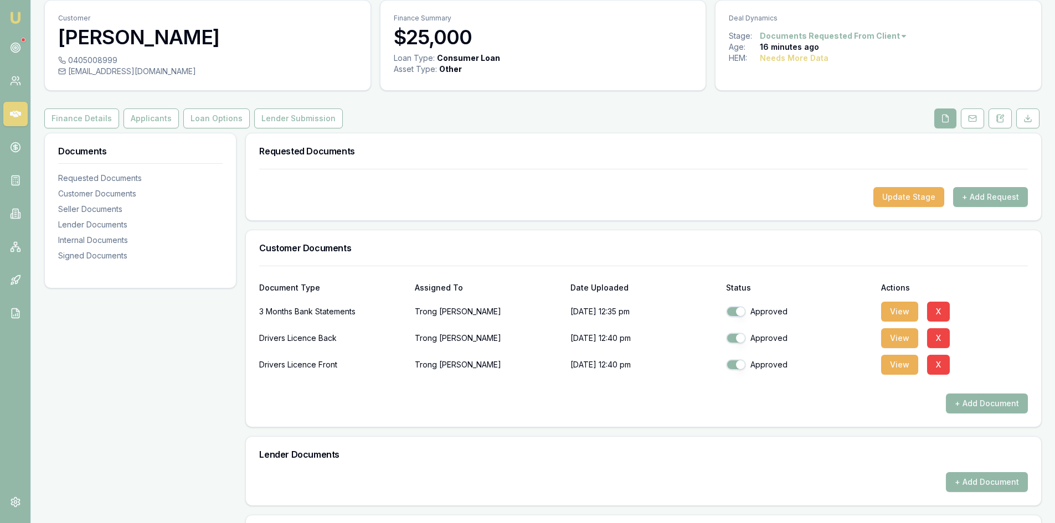
scroll to position [0, 0]
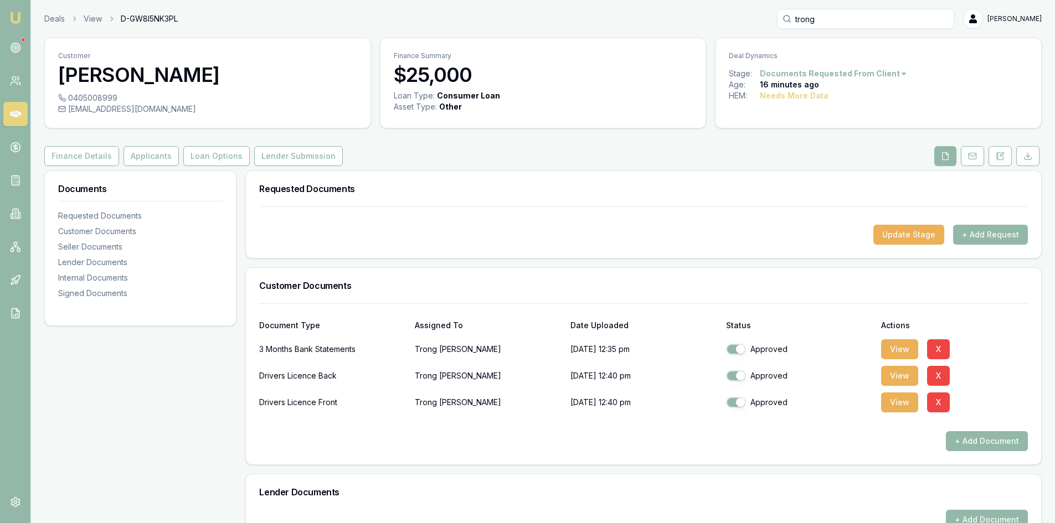
click at [474, 507] on div "Lender Documents" at bounding box center [643, 491] width 795 height 35
